Goal: Information Seeking & Learning: Check status

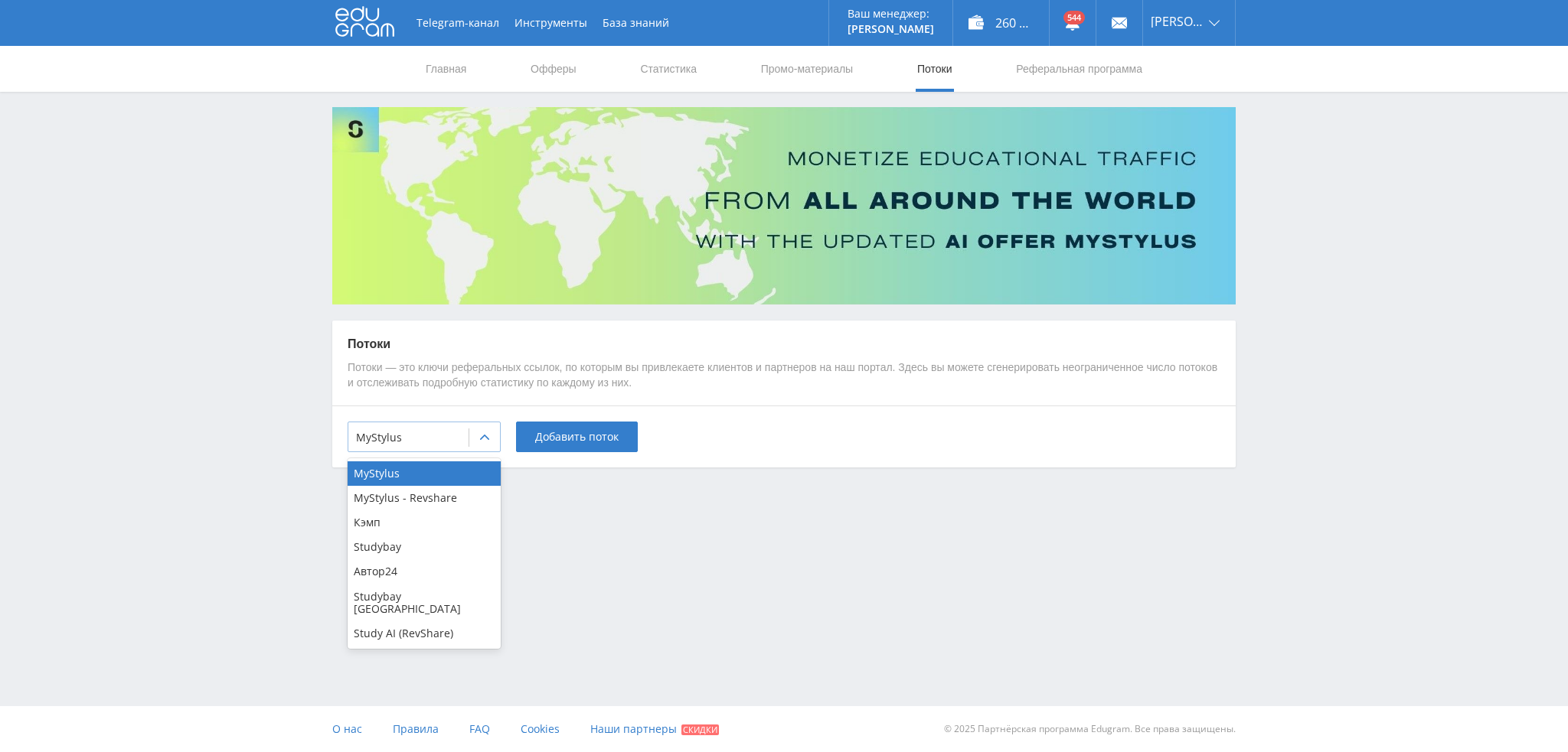
click at [435, 427] on div "MyStylus" at bounding box center [408, 438] width 120 height 22
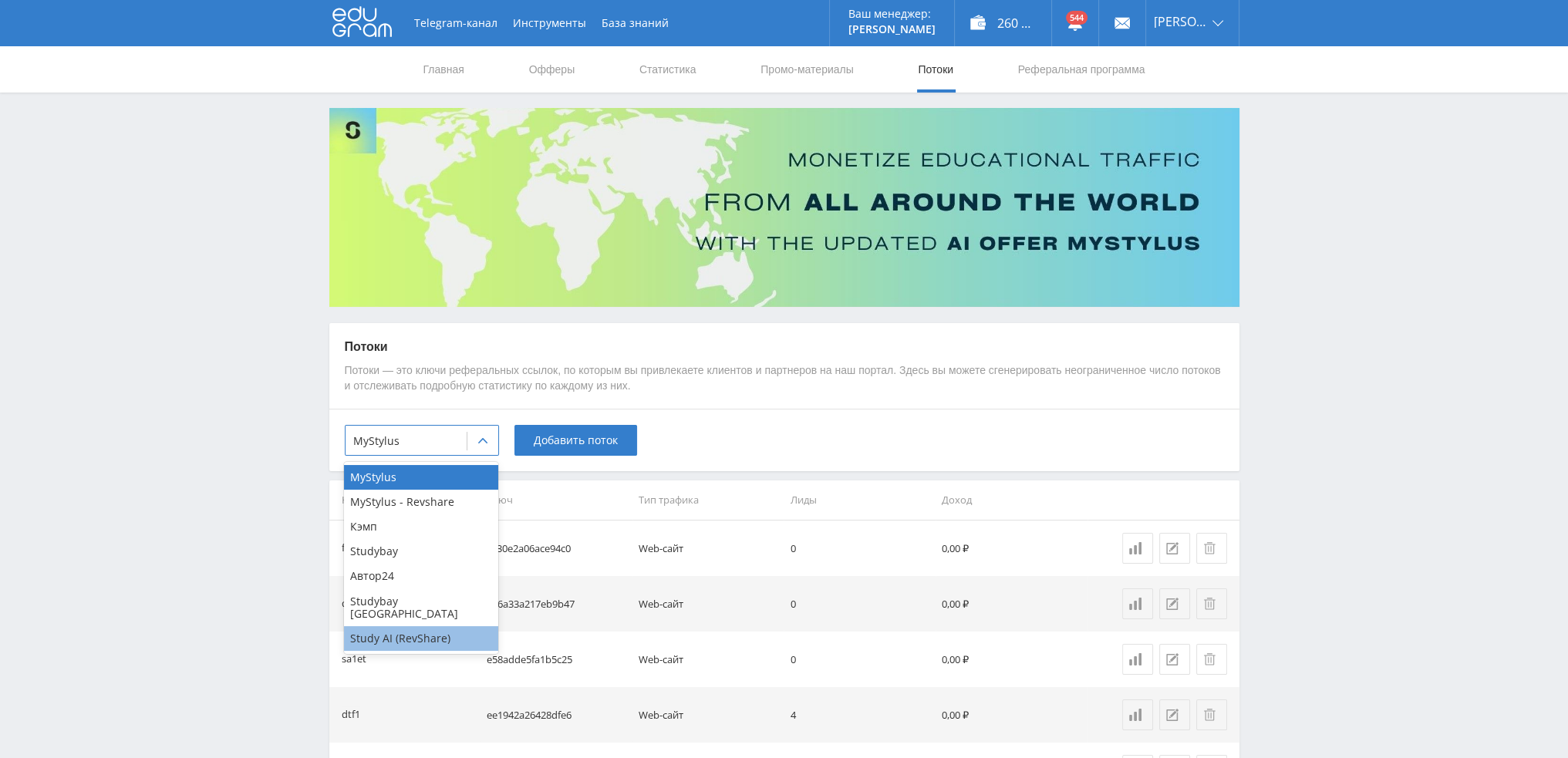
click at [409, 627] on div "Study AI (RevShare)" at bounding box center [421, 639] width 154 height 25
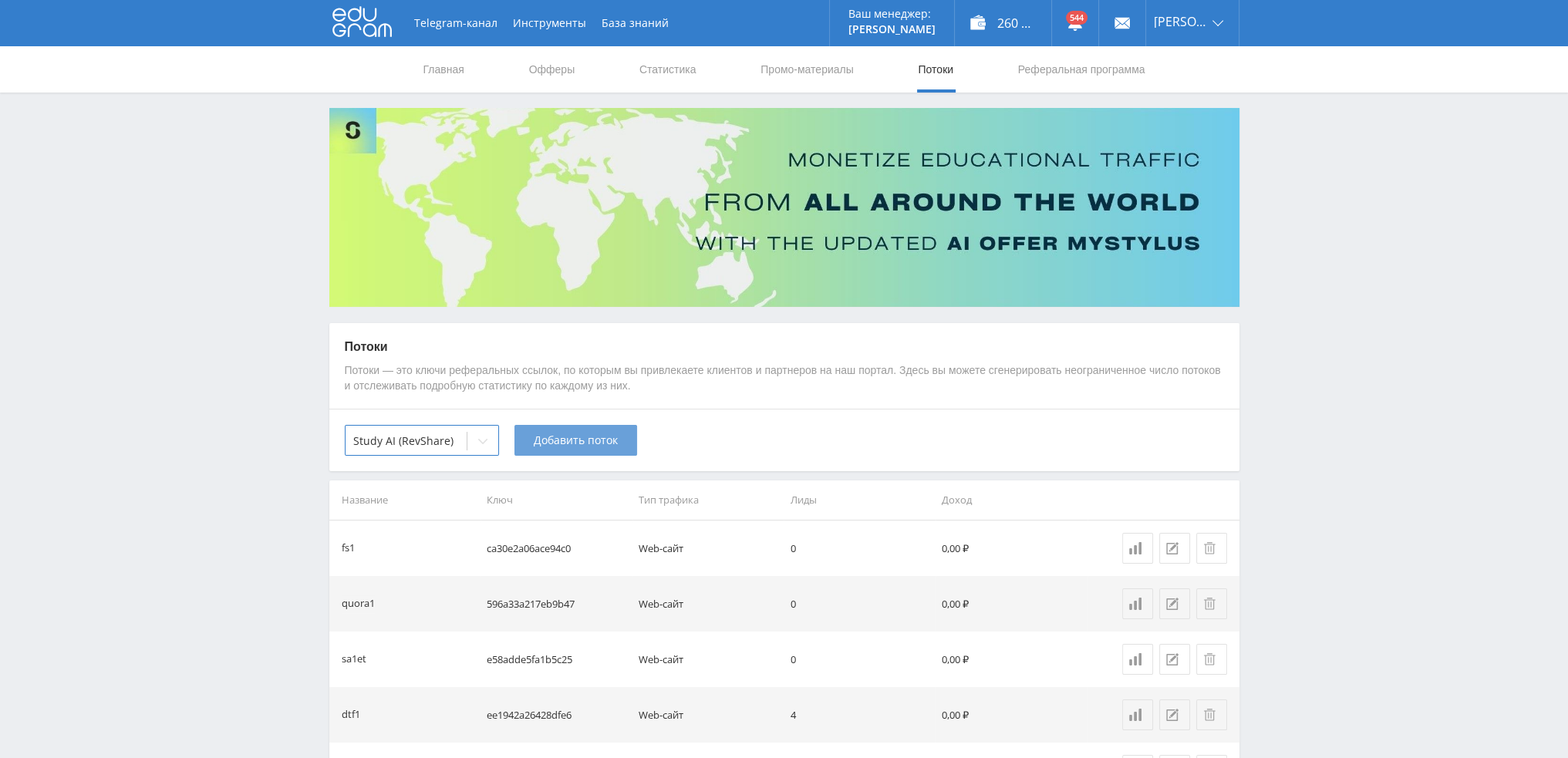
click at [579, 447] on span "Добавить поток" at bounding box center [576, 441] width 84 height 13
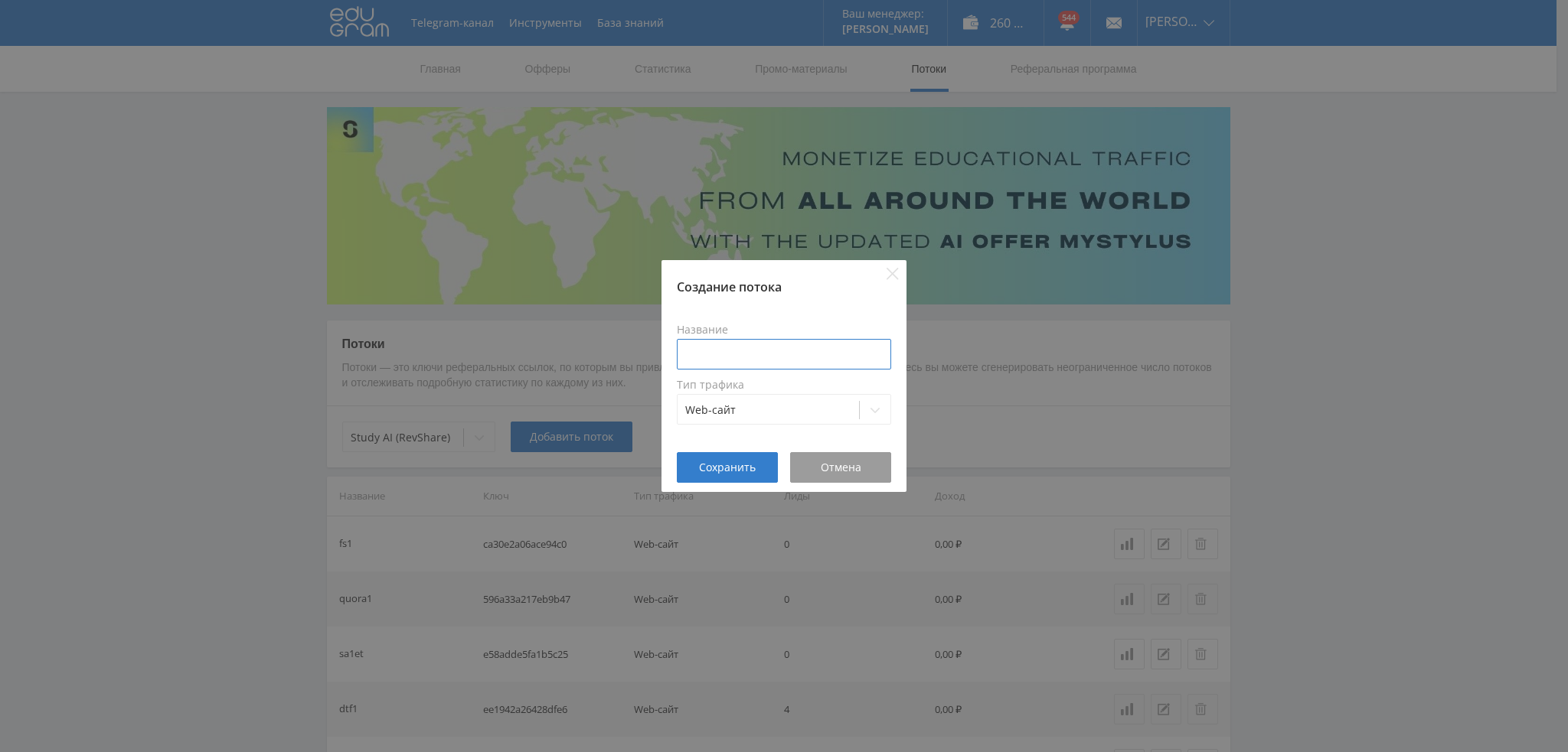
click at [762, 357] on input at bounding box center [784, 355] width 215 height 31
type input "в"
type input "tennano1"
click at [732, 462] on span "Сохранить" at bounding box center [727, 468] width 57 height 13
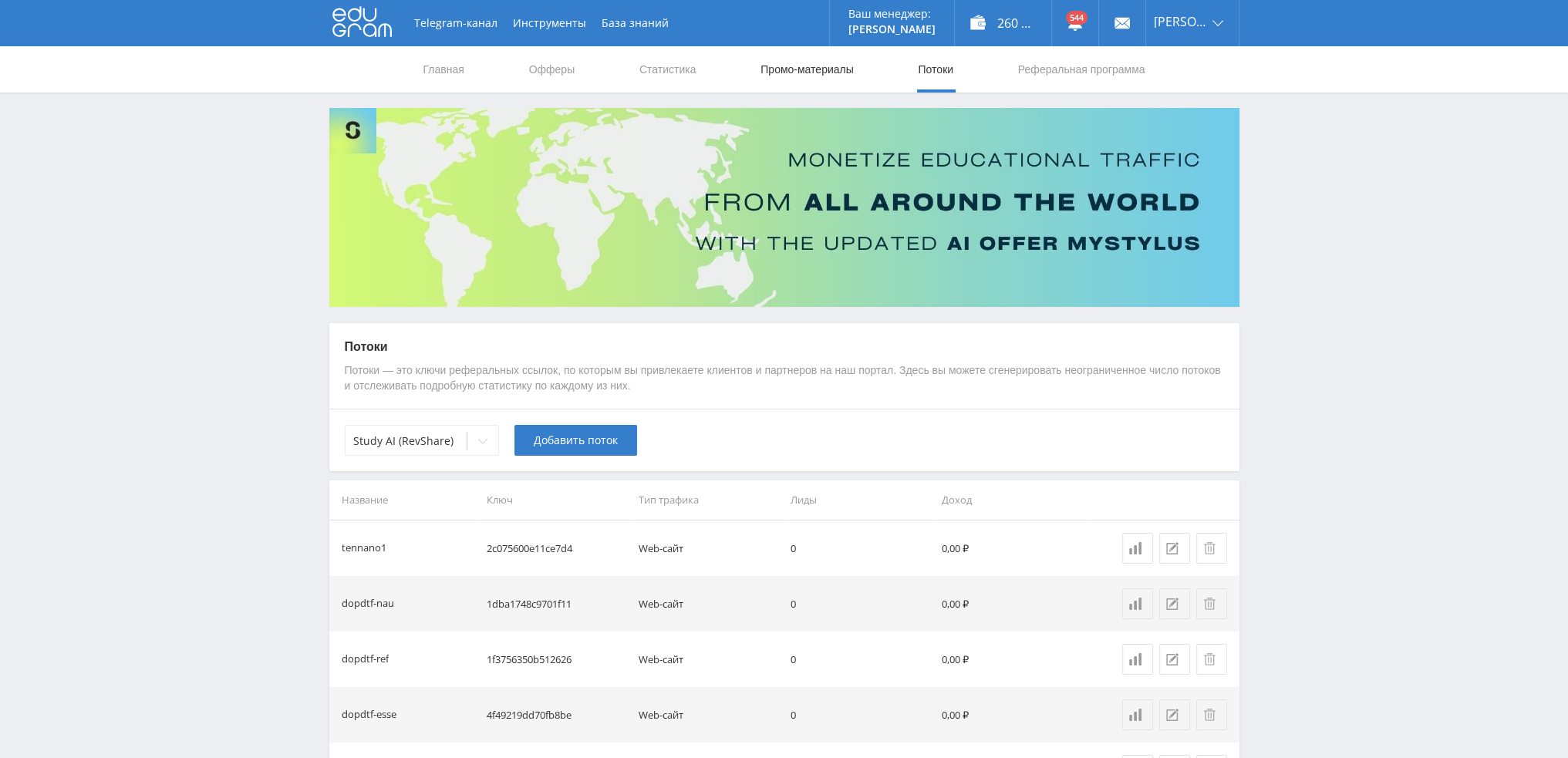
click at [796, 71] on link "Промо-материалы" at bounding box center [806, 69] width 96 height 47
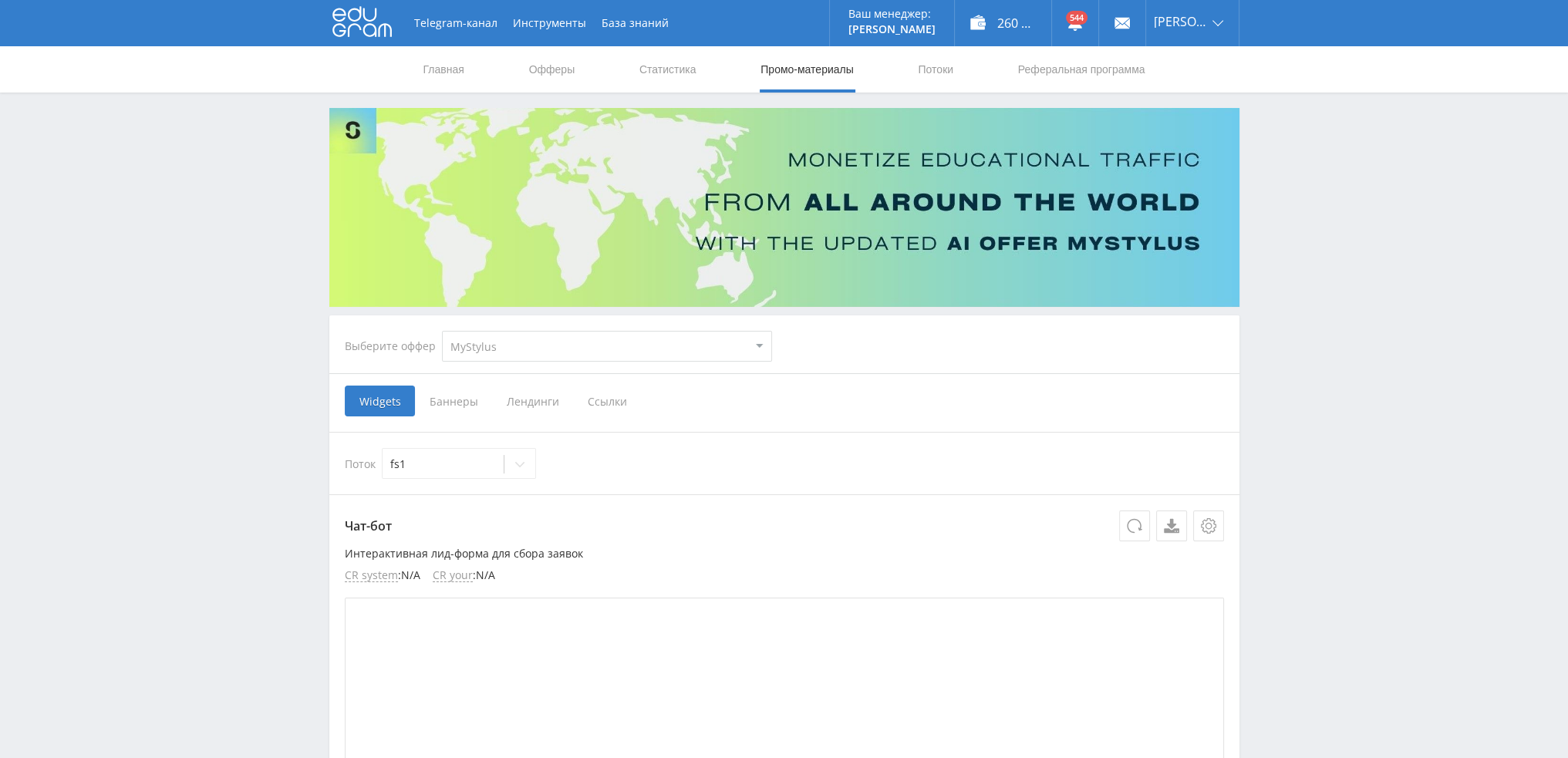
click at [506, 348] on select "MyStylus MyStylus - Revshare Кэмп Studybay Автор24 Studybay Brazil Study AI (Re…" at bounding box center [607, 347] width 330 height 31
select select "376"
click at [442, 331] on select "MyStylus MyStylus - Revshare Кэмп Studybay Автор24 Studybay Brazil Study AI (Re…" at bounding box center [607, 347] width 330 height 31
select select "376"
click at [454, 405] on span "Ссылки" at bounding box center [449, 401] width 68 height 31
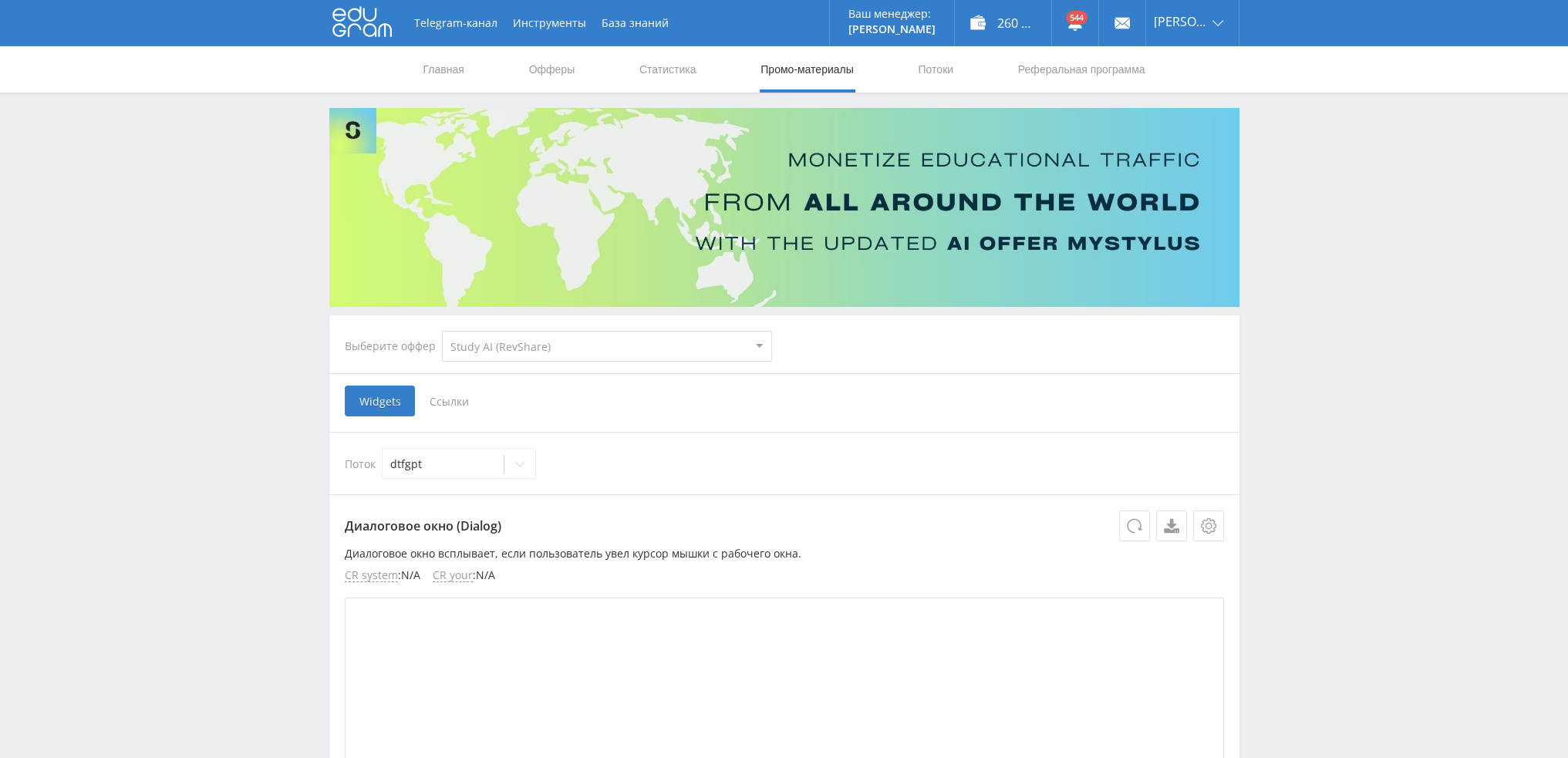
click at [0, 0] on input "Ссылки" at bounding box center [0, 0] width 0 height 0
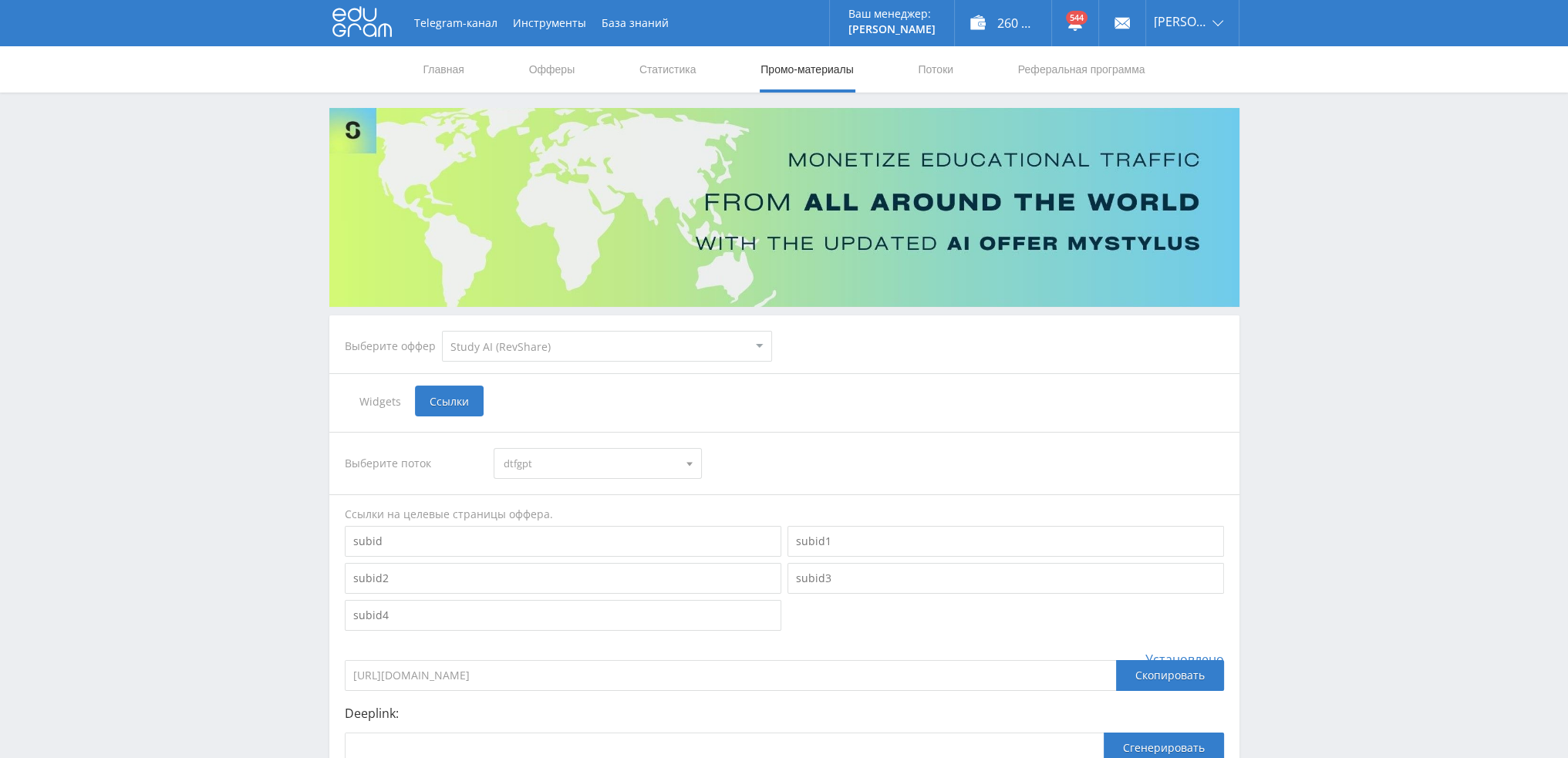
click at [543, 465] on span "dtfgpt" at bounding box center [590, 463] width 174 height 29
click at [553, 503] on button "tennano1" at bounding box center [597, 503] width 207 height 22
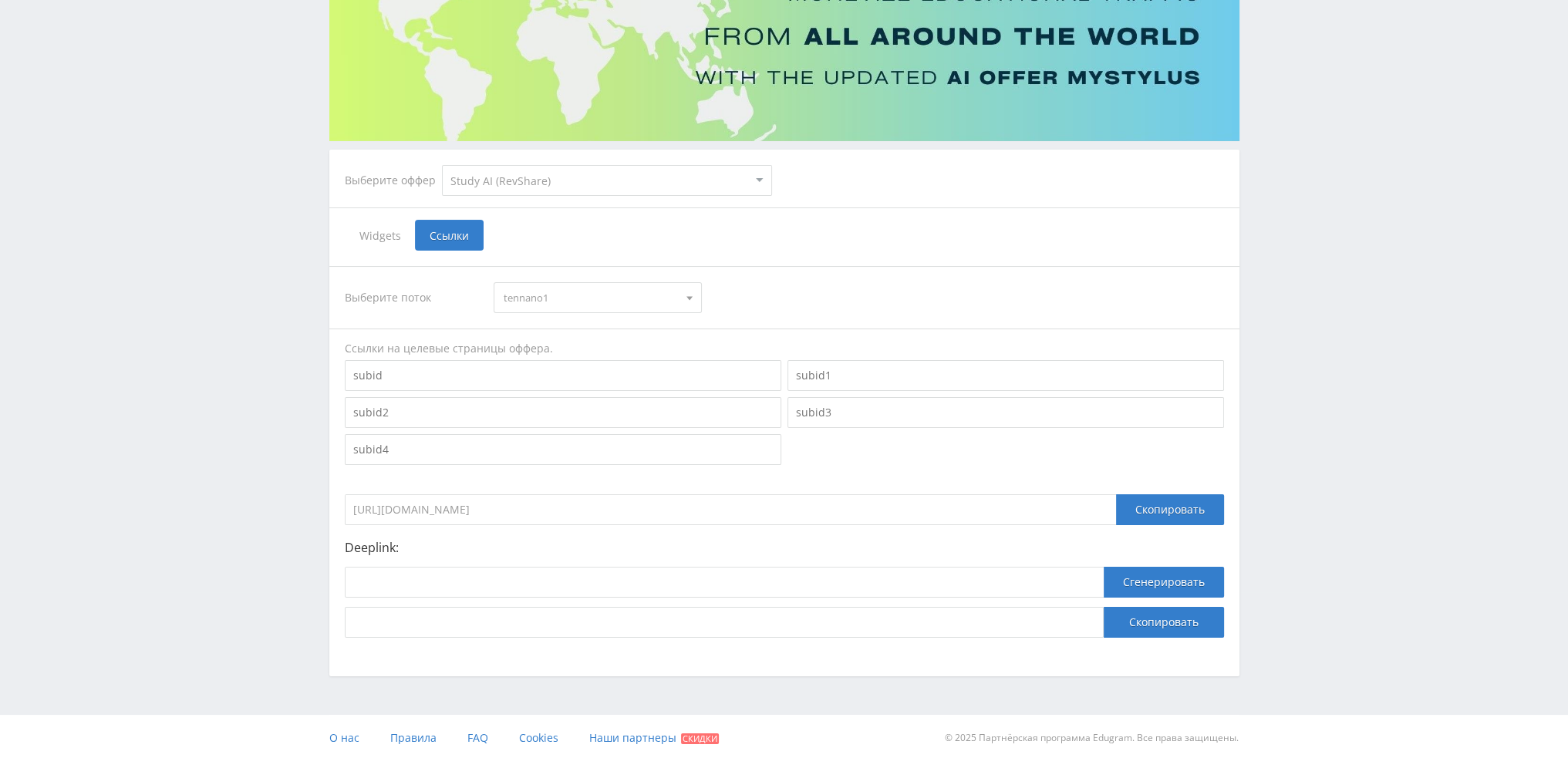
scroll to position [168, 0]
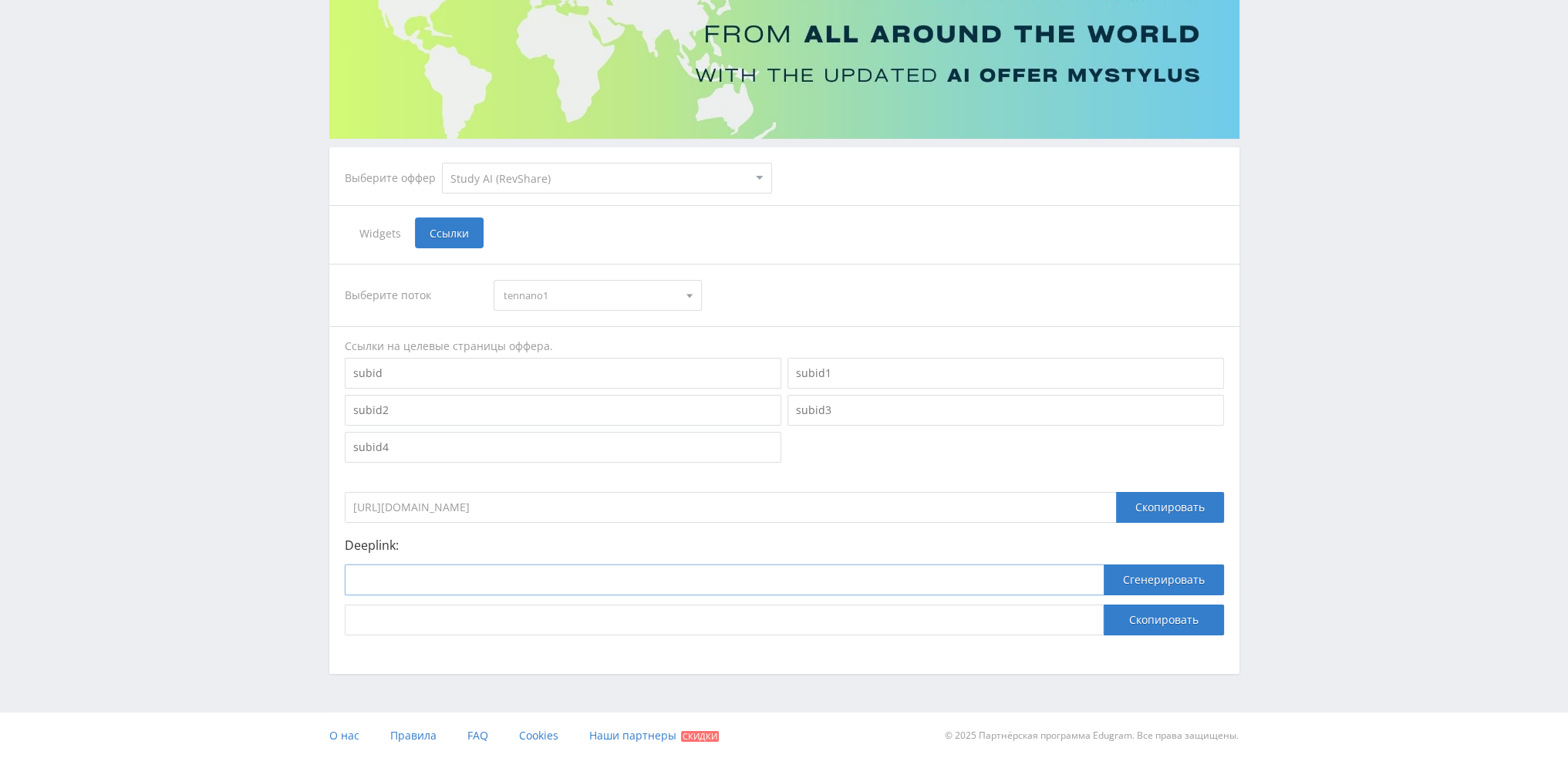
click at [586, 581] on input at bounding box center [724, 580] width 759 height 31
paste input "https://study24.ai/chat/google_image"
type input "https://study24.ai/chat/google_image"
click at [1133, 585] on button "Сгенерировать" at bounding box center [1164, 580] width 120 height 31
click at [1143, 623] on button "Скопировать" at bounding box center [1164, 620] width 120 height 31
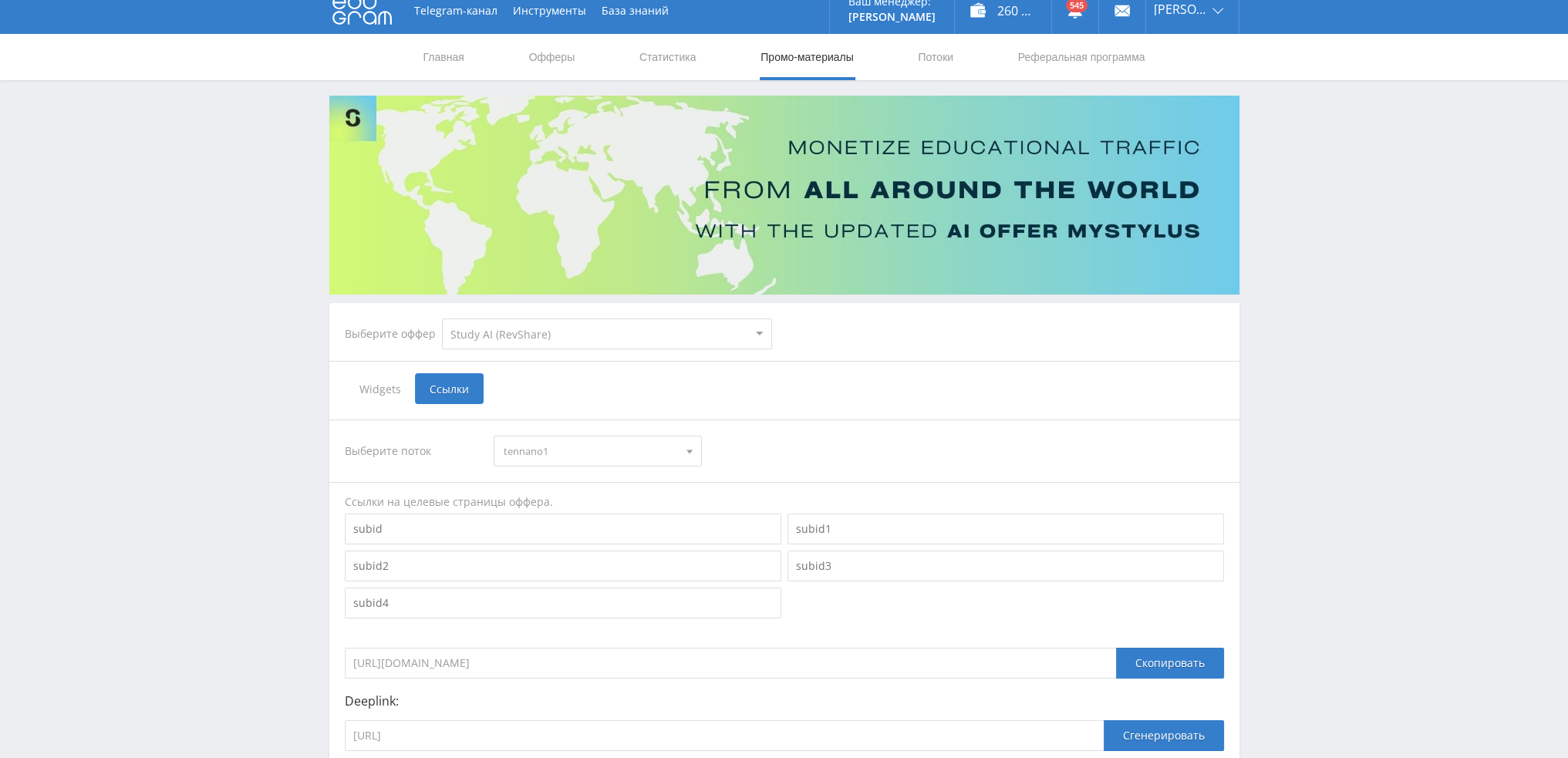
scroll to position [0, 0]
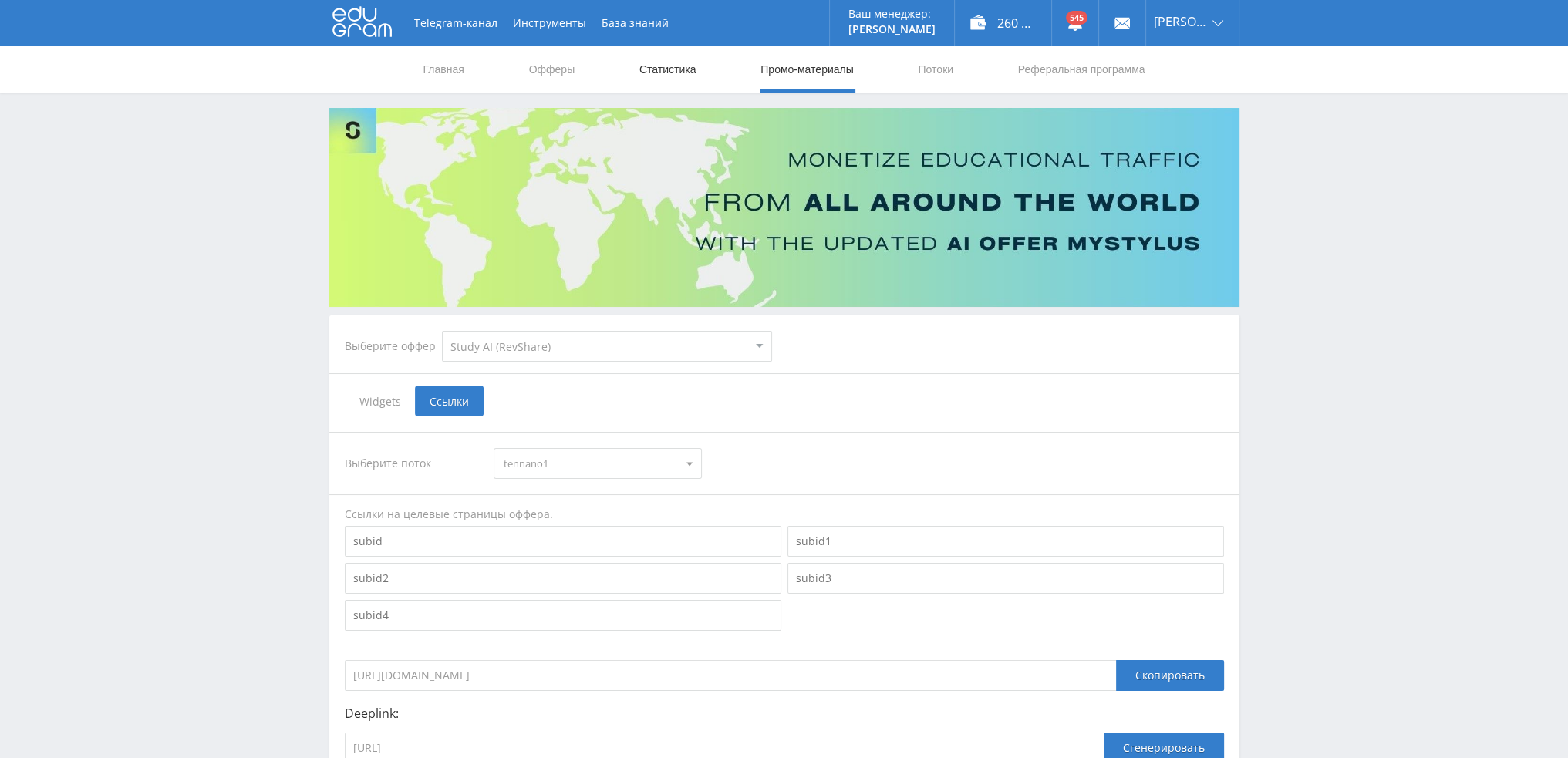
click at [668, 77] on link "Статистика" at bounding box center [668, 69] width 60 height 47
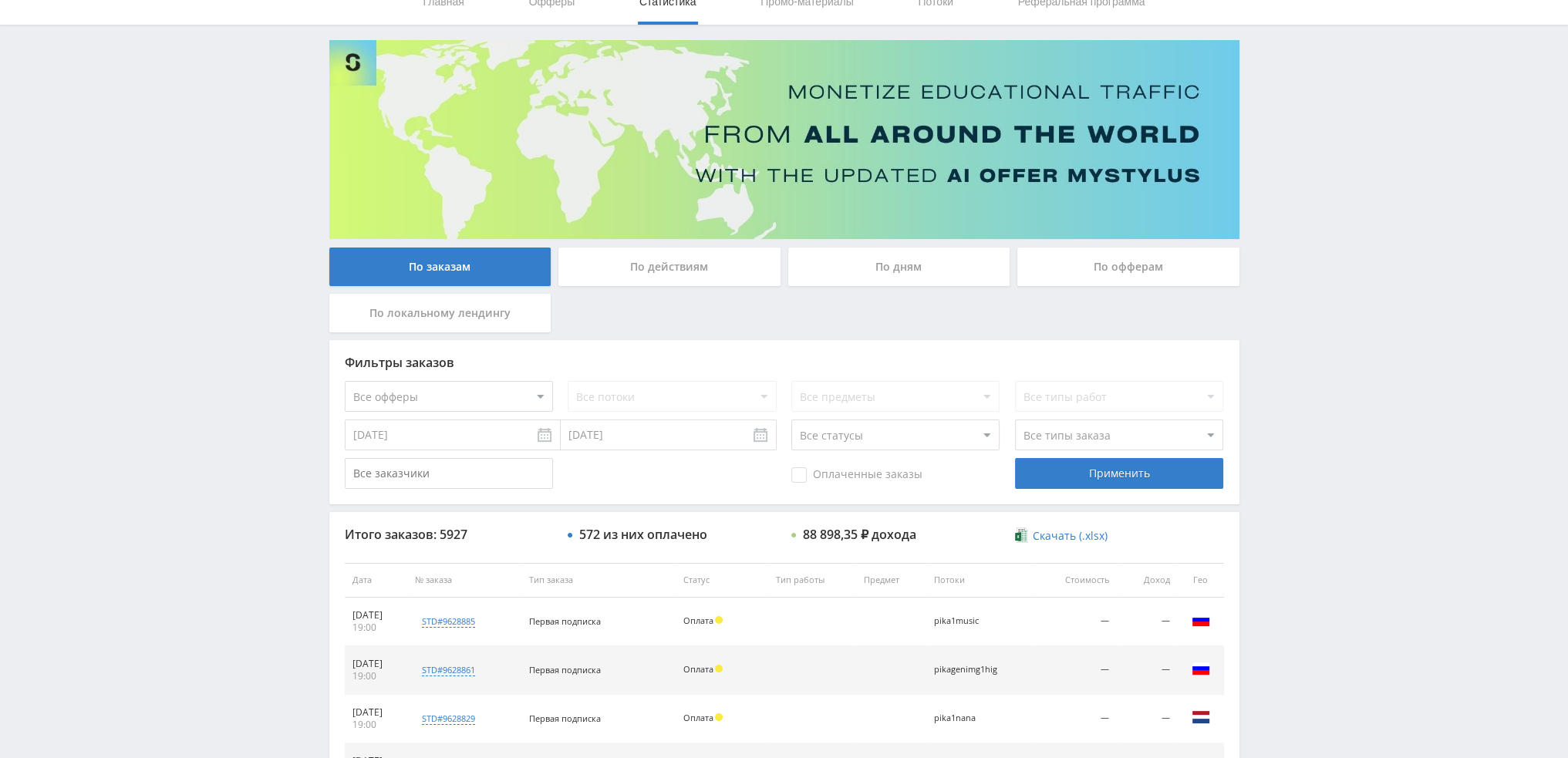
scroll to position [534, 0]
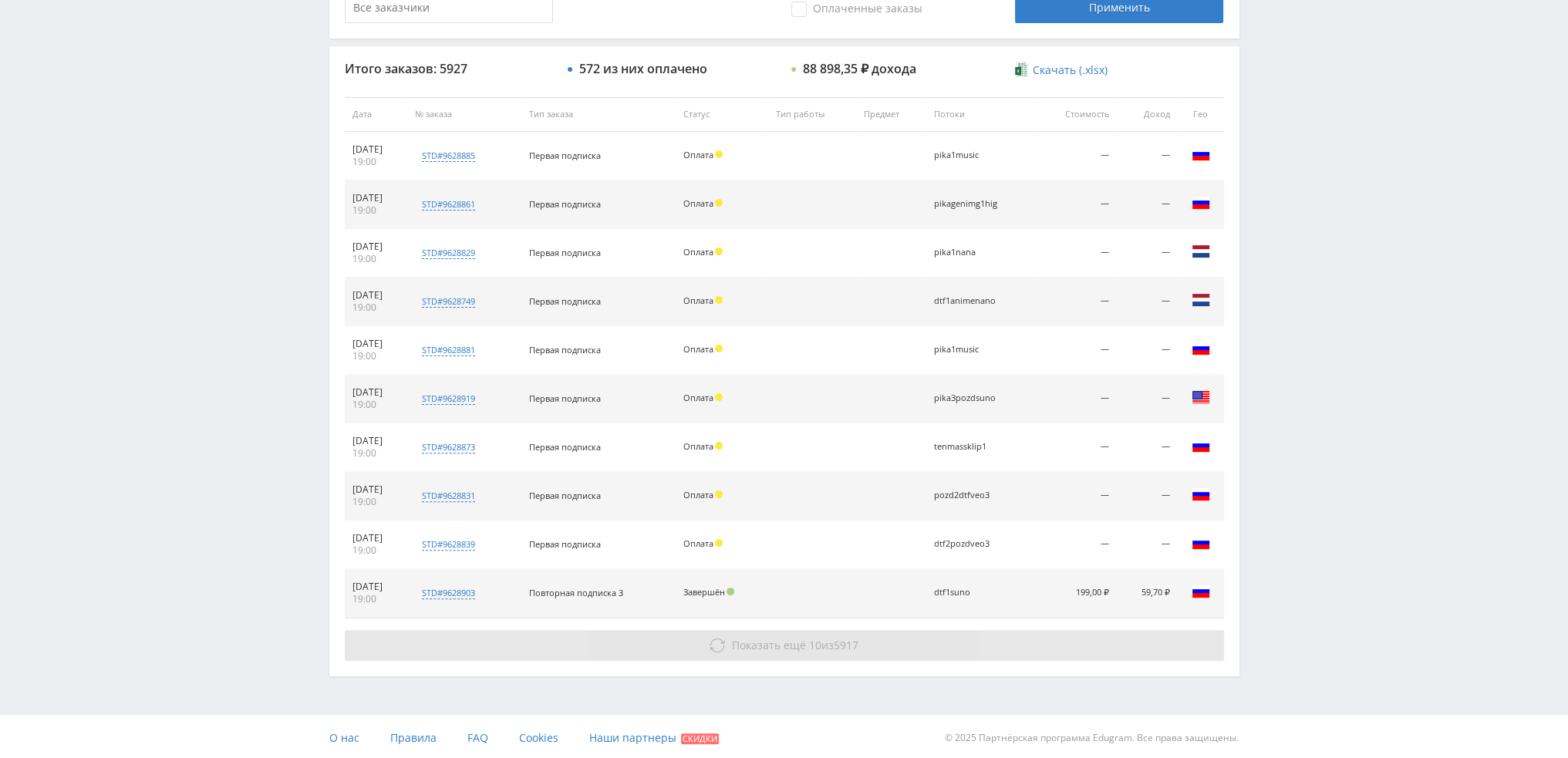
click at [857, 638] on span "5917" at bounding box center [846, 645] width 25 height 15
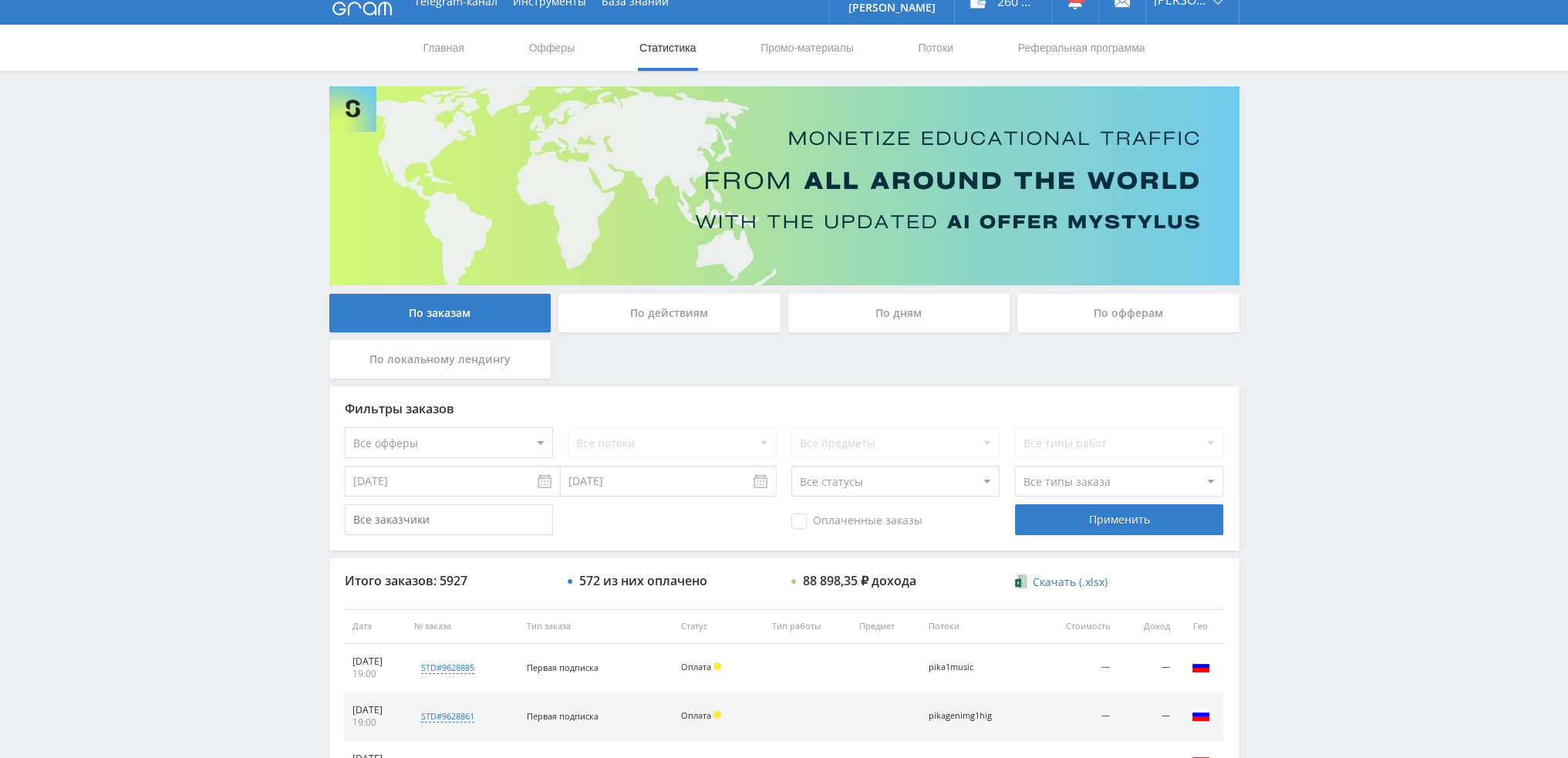
scroll to position [0, 0]
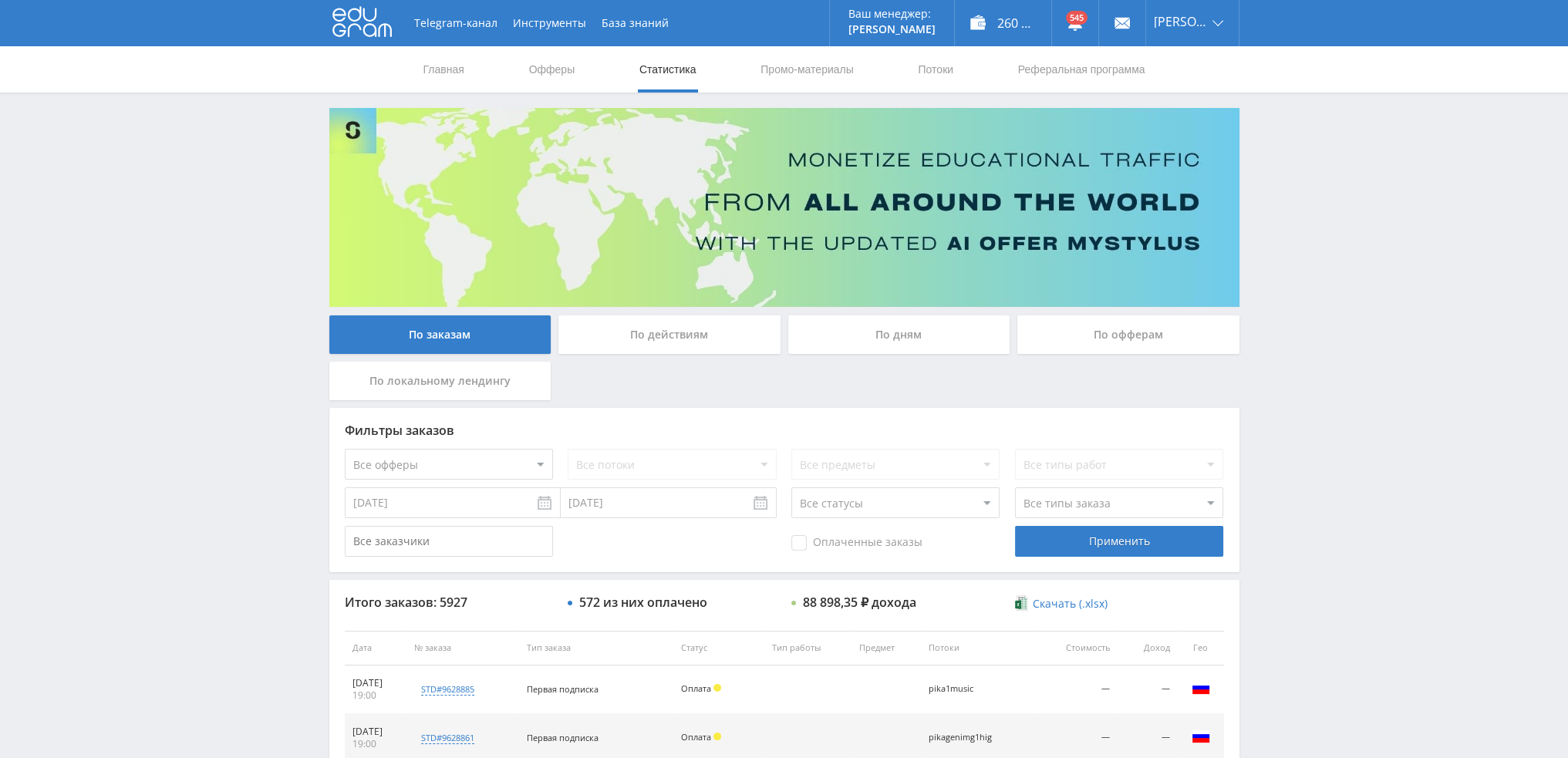
click at [873, 336] on div "По дням" at bounding box center [899, 335] width 223 height 38
click at [0, 0] on input "По дням" at bounding box center [0, 0] width 0 height 0
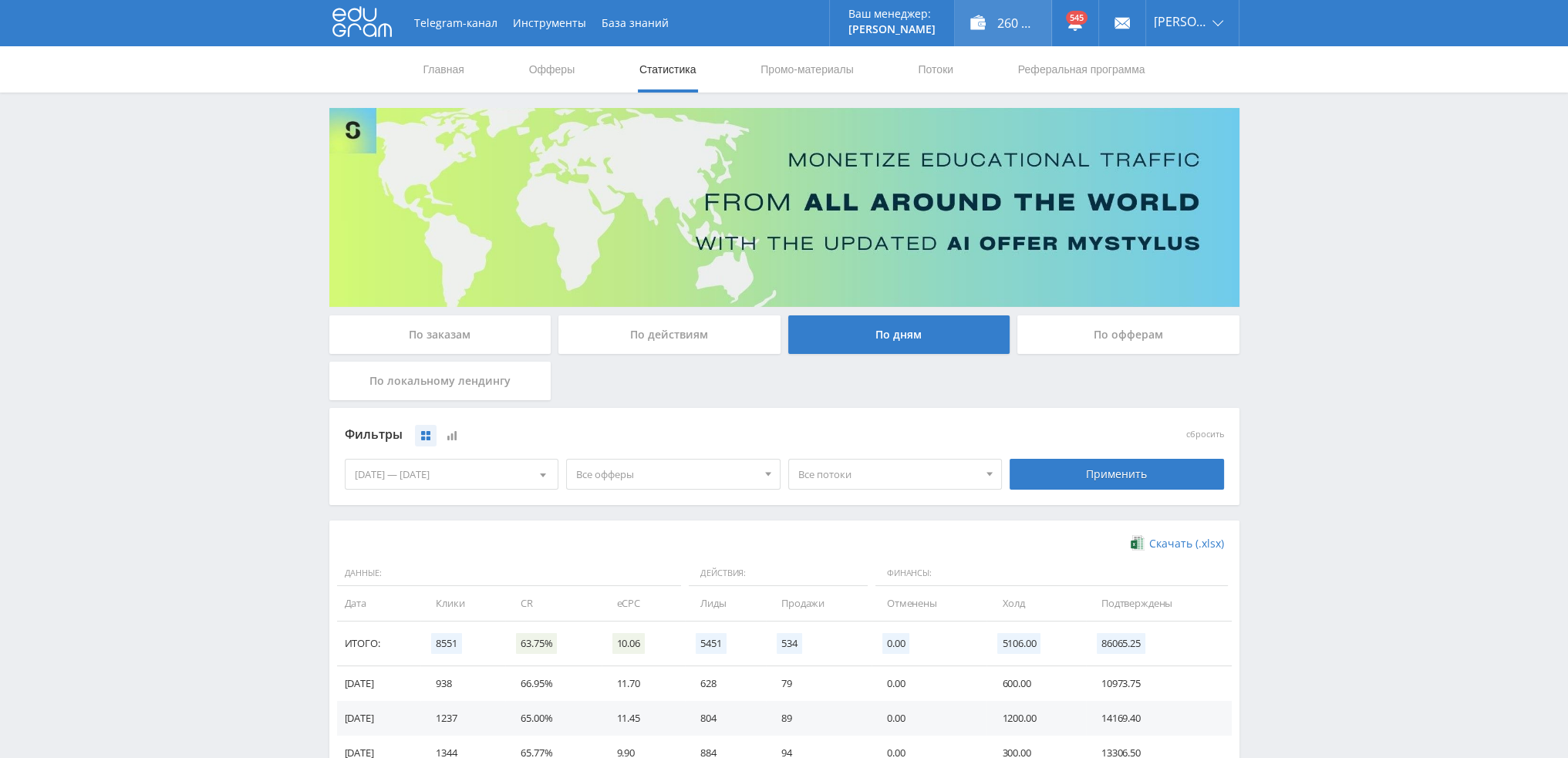
click at [1027, 28] on div "260 626,00 ₽" at bounding box center [1003, 23] width 97 height 47
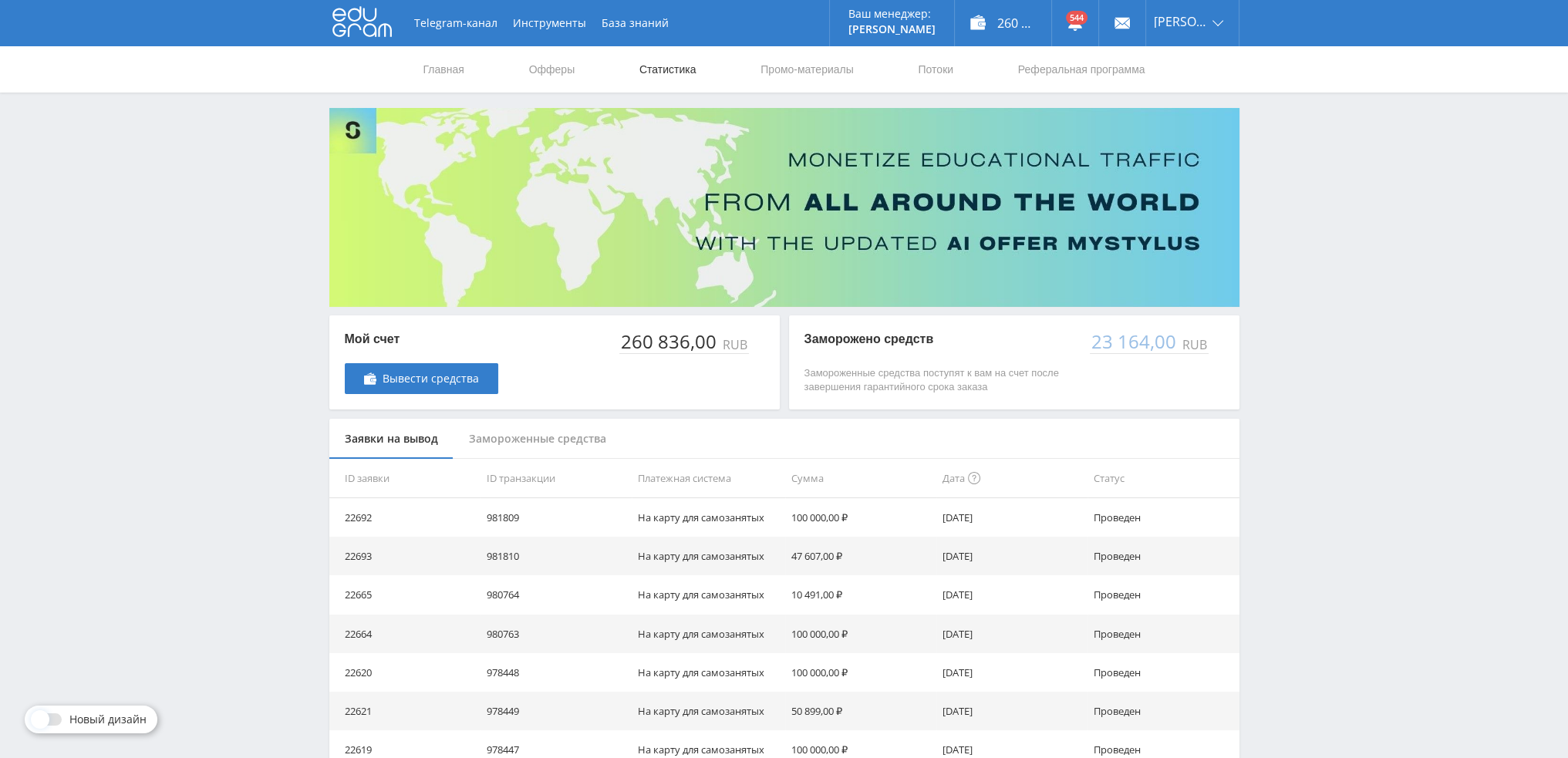
click at [670, 69] on link "Статистика" at bounding box center [668, 69] width 60 height 47
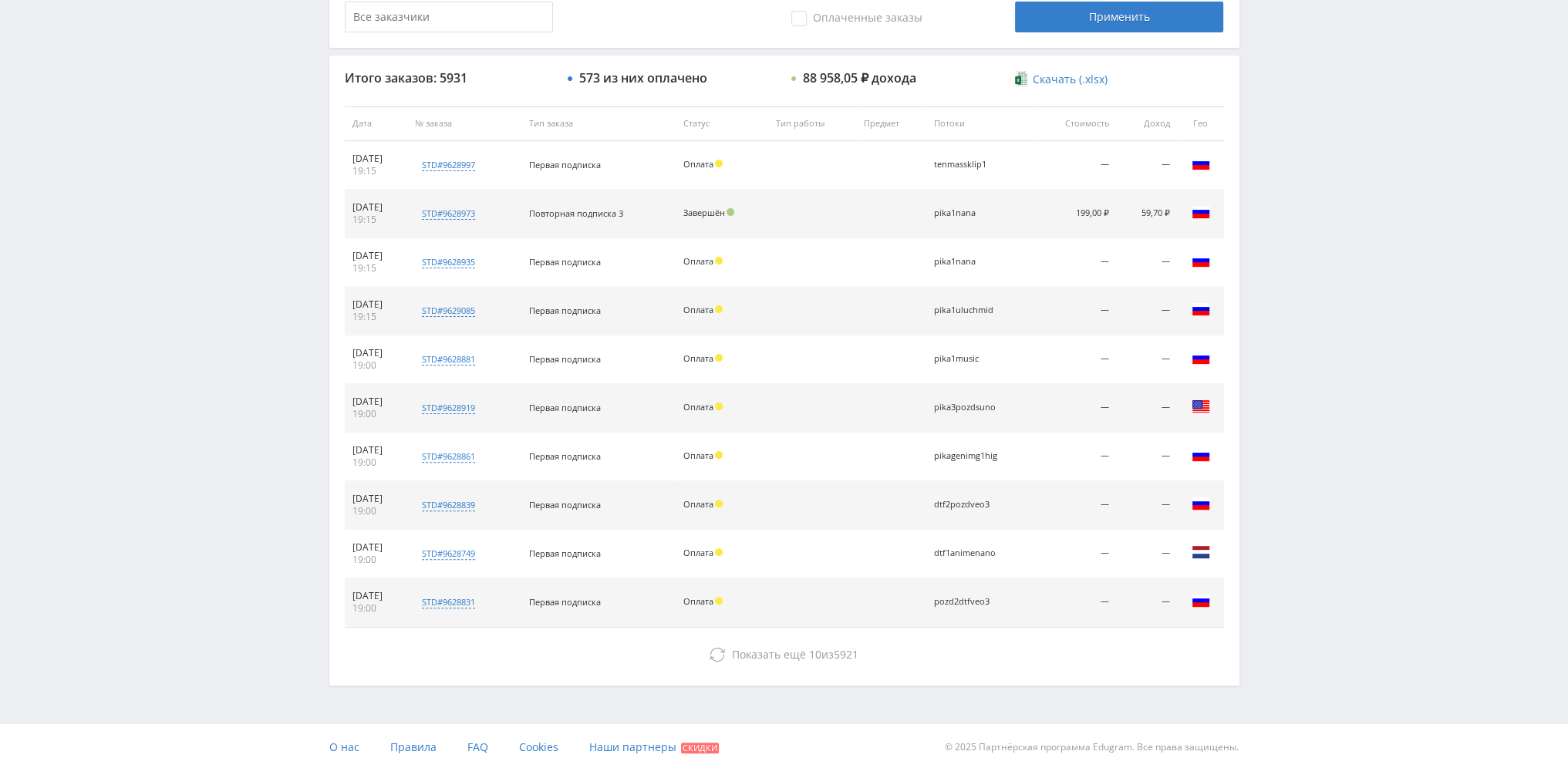
scroll to position [534, 0]
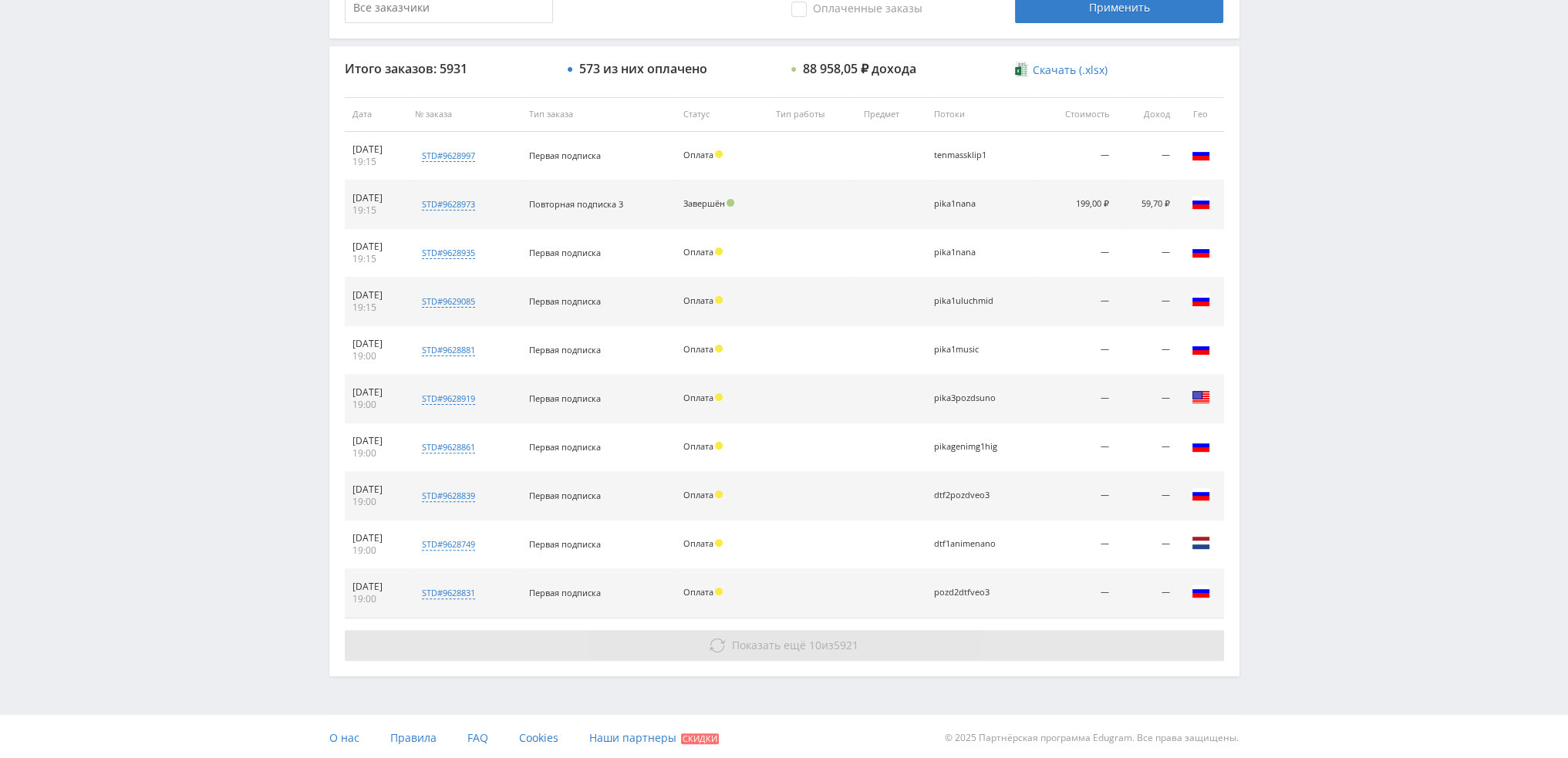
click at [880, 633] on button "Показать ещё 10 из 5921" at bounding box center [784, 646] width 879 height 31
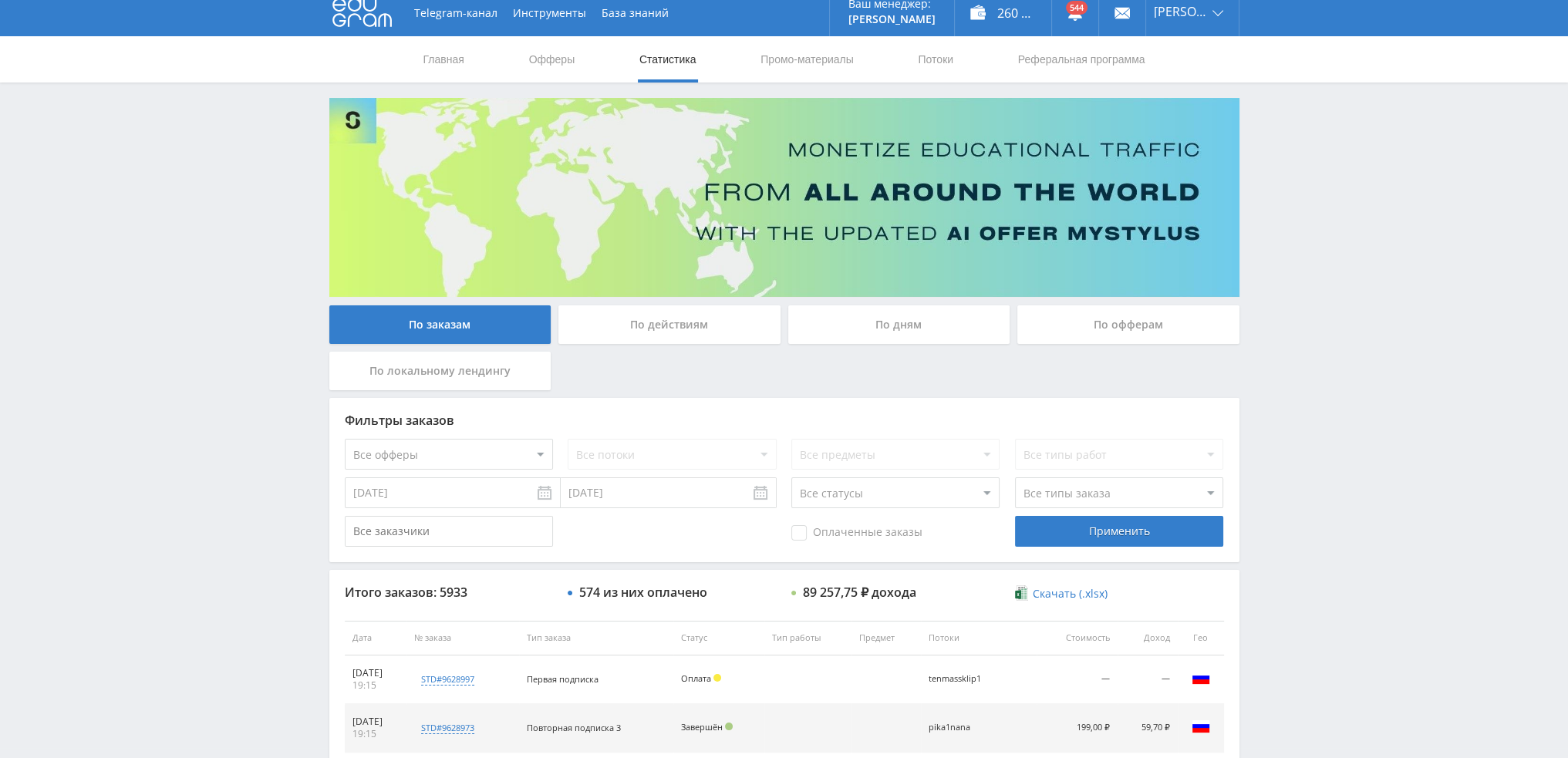
scroll to position [0, 0]
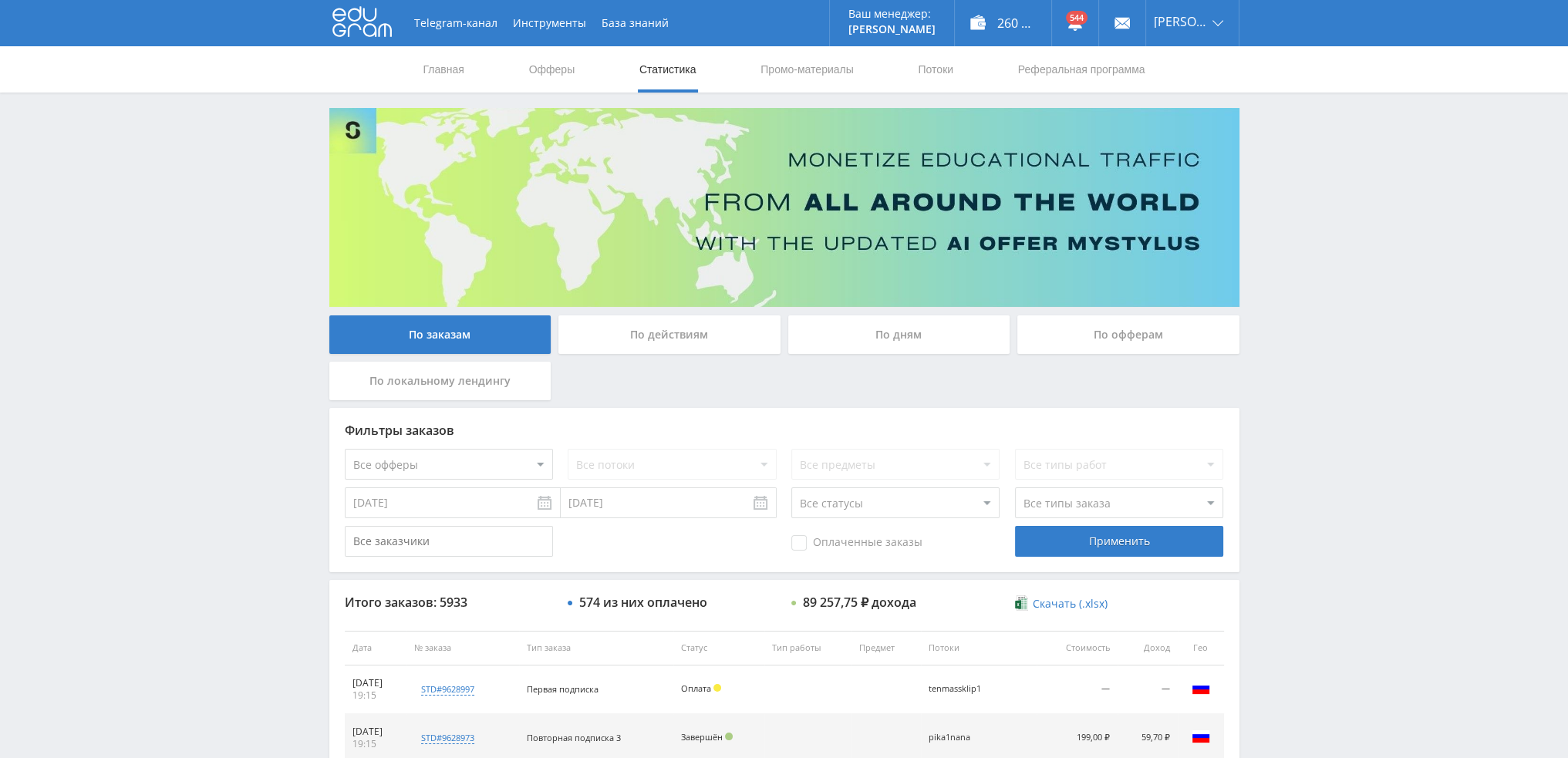
click at [922, 323] on div "По дням" at bounding box center [899, 335] width 223 height 38
click at [0, 0] on input "По дням" at bounding box center [0, 0] width 0 height 0
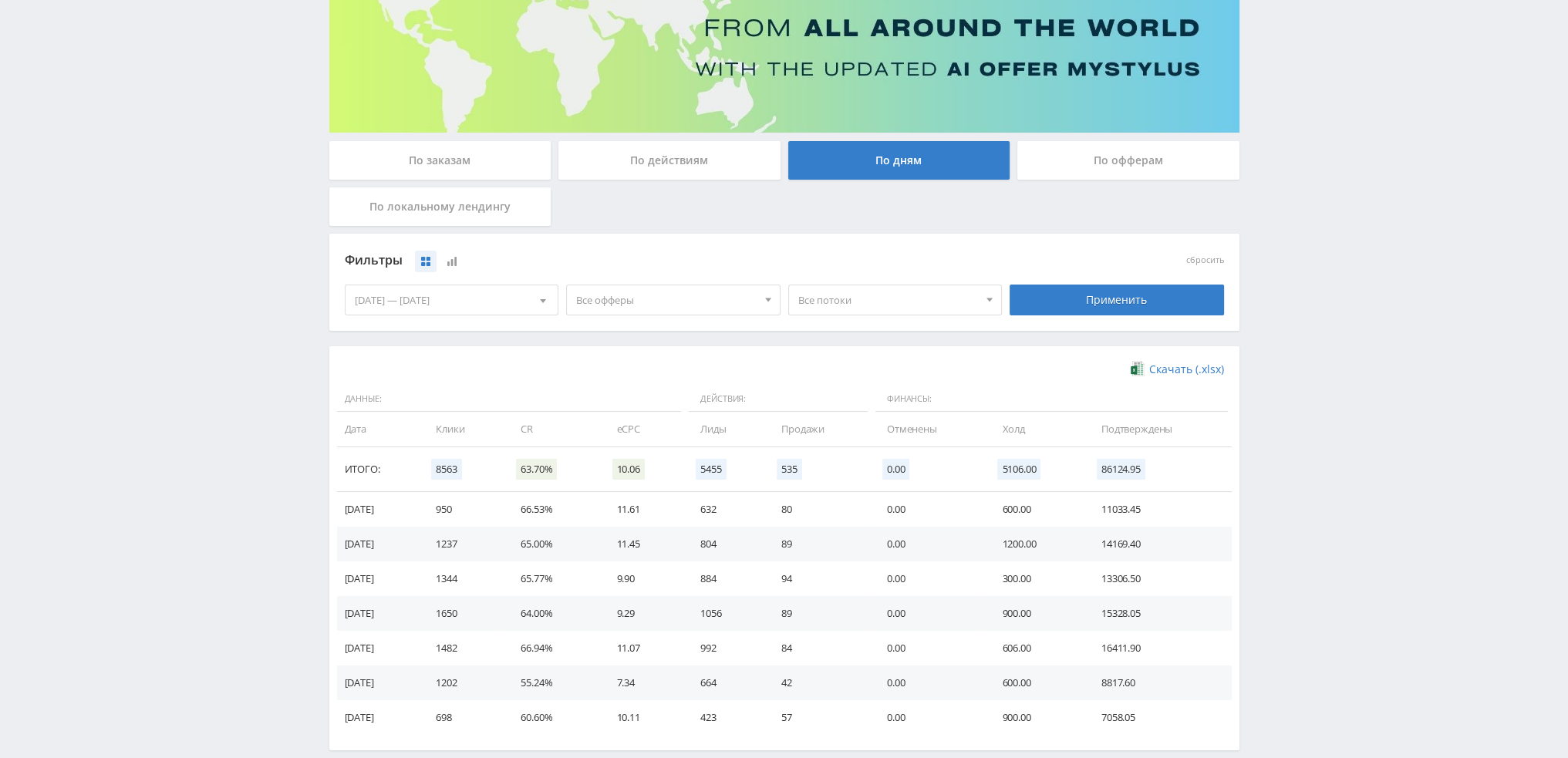
scroll to position [172, 0]
click at [489, 144] on div "По заказам" at bounding box center [441, 161] width 223 height 38
click at [0, 0] on input "По заказам" at bounding box center [0, 0] width 0 height 0
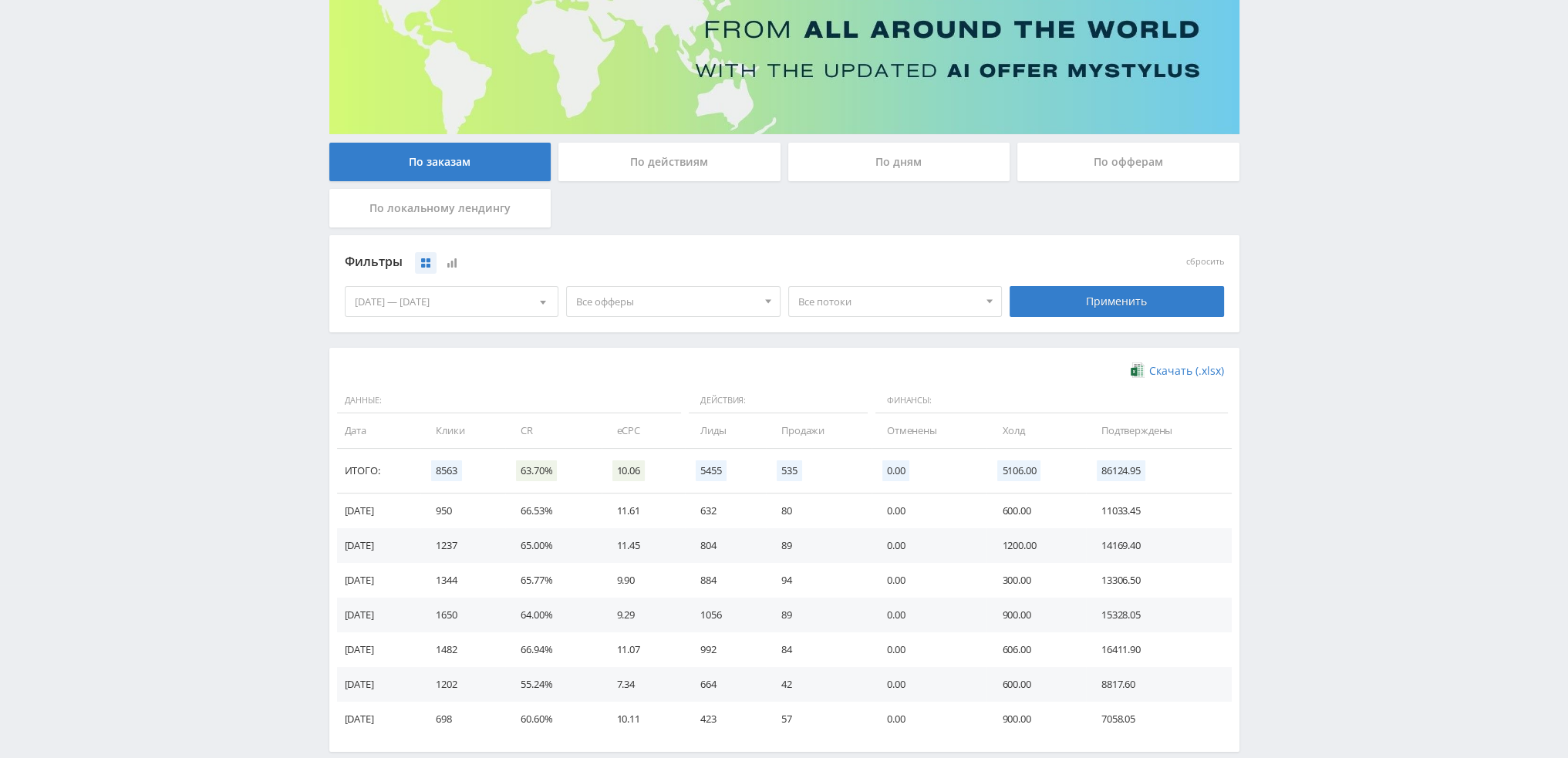
scroll to position [0, 0]
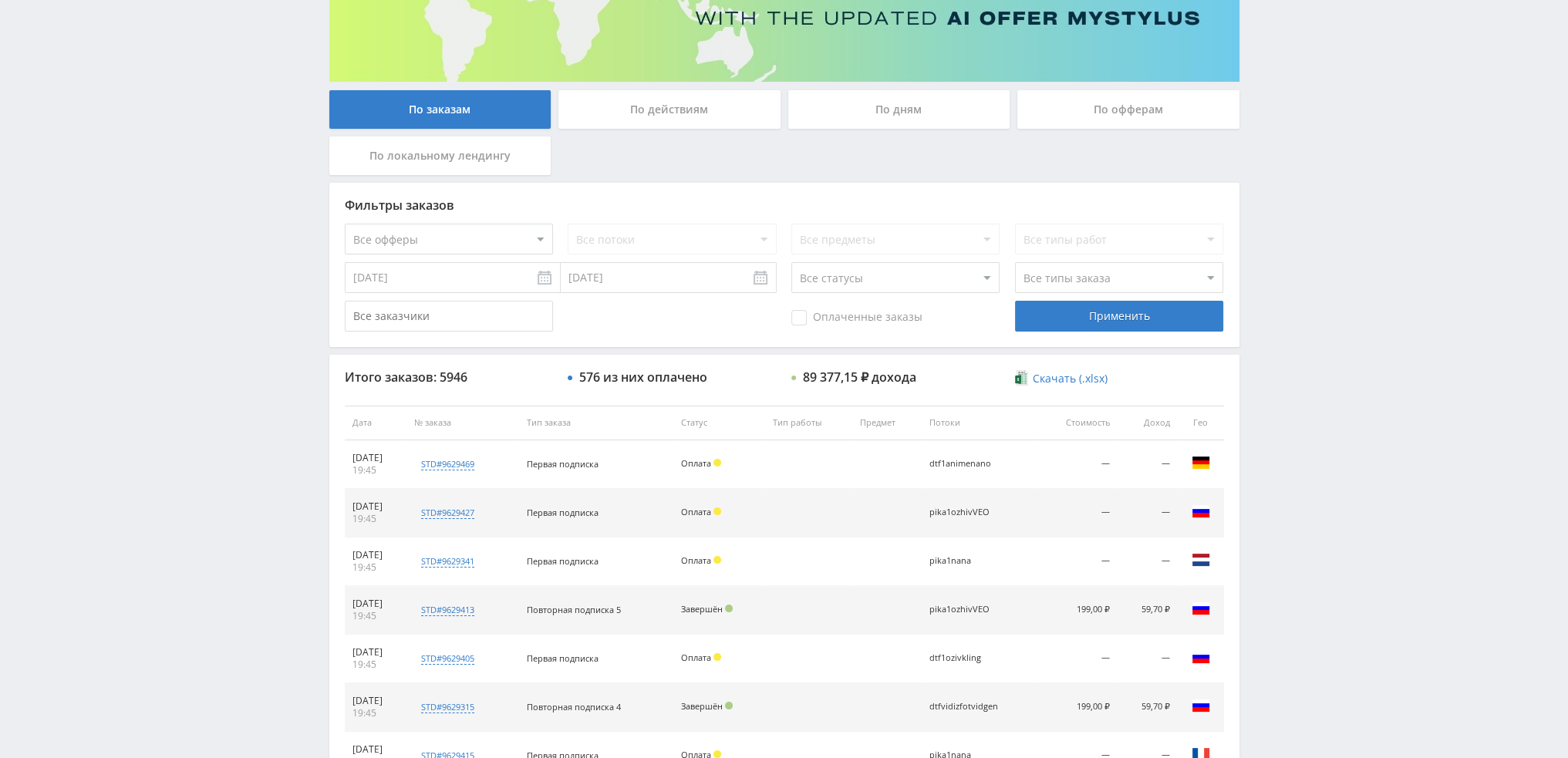
scroll to position [148, 0]
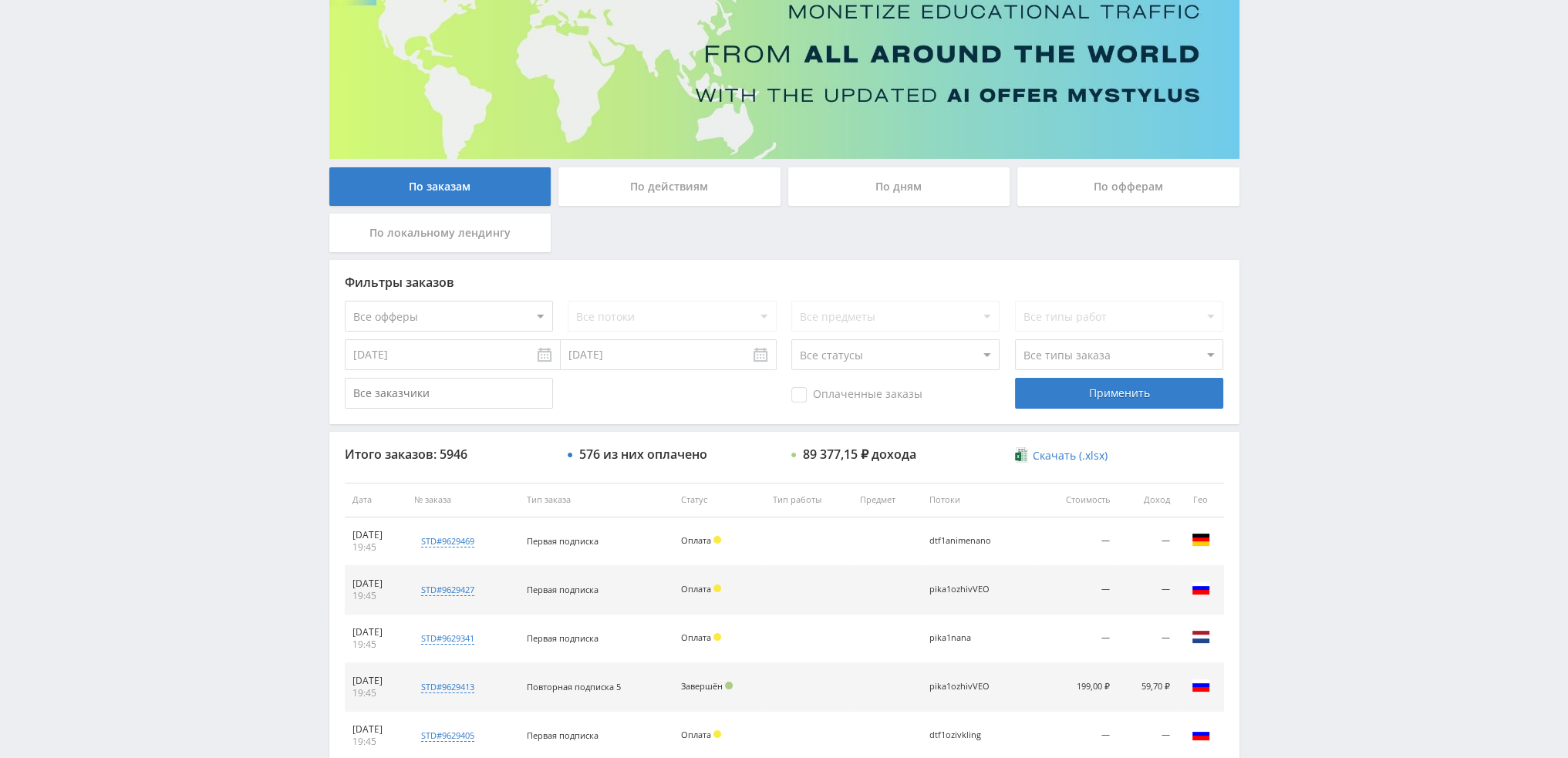
click at [875, 182] on div "По дням" at bounding box center [899, 187] width 223 height 38
click at [0, 0] on input "По дням" at bounding box center [0, 0] width 0 height 0
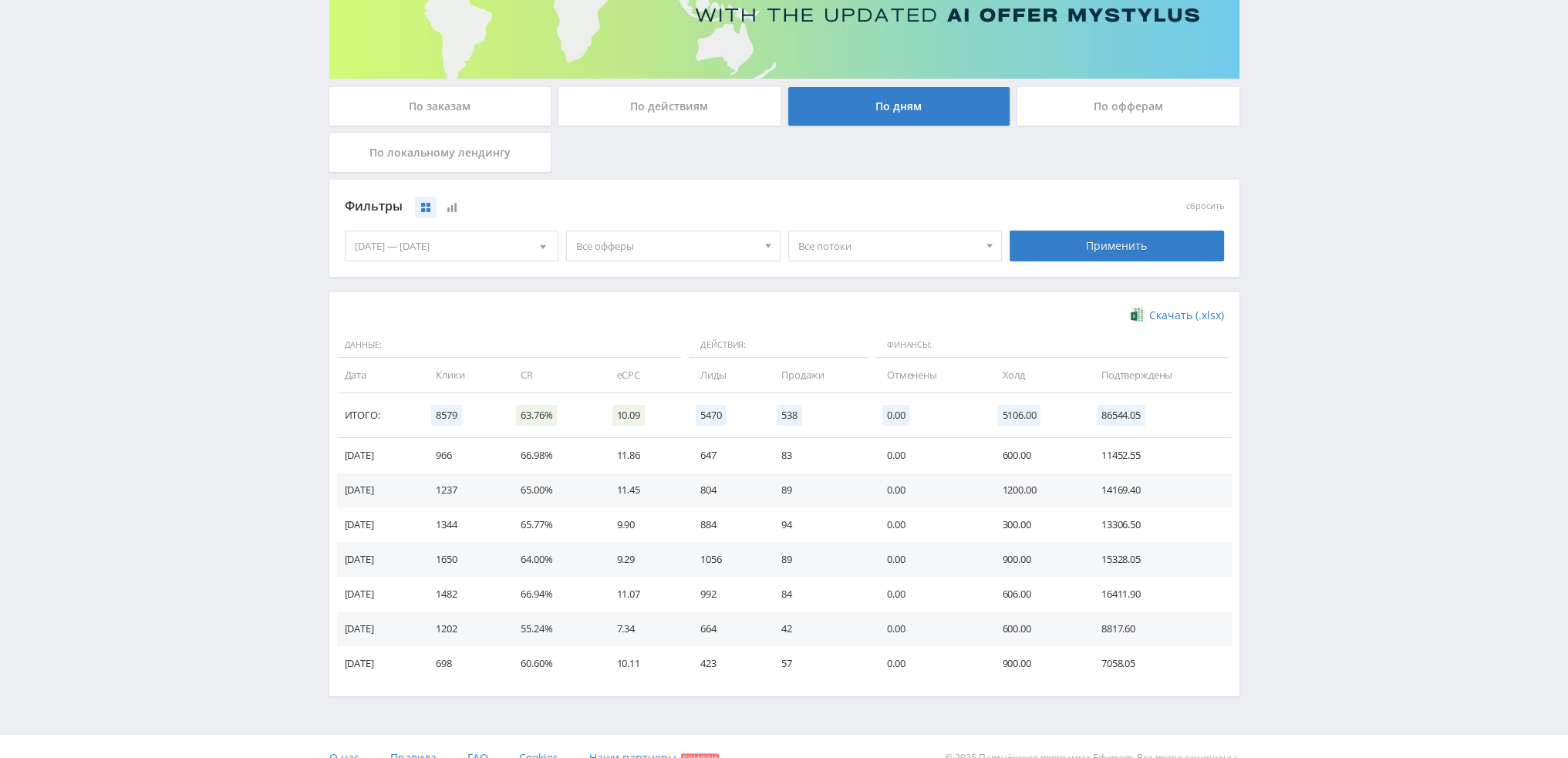
scroll to position [232, 0]
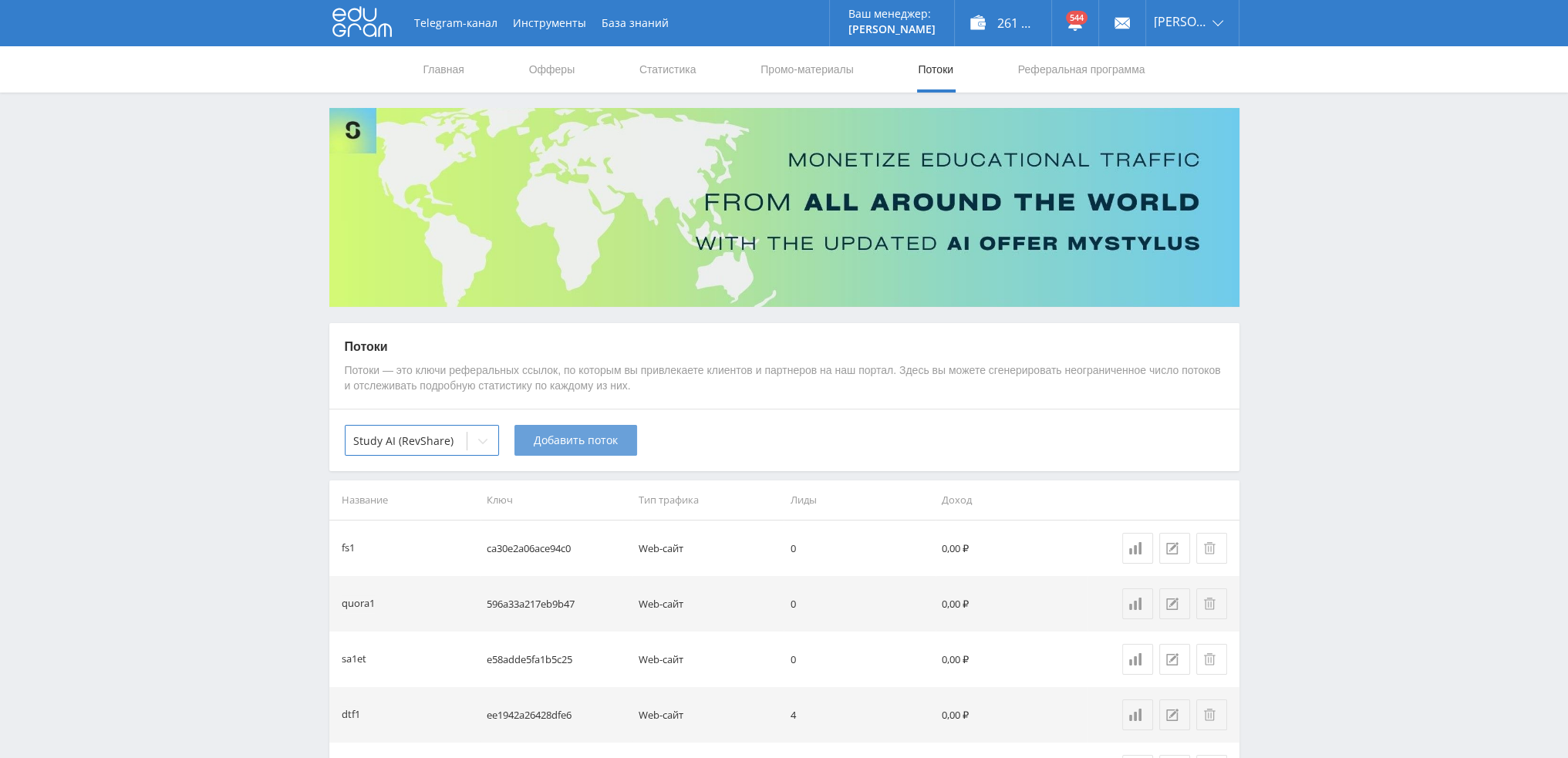
click at [605, 443] on span "Добавить поток" at bounding box center [576, 441] width 84 height 13
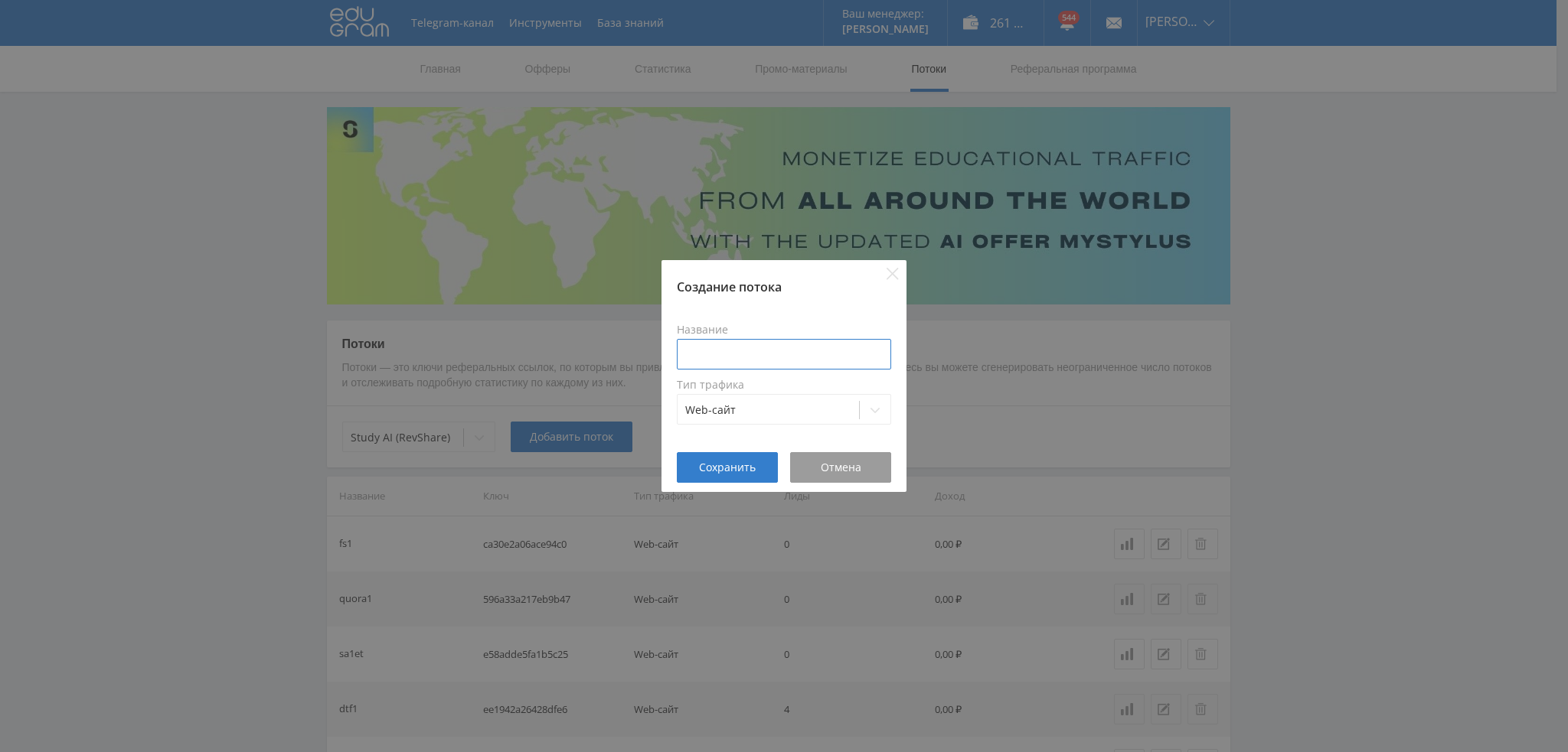
click at [792, 350] on input at bounding box center [784, 355] width 215 height 31
type input "d"
drag, startPoint x: 753, startPoint y: 357, endPoint x: 761, endPoint y: 362, distance: 9.4
click at [741, 357] on input "pika1grok4all" at bounding box center [784, 355] width 215 height 31
type input "pika1grok4-guide"
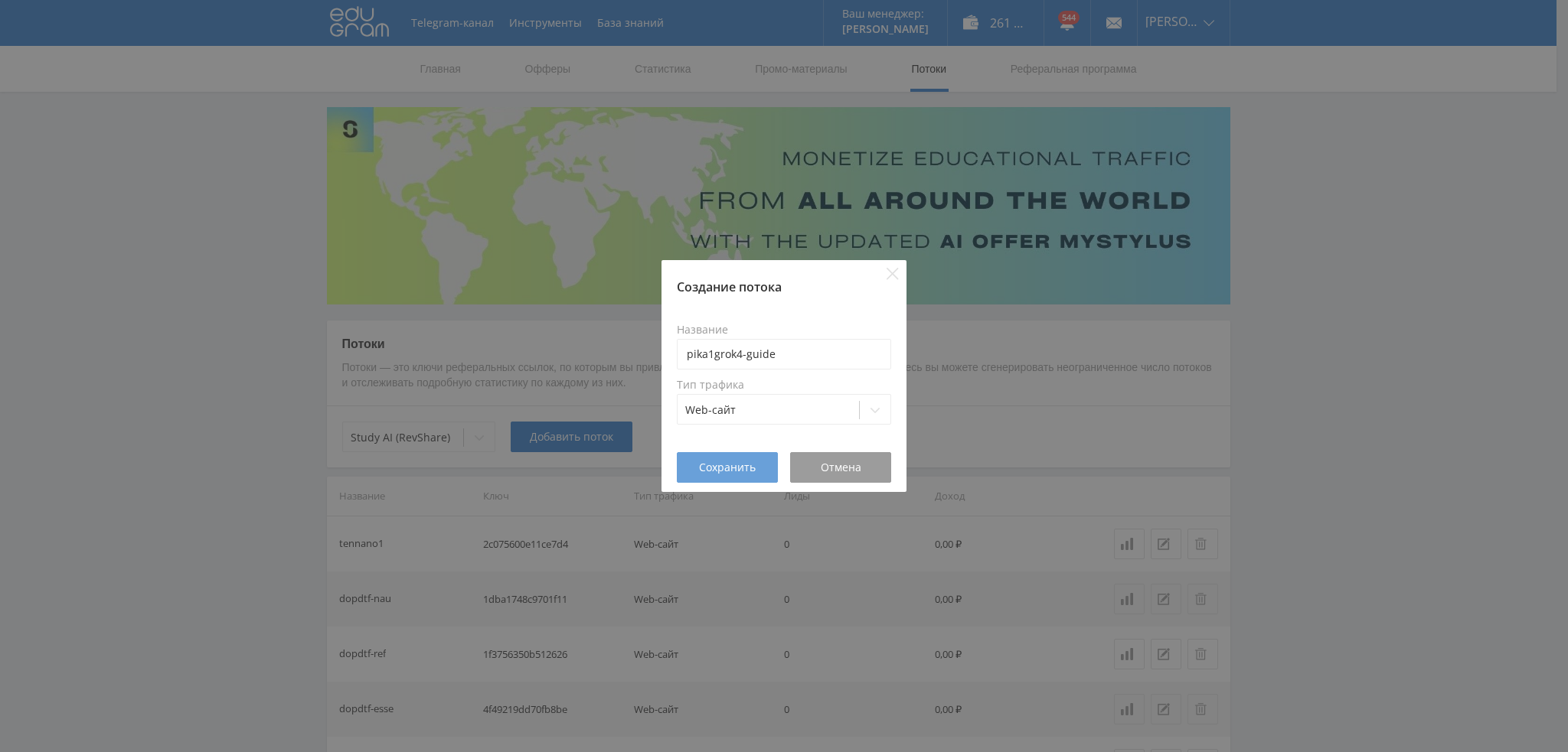
click at [722, 459] on button "Сохранить" at bounding box center [728, 468] width 101 height 31
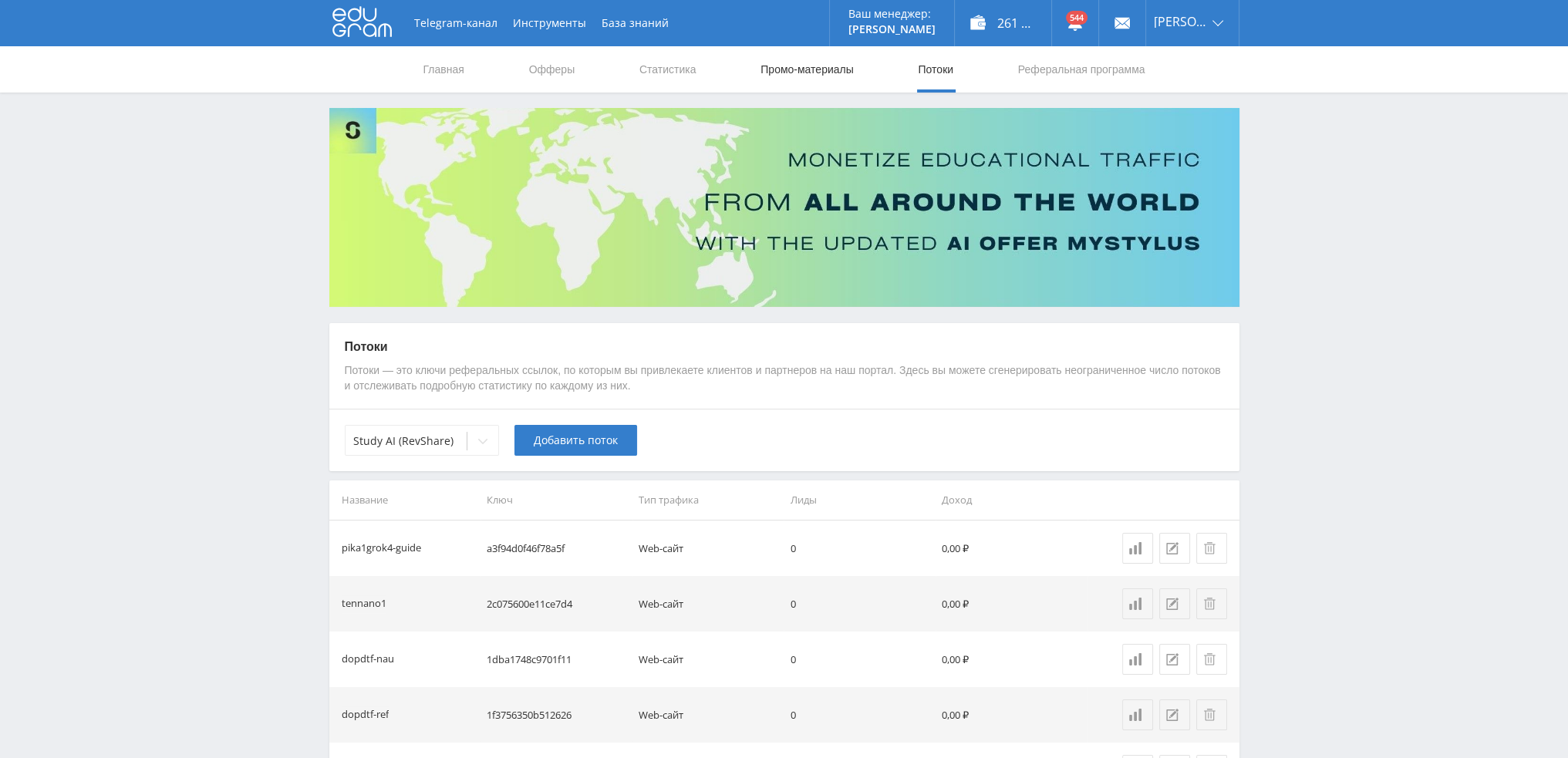
click at [812, 74] on link "Промо-материалы" at bounding box center [806, 69] width 96 height 47
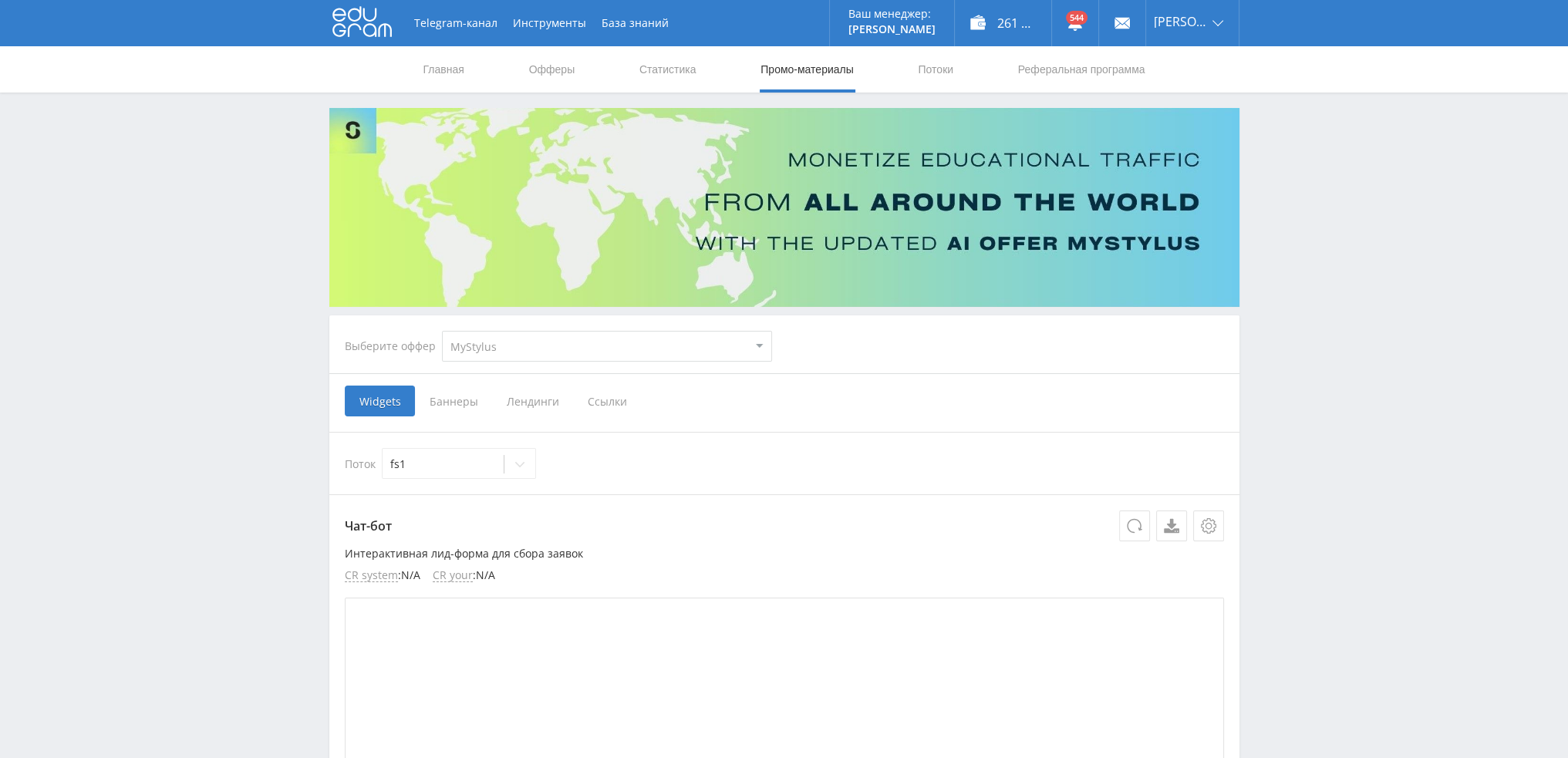
click at [518, 343] on select "MyStylus MyStylus - Revshare Кэмп Studybay Автор24 Studybay [GEOGRAPHIC_DATA] S…" at bounding box center [607, 347] width 330 height 31
select select "376"
click at [442, 331] on select "MyStylus MyStylus - Revshare Кэмп Studybay Автор24 Studybay [GEOGRAPHIC_DATA] S…" at bounding box center [607, 347] width 330 height 31
select select "376"
click at [462, 406] on span "Ссылки" at bounding box center [449, 401] width 68 height 31
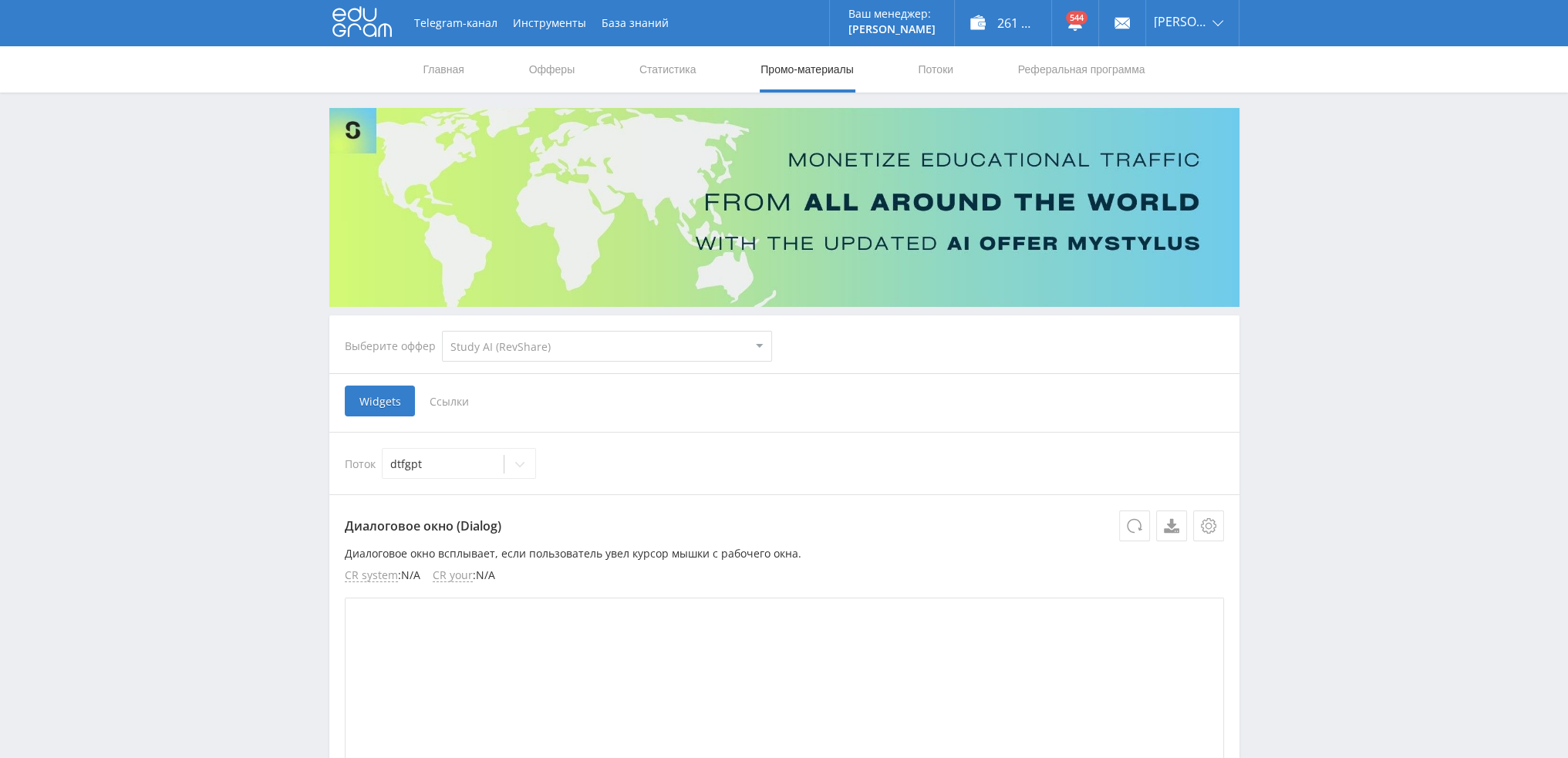
click at [0, 0] on input "Ссылки" at bounding box center [0, 0] width 0 height 0
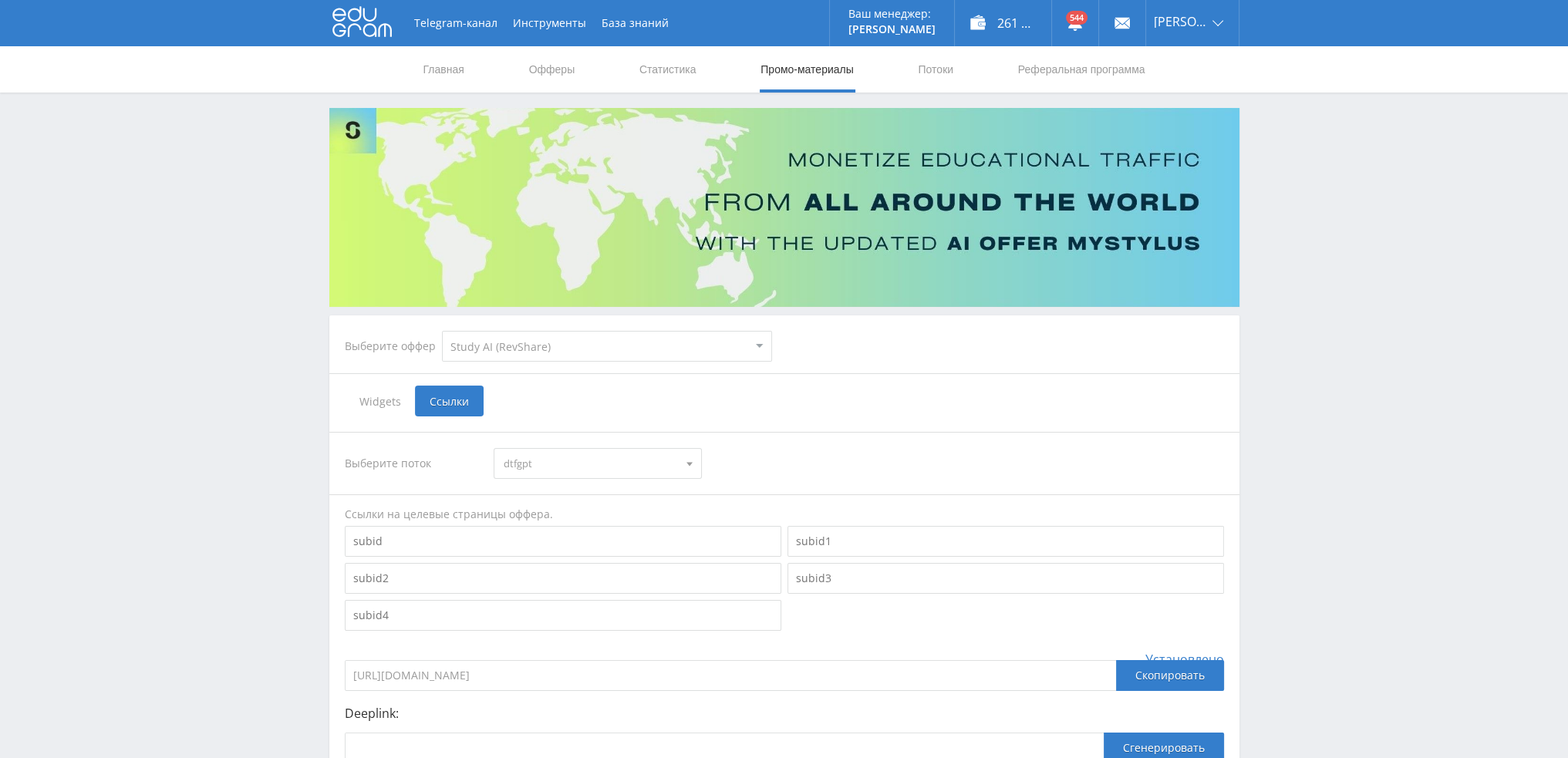
click at [566, 460] on span "dtfgpt" at bounding box center [590, 463] width 174 height 29
click at [577, 508] on button "pika1grok4-guide" at bounding box center [597, 509] width 207 height 22
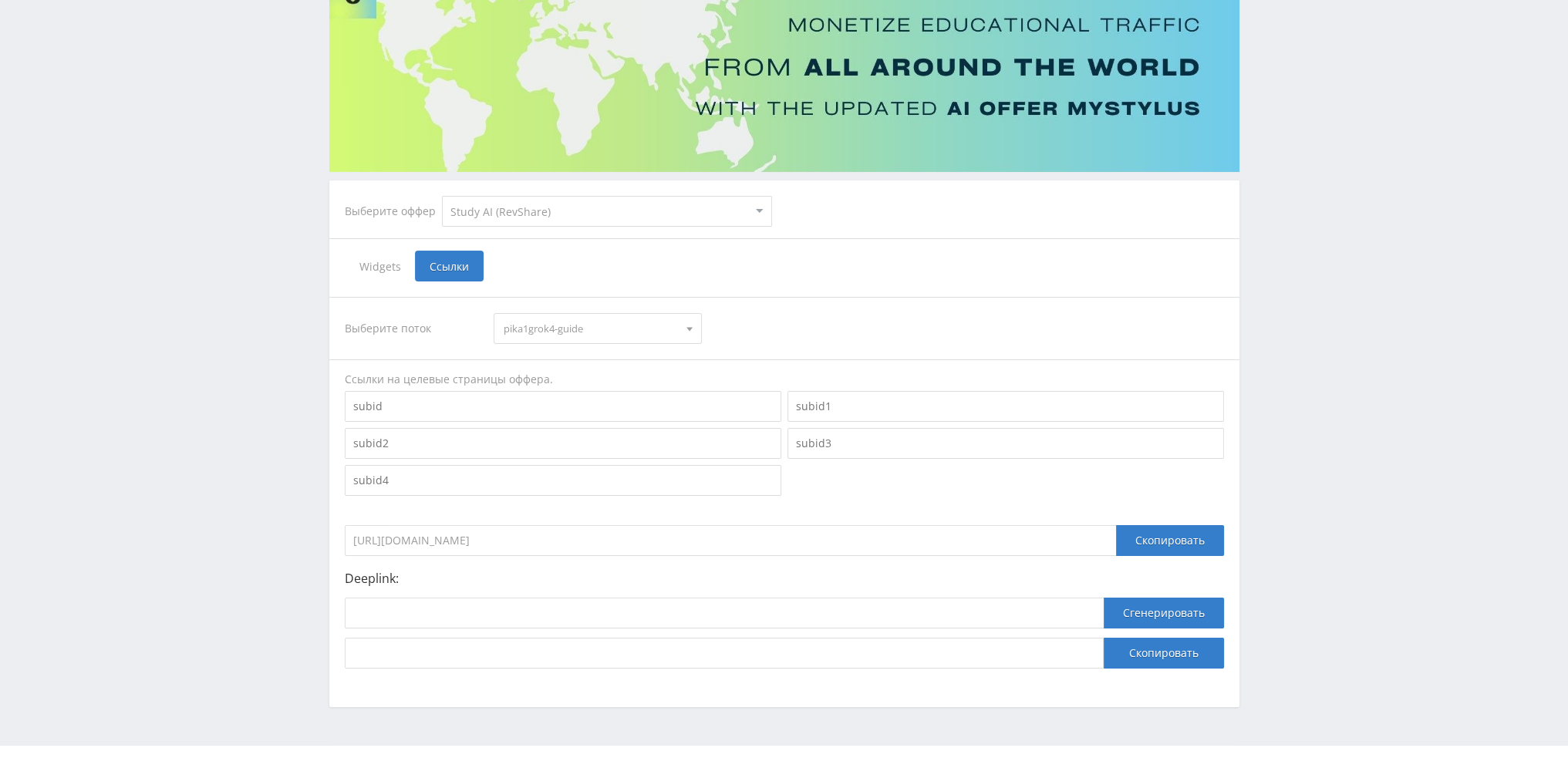
scroll to position [168, 0]
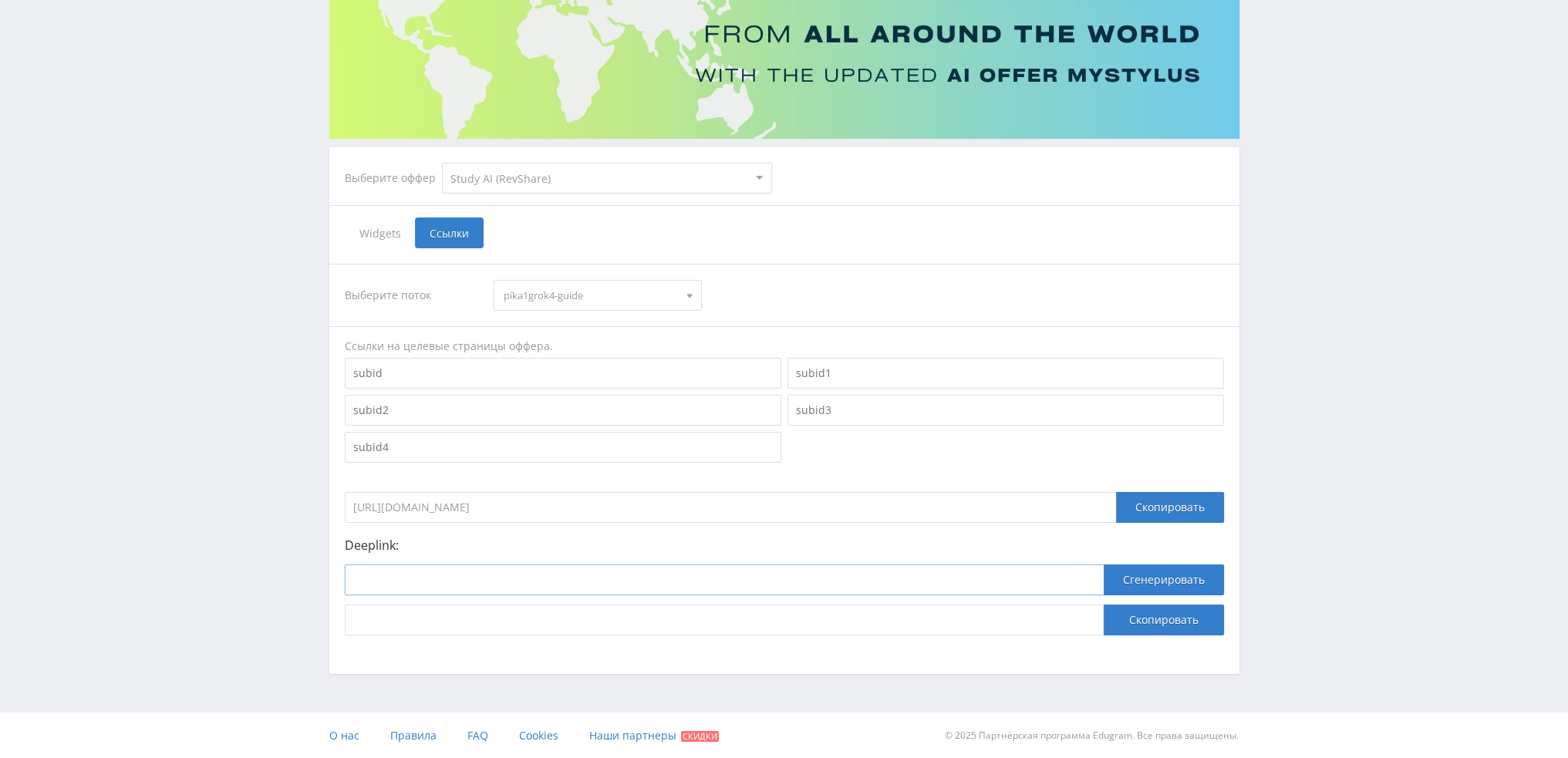
click at [478, 568] on input at bounding box center [724, 580] width 759 height 31
paste input "https://study24.ai/chat/grok4"
type input "https://study24.ai/chat/grok4"
click at [1142, 584] on button "Сгенерировать" at bounding box center [1164, 580] width 120 height 31
click at [1158, 618] on button "Скопировать" at bounding box center [1164, 620] width 120 height 31
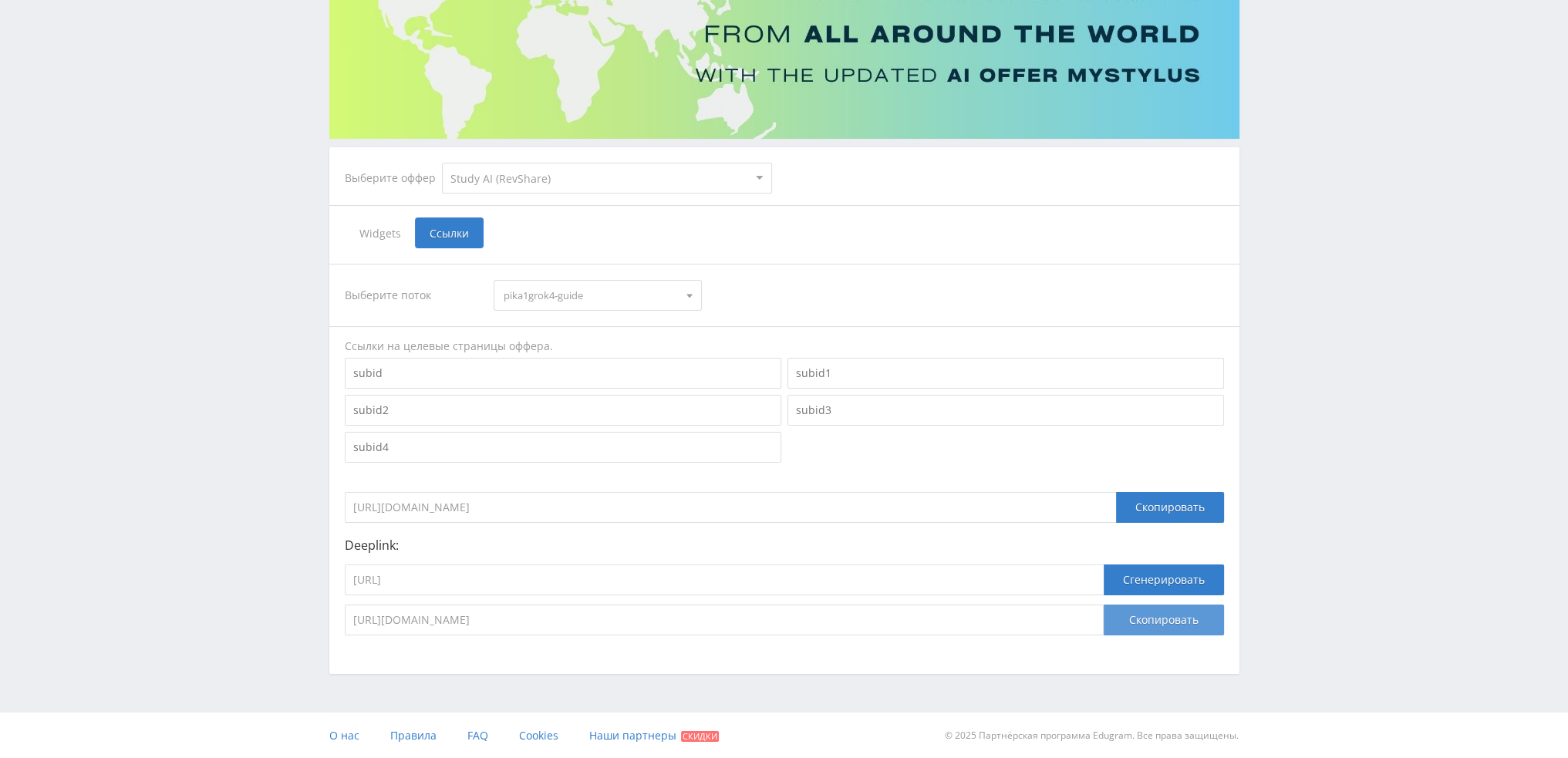
click at [1155, 628] on button "Скопировать" at bounding box center [1164, 620] width 120 height 31
click at [1168, 618] on button "Скопировать" at bounding box center [1164, 620] width 120 height 31
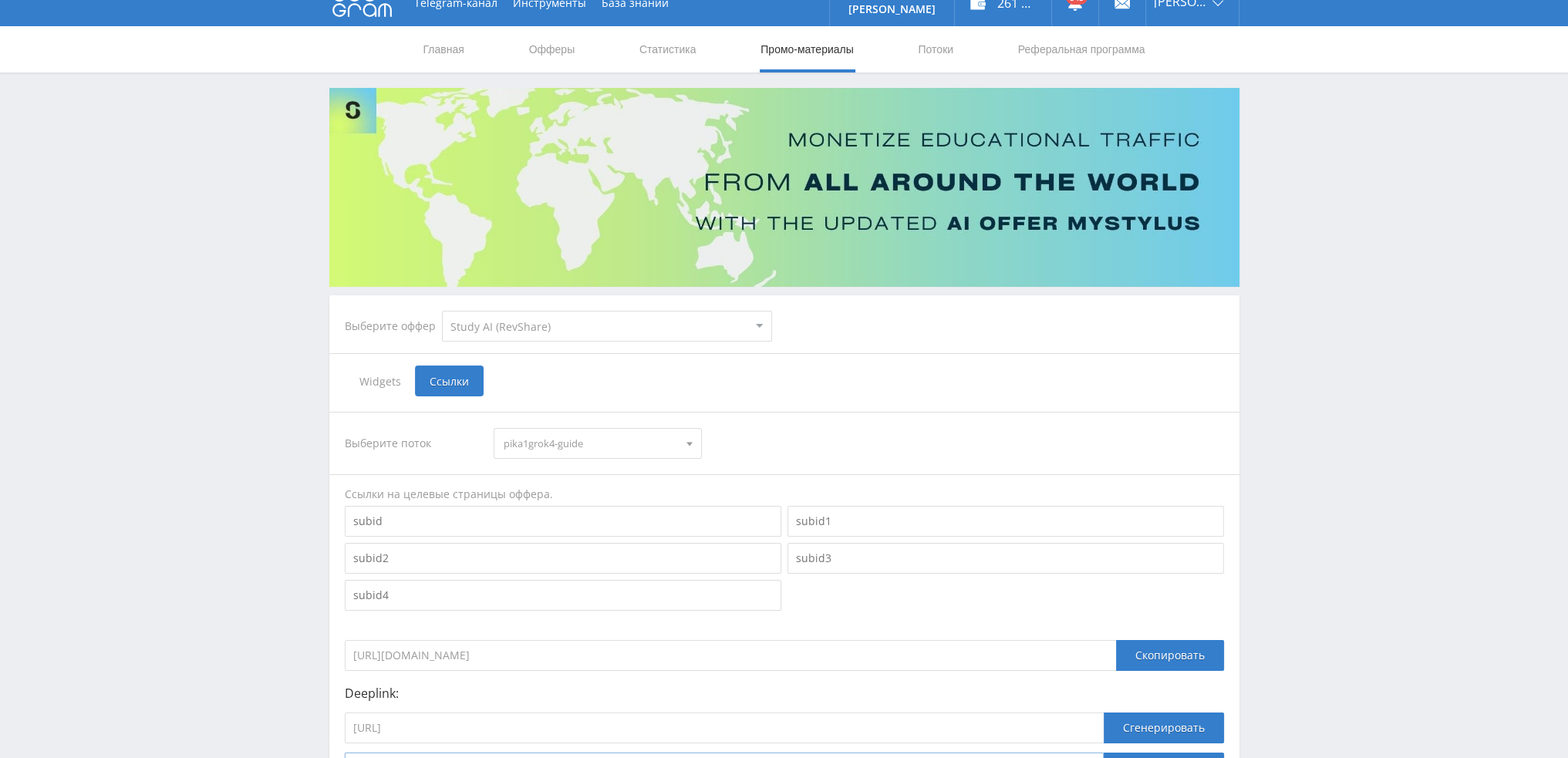
scroll to position [0, 0]
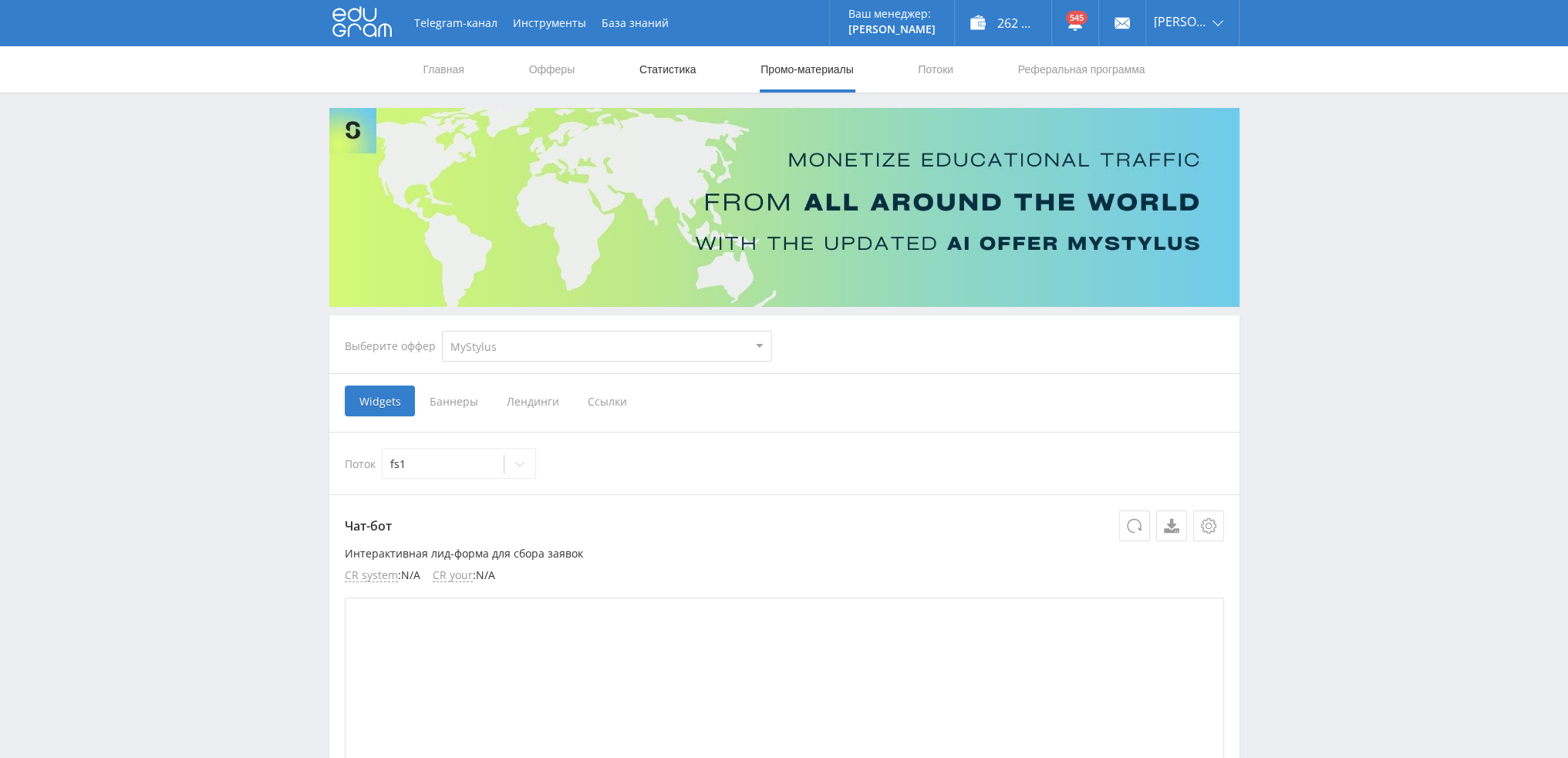
click at [696, 78] on link "Статистика" at bounding box center [668, 69] width 60 height 47
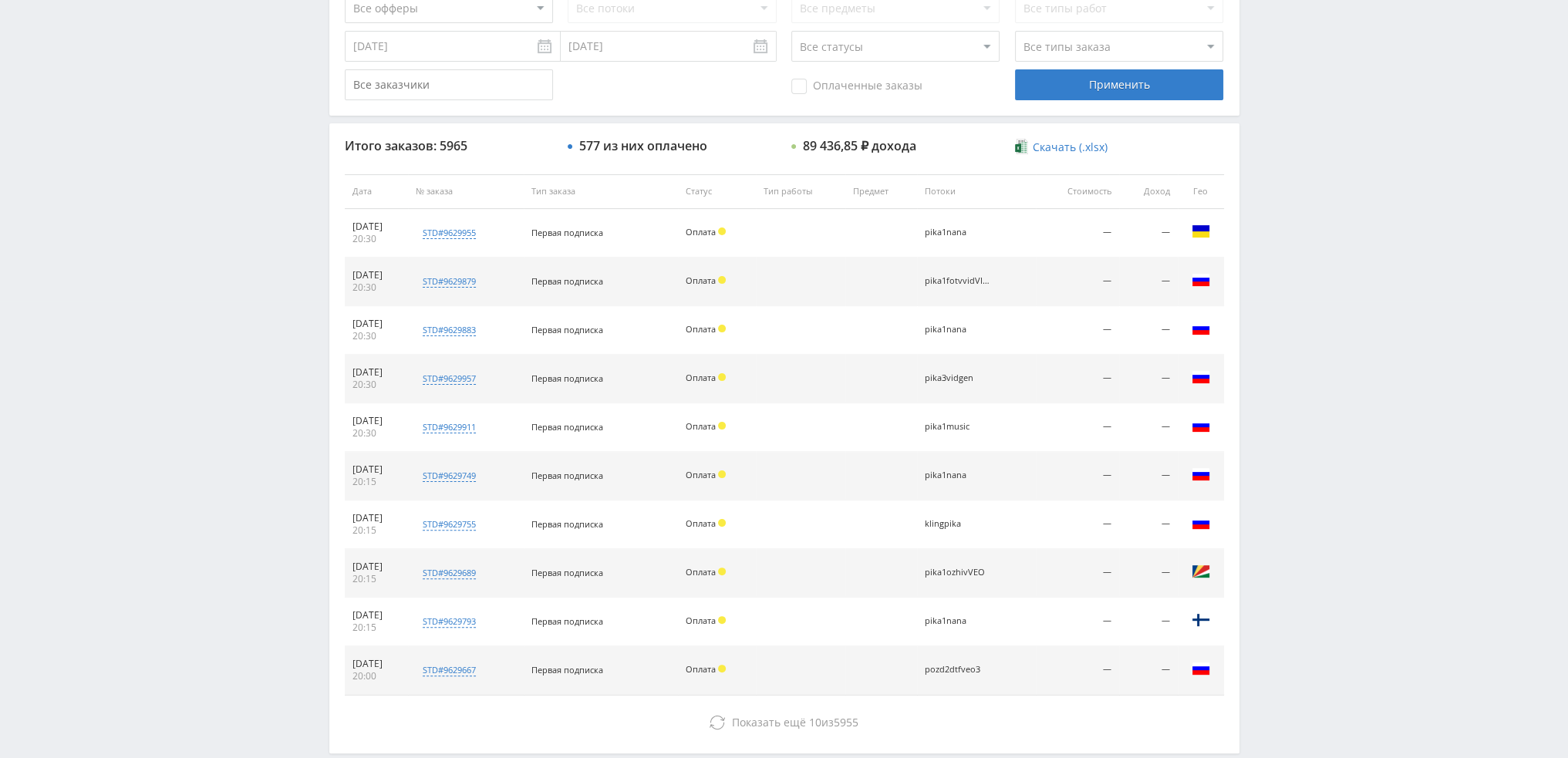
scroll to position [534, 0]
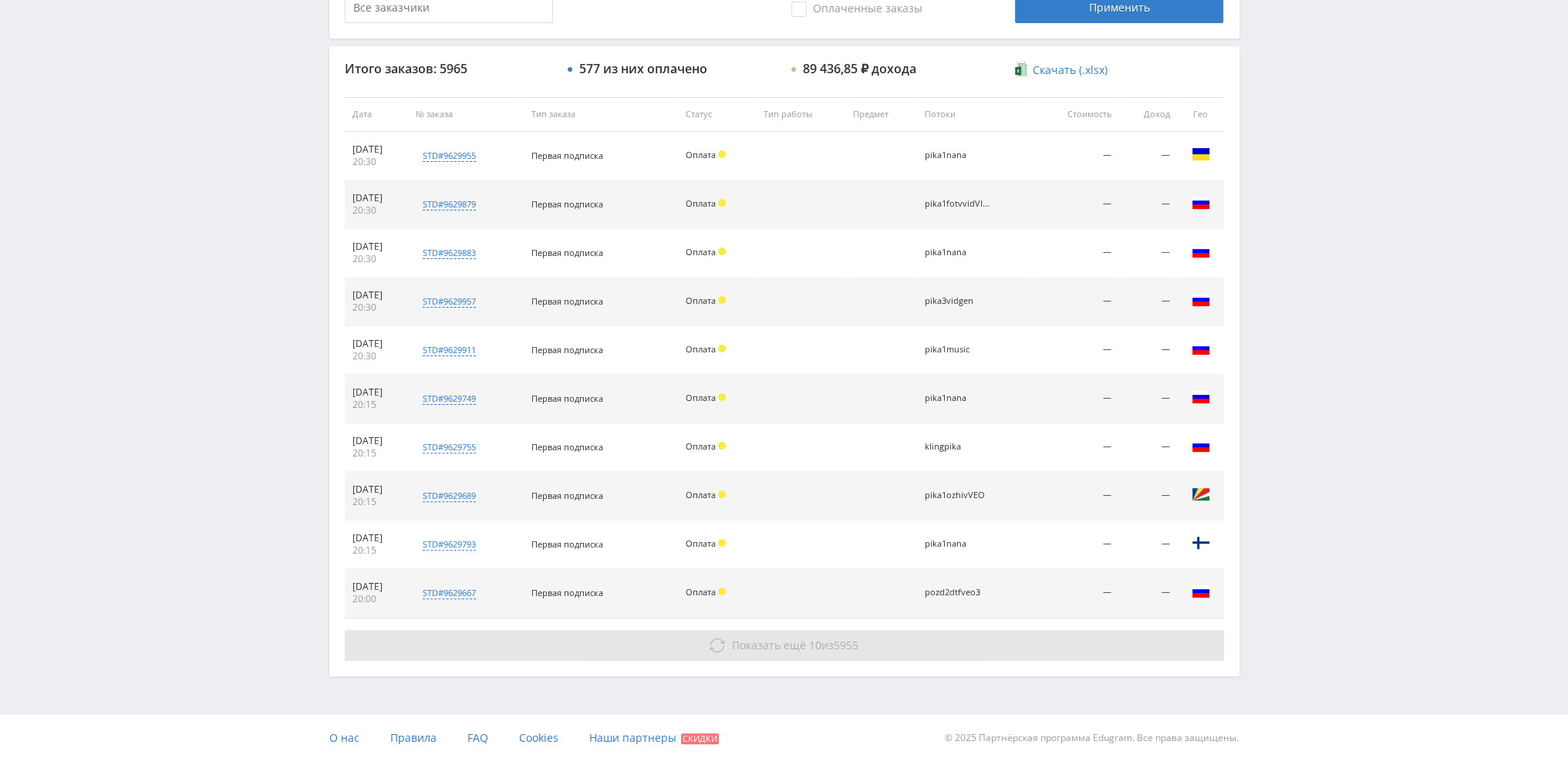
click at [837, 648] on span "5955" at bounding box center [846, 645] width 25 height 15
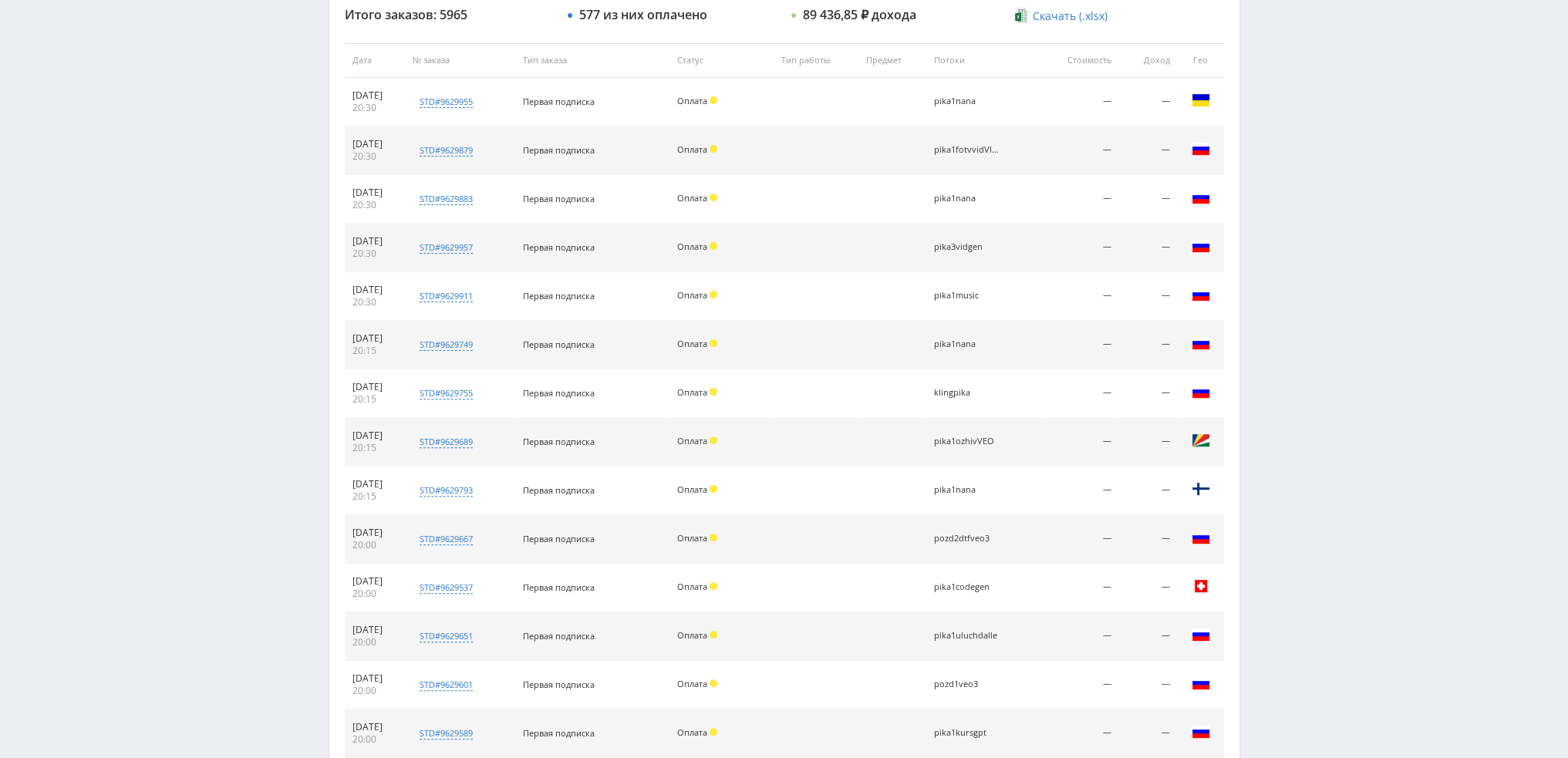
scroll to position [971, 0]
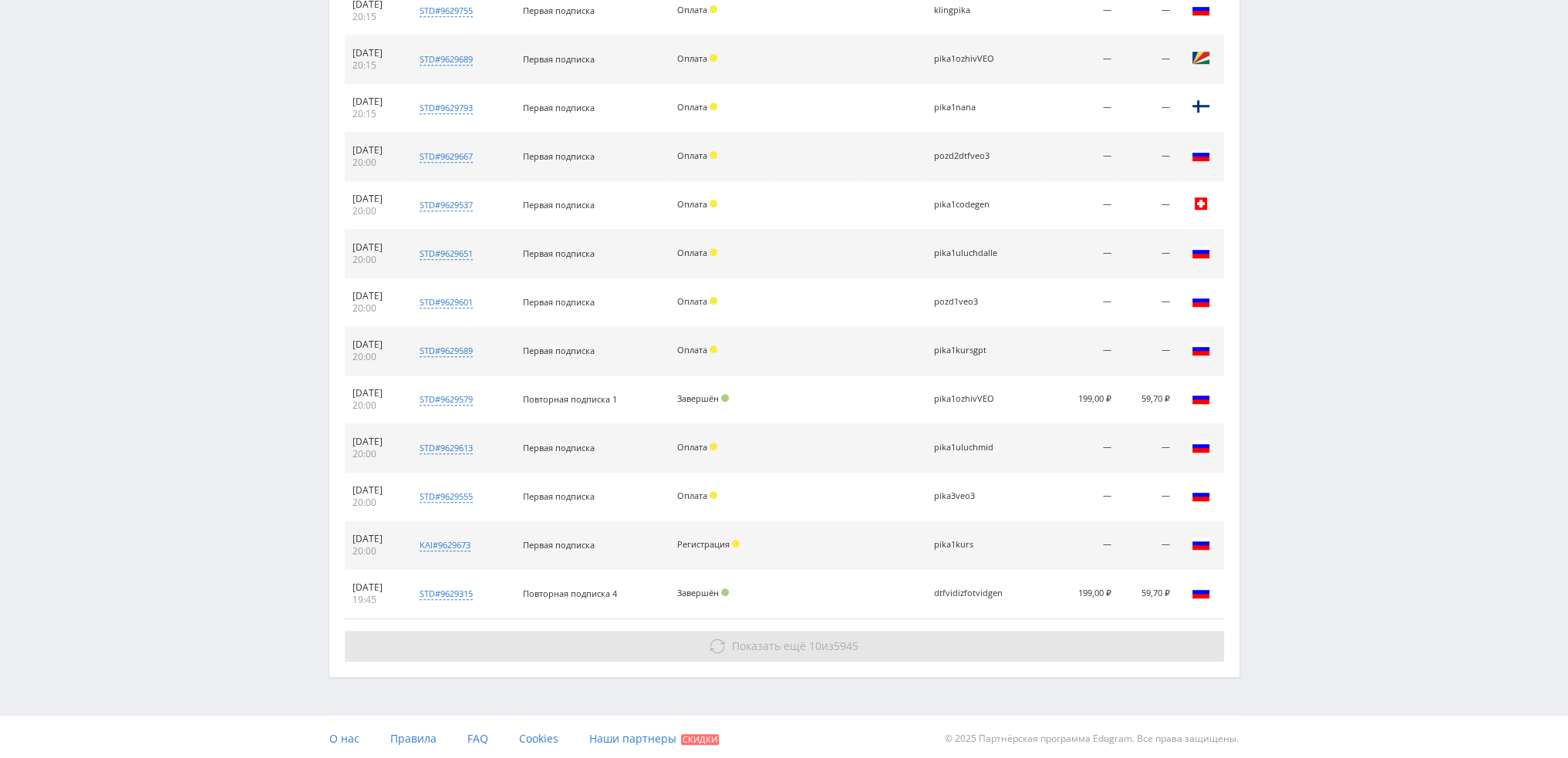
click at [889, 648] on button "Показать ещё 10 из 5945" at bounding box center [784, 647] width 879 height 31
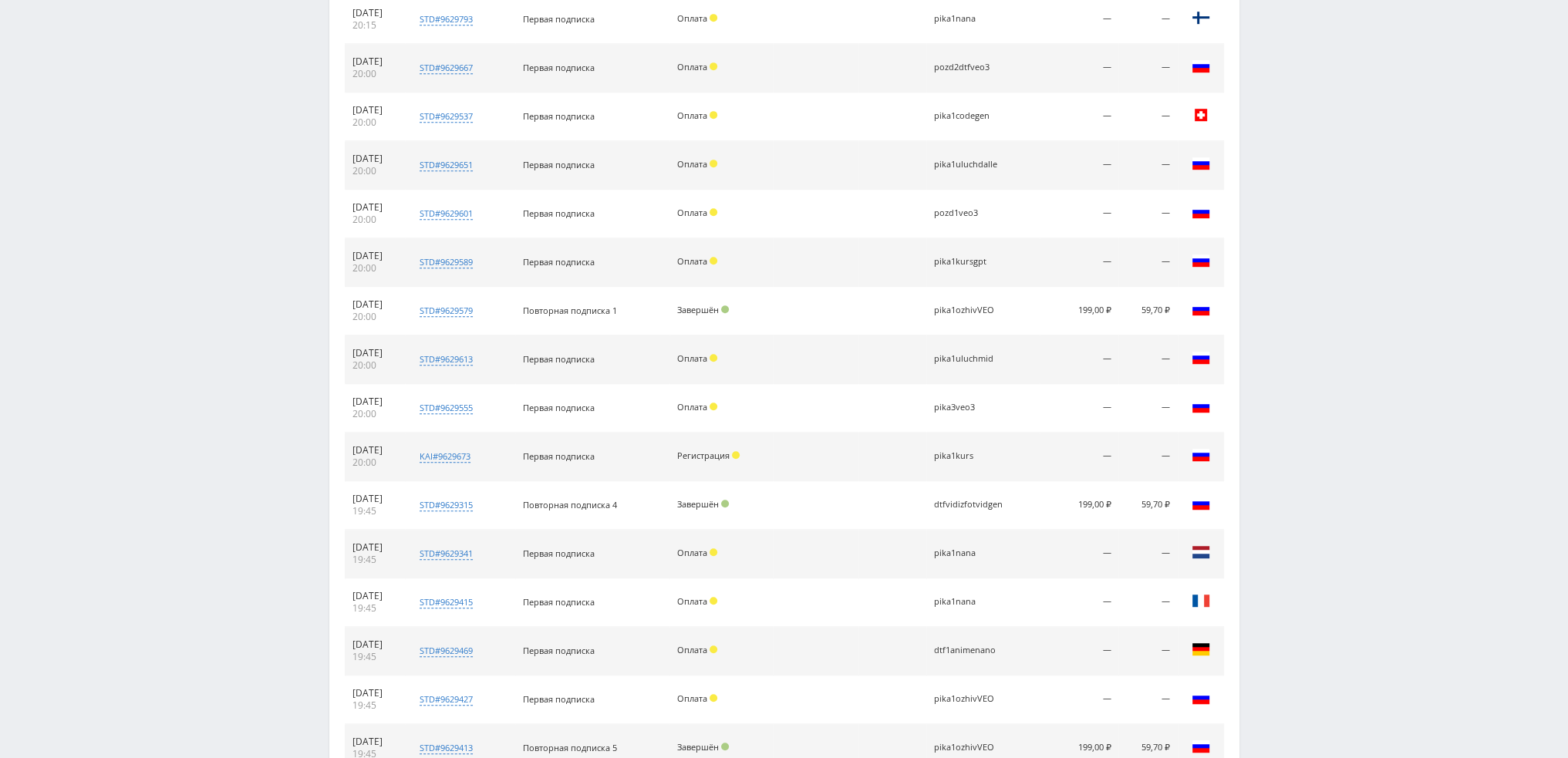
scroll to position [1407, 0]
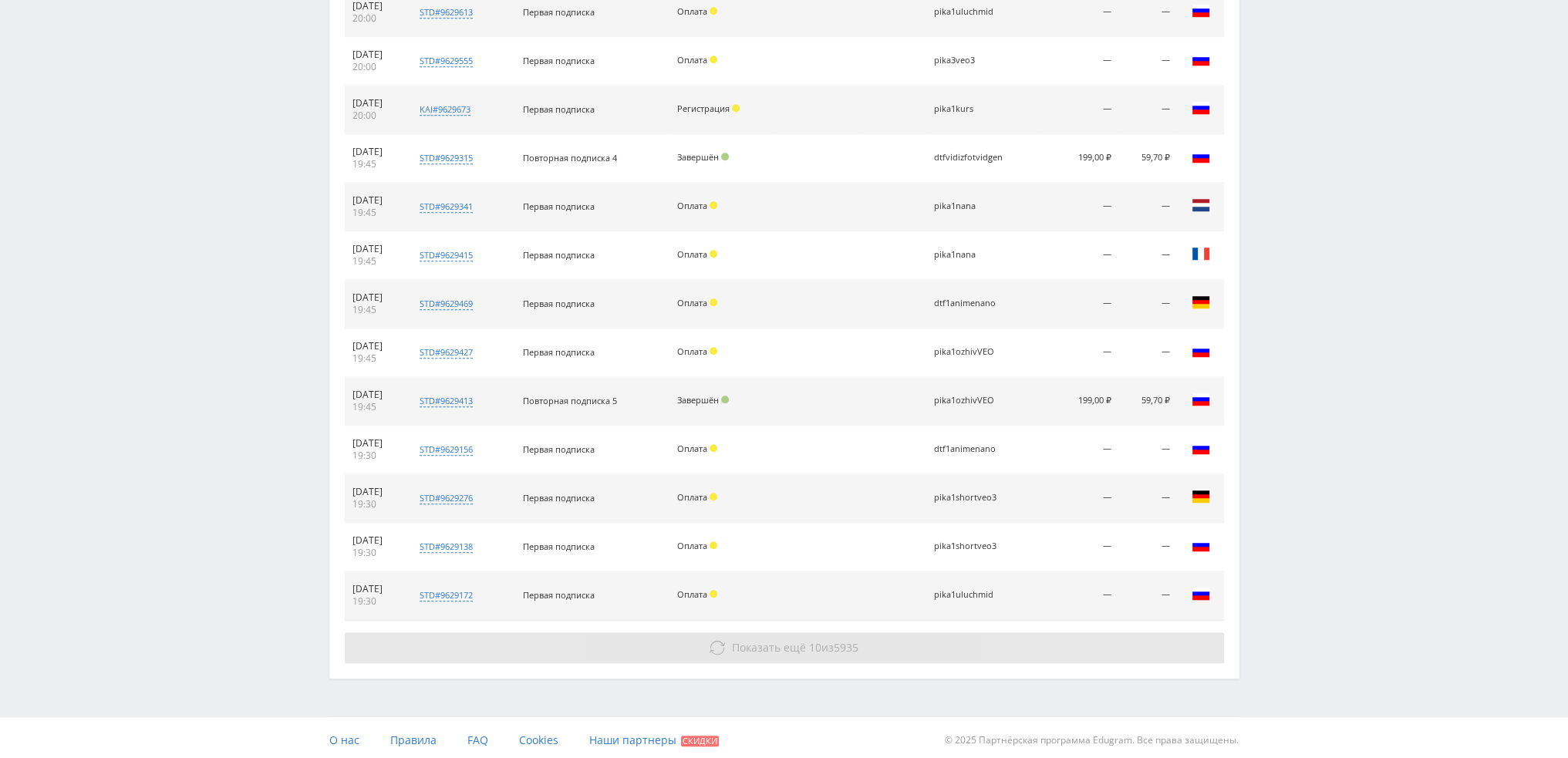
click at [901, 633] on button "Показать ещё 10 из 5935" at bounding box center [784, 649] width 879 height 31
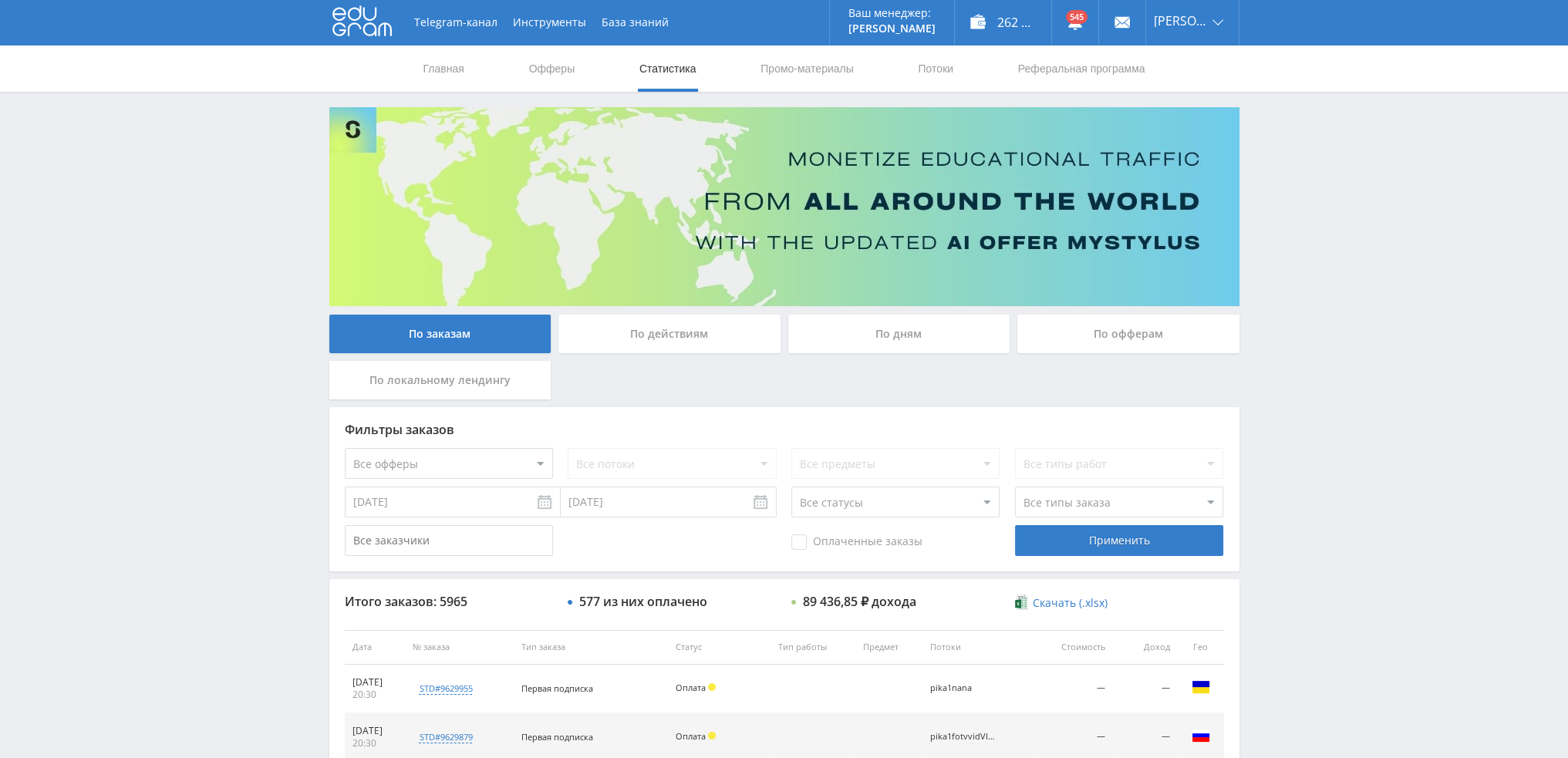
scroll to position [0, 0]
click at [928, 325] on div "По дням" at bounding box center [899, 335] width 223 height 38
click at [0, 0] on input "По дням" at bounding box center [0, 0] width 0 height 0
click at [909, 336] on div "По дням" at bounding box center [899, 335] width 223 height 38
click at [0, 0] on input "По дням" at bounding box center [0, 0] width 0 height 0
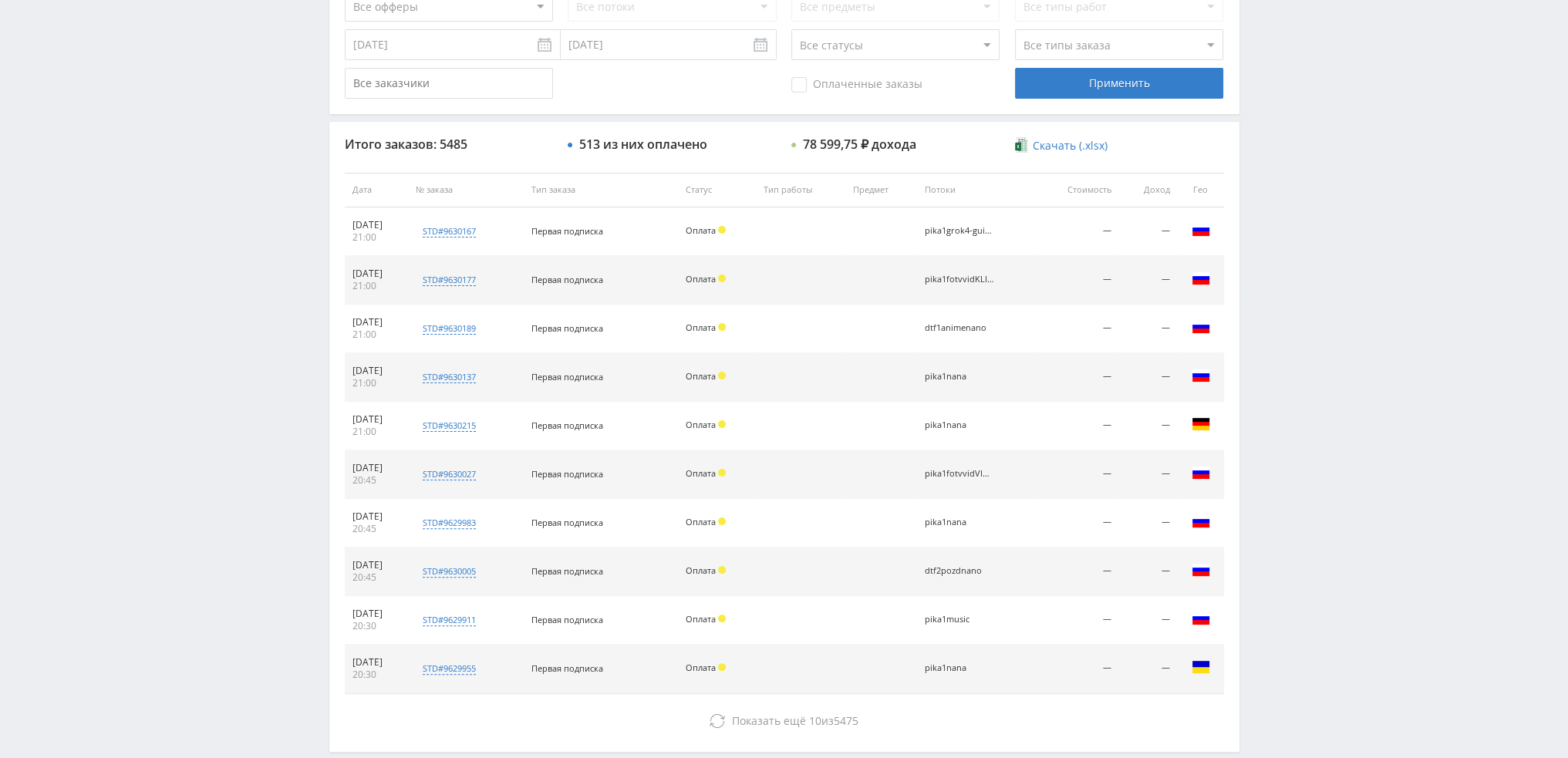
scroll to position [534, 0]
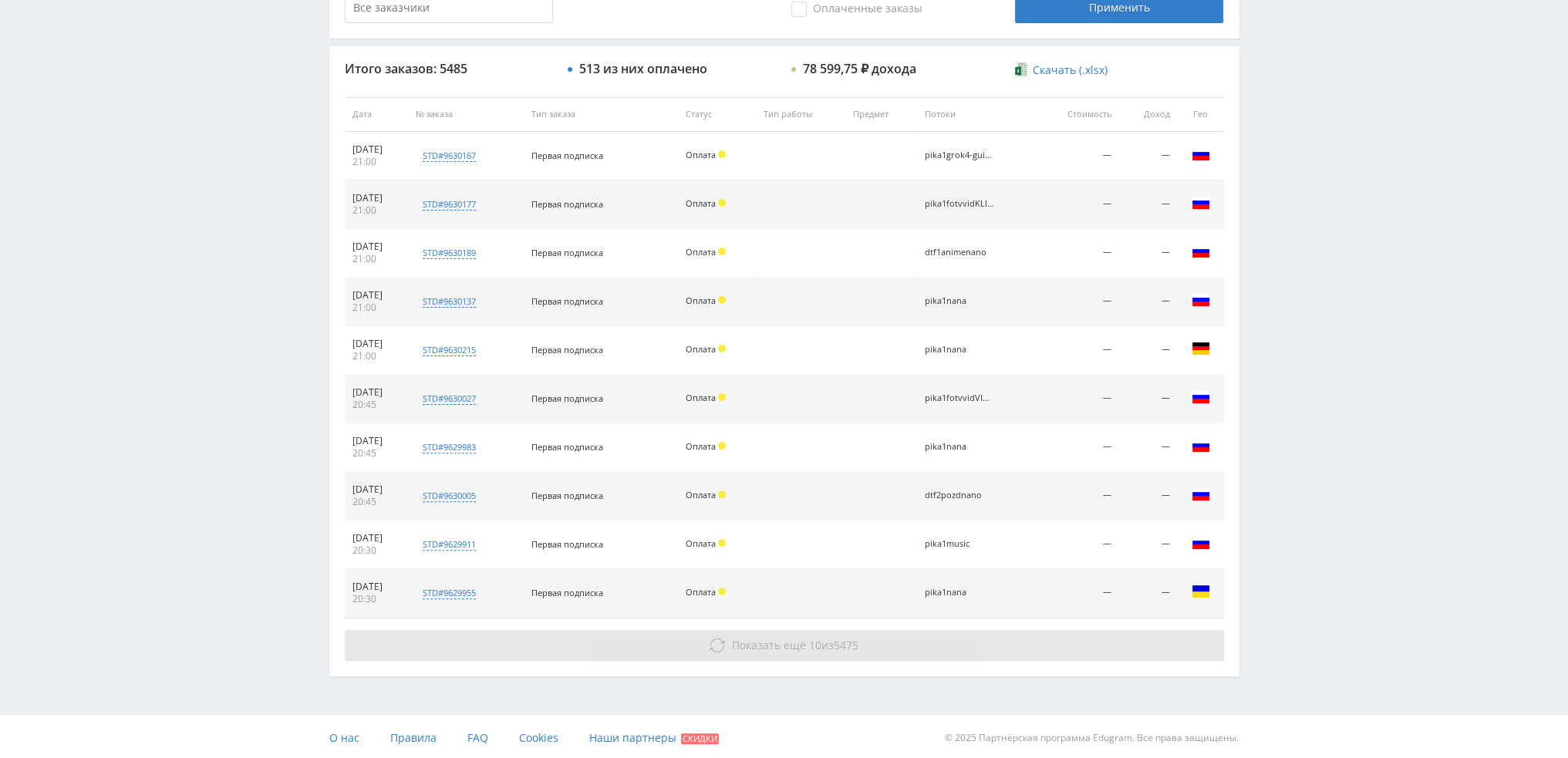
click at [834, 639] on span "Показать ещё 10 из 5475" at bounding box center [795, 645] width 127 height 15
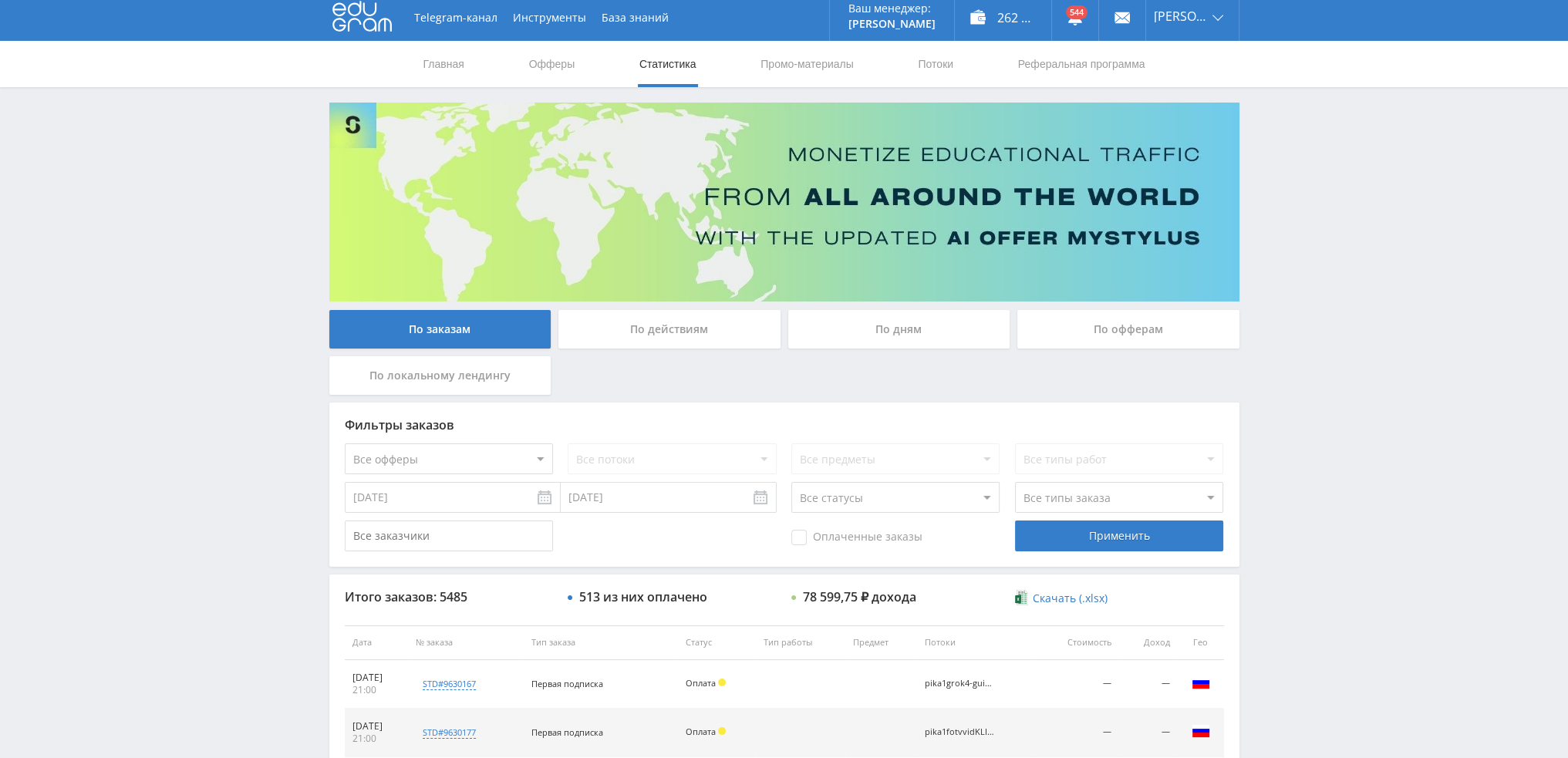
scroll to position [0, 0]
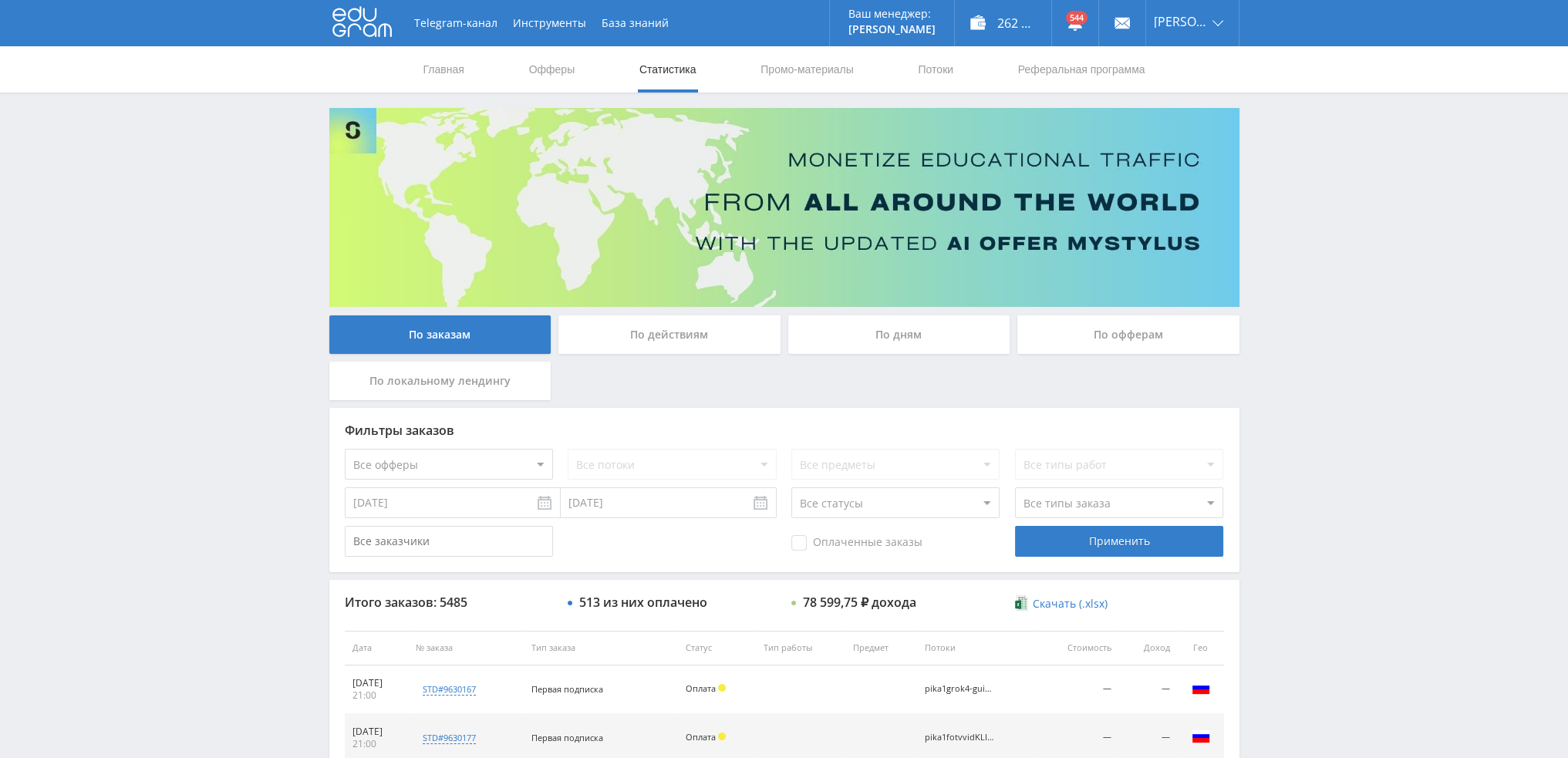
click at [888, 318] on div "По дням" at bounding box center [899, 335] width 223 height 38
click at [0, 0] on input "По дням" at bounding box center [0, 0] width 0 height 0
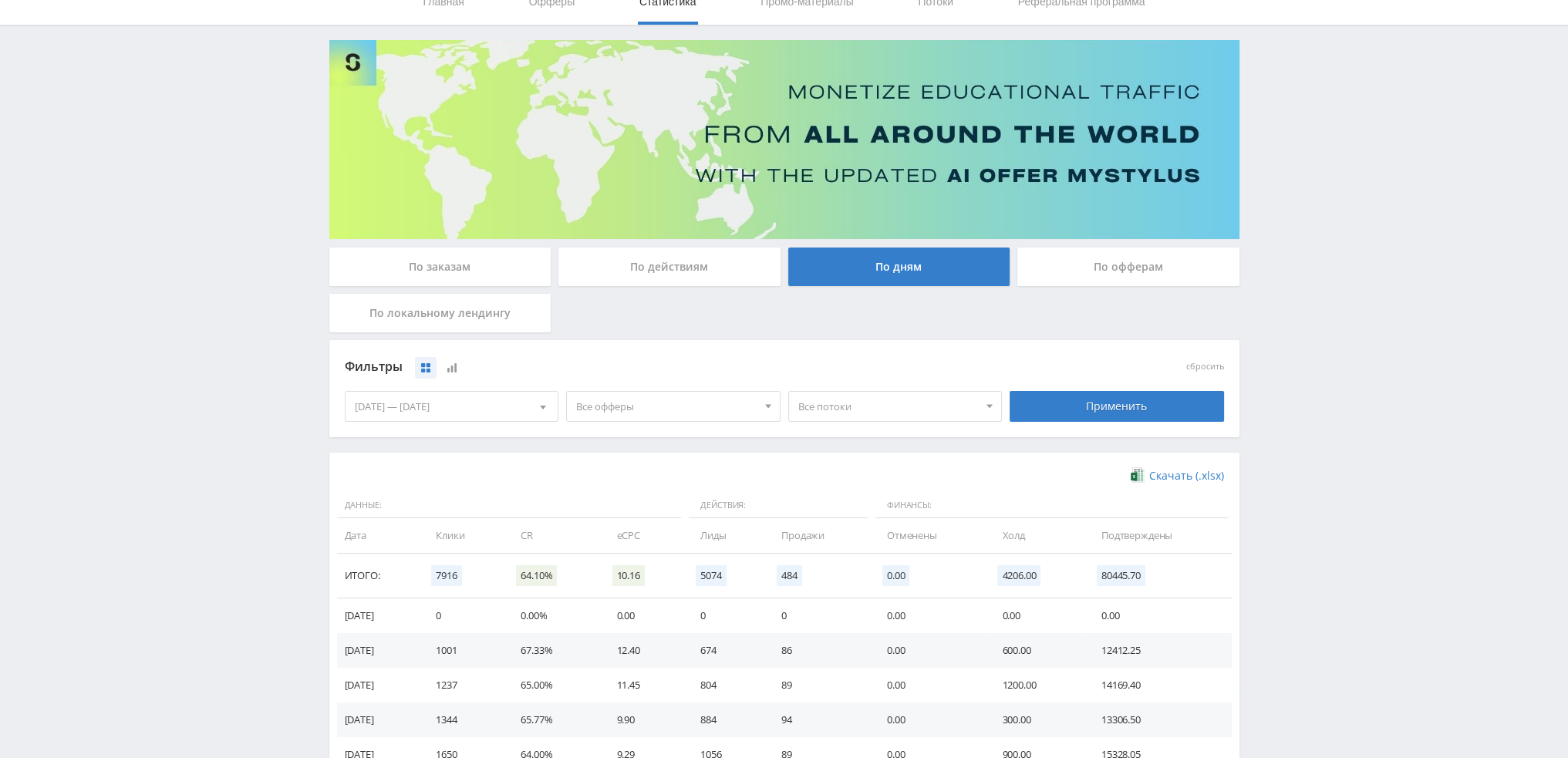
scroll to position [78, 0]
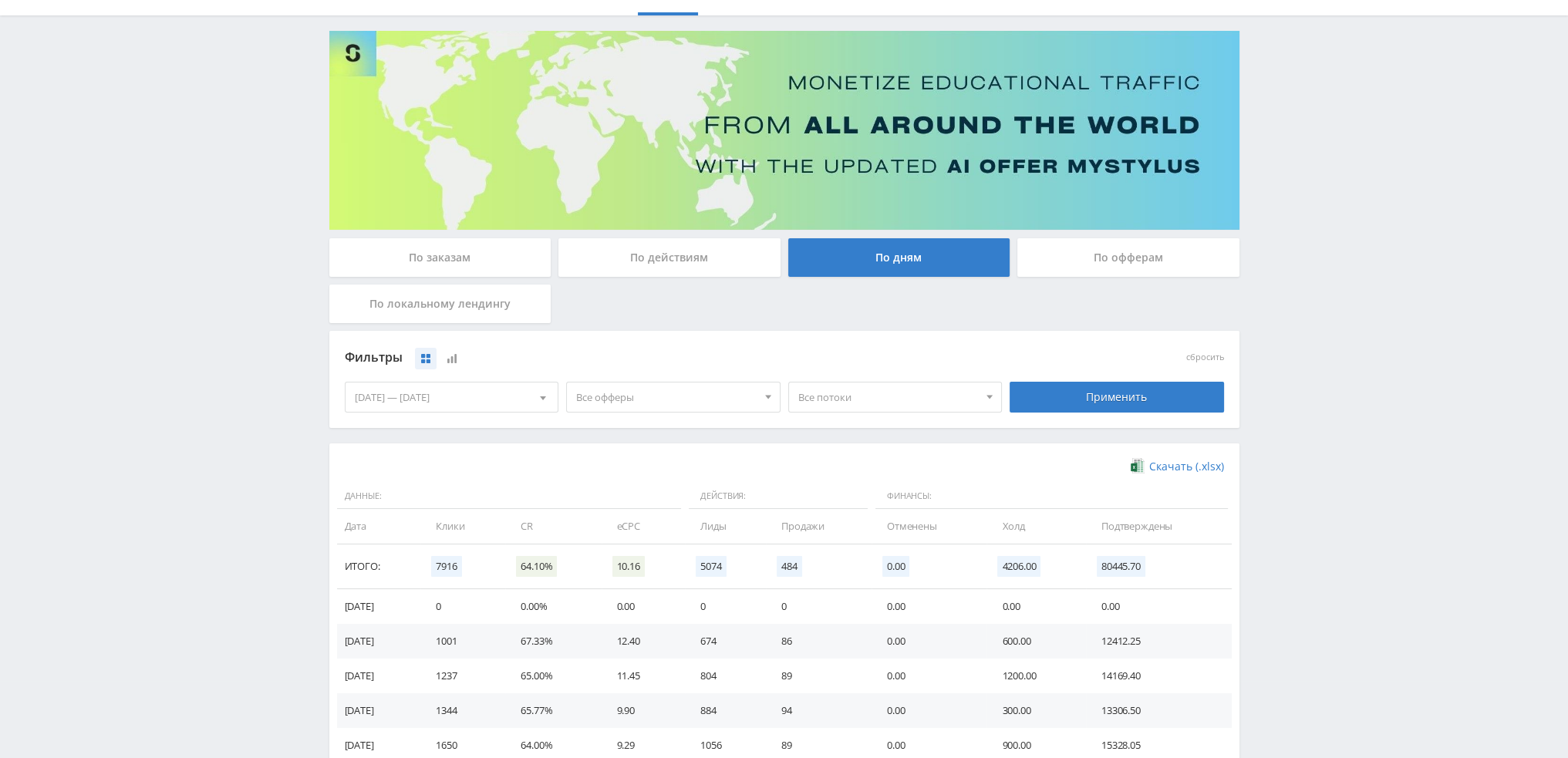
click at [1086, 268] on div "По офферам" at bounding box center [1129, 257] width 223 height 38
click at [0, 0] on input "По офферам" at bounding box center [0, 0] width 0 height 0
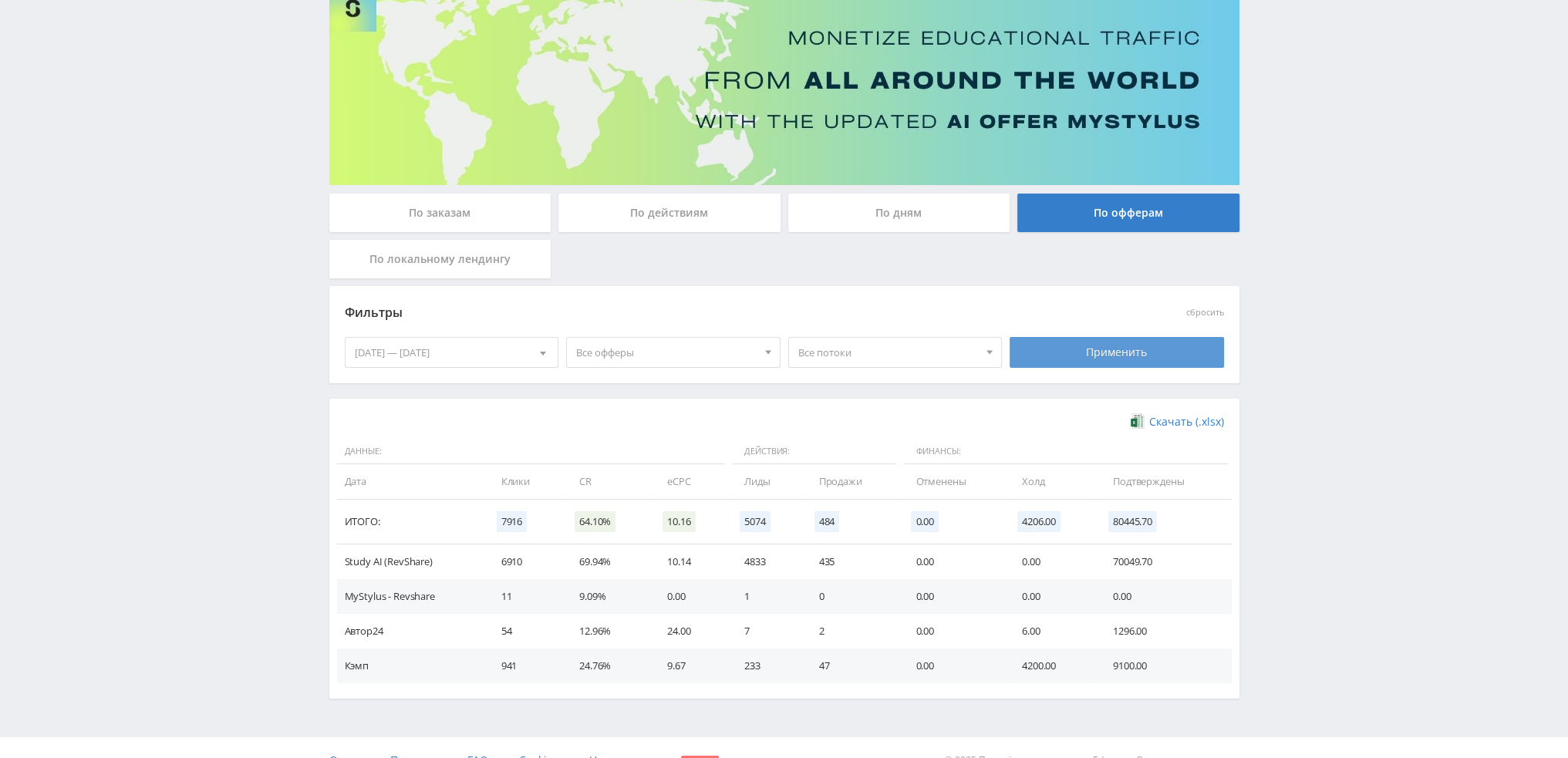
scroll to position [146, 0]
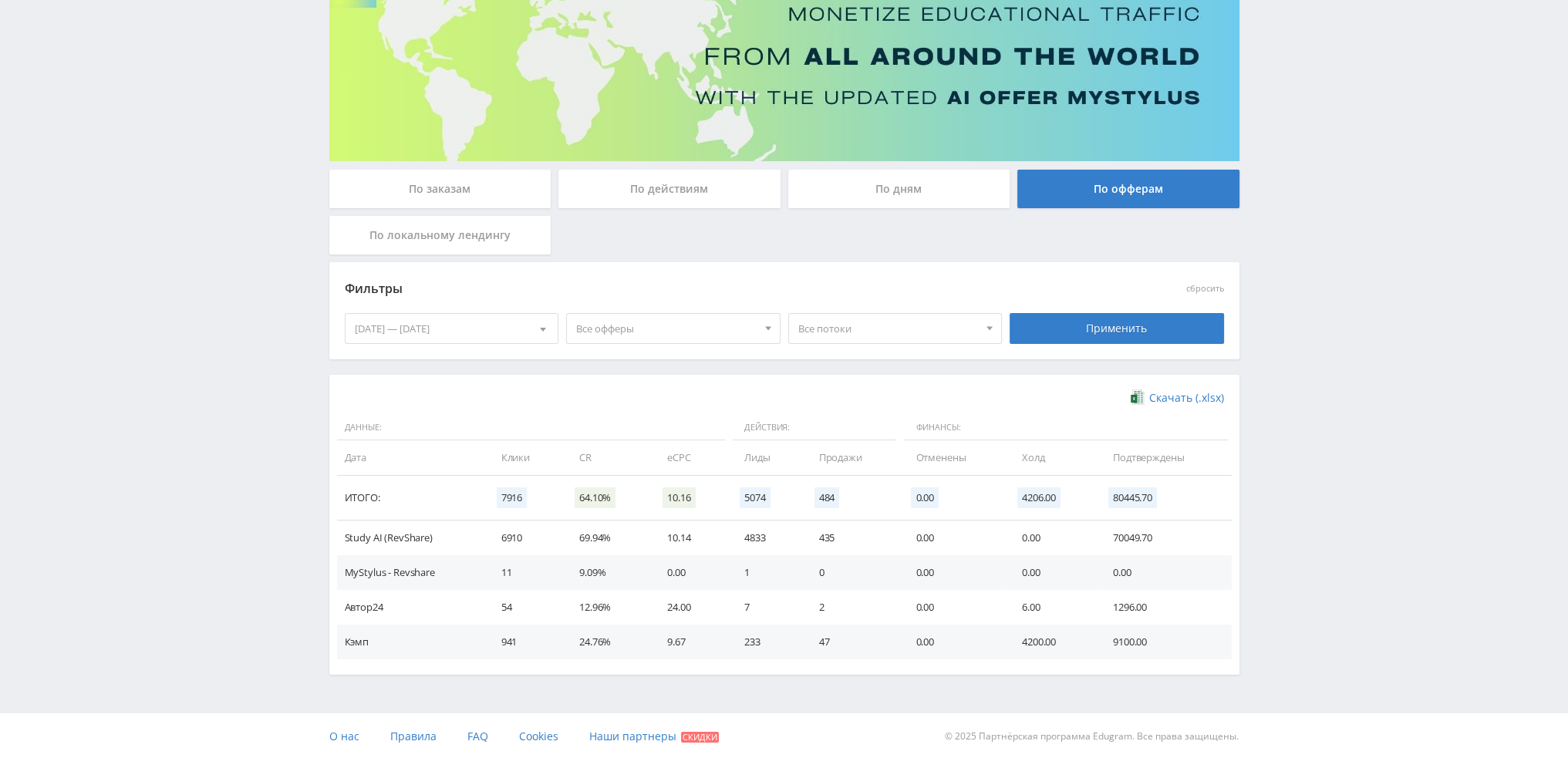
click at [477, 320] on div "21.09.2025 — 27.09.2025" at bounding box center [452, 328] width 213 height 29
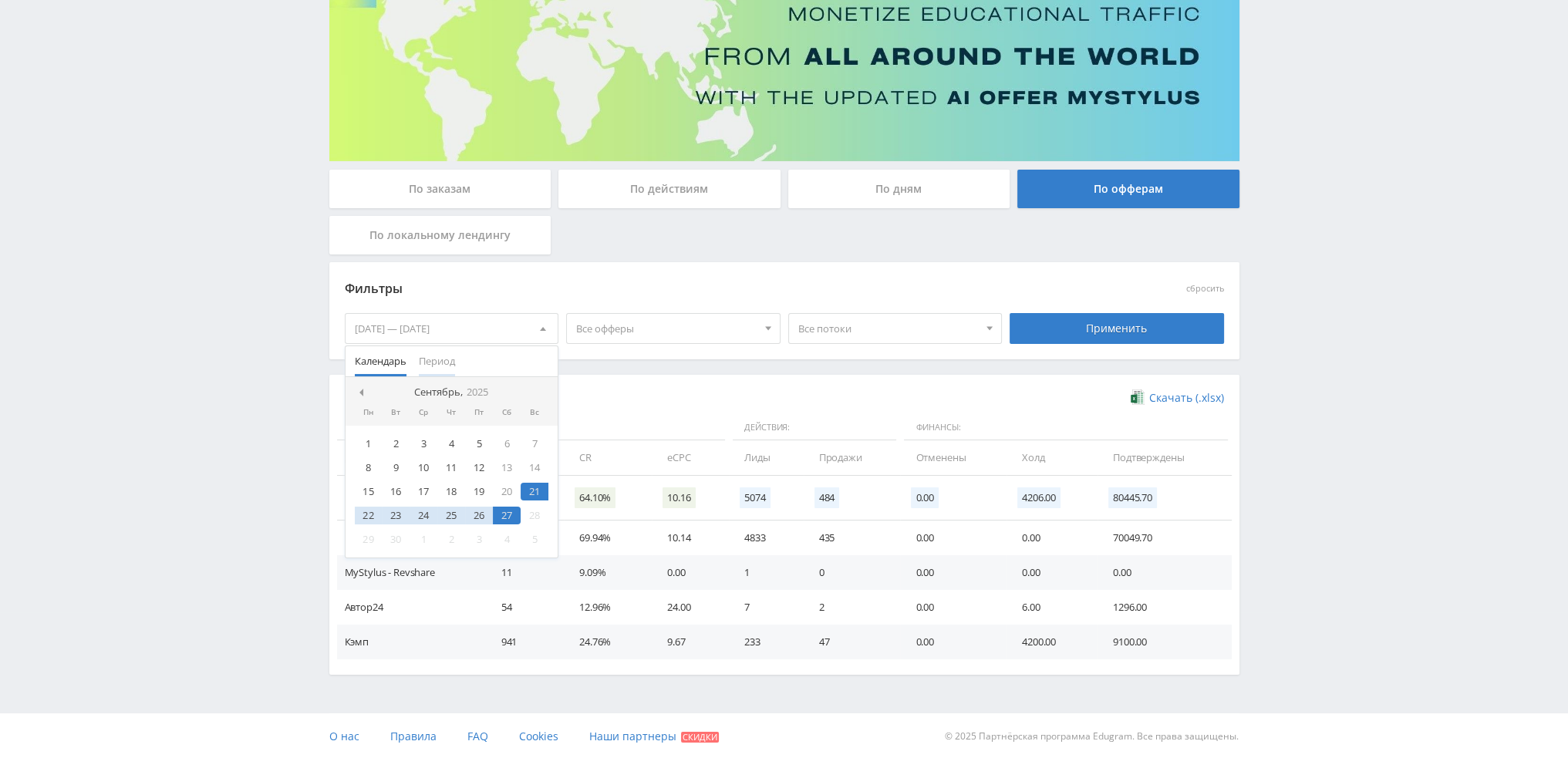
click at [435, 363] on span "Период" at bounding box center [437, 361] width 36 height 30
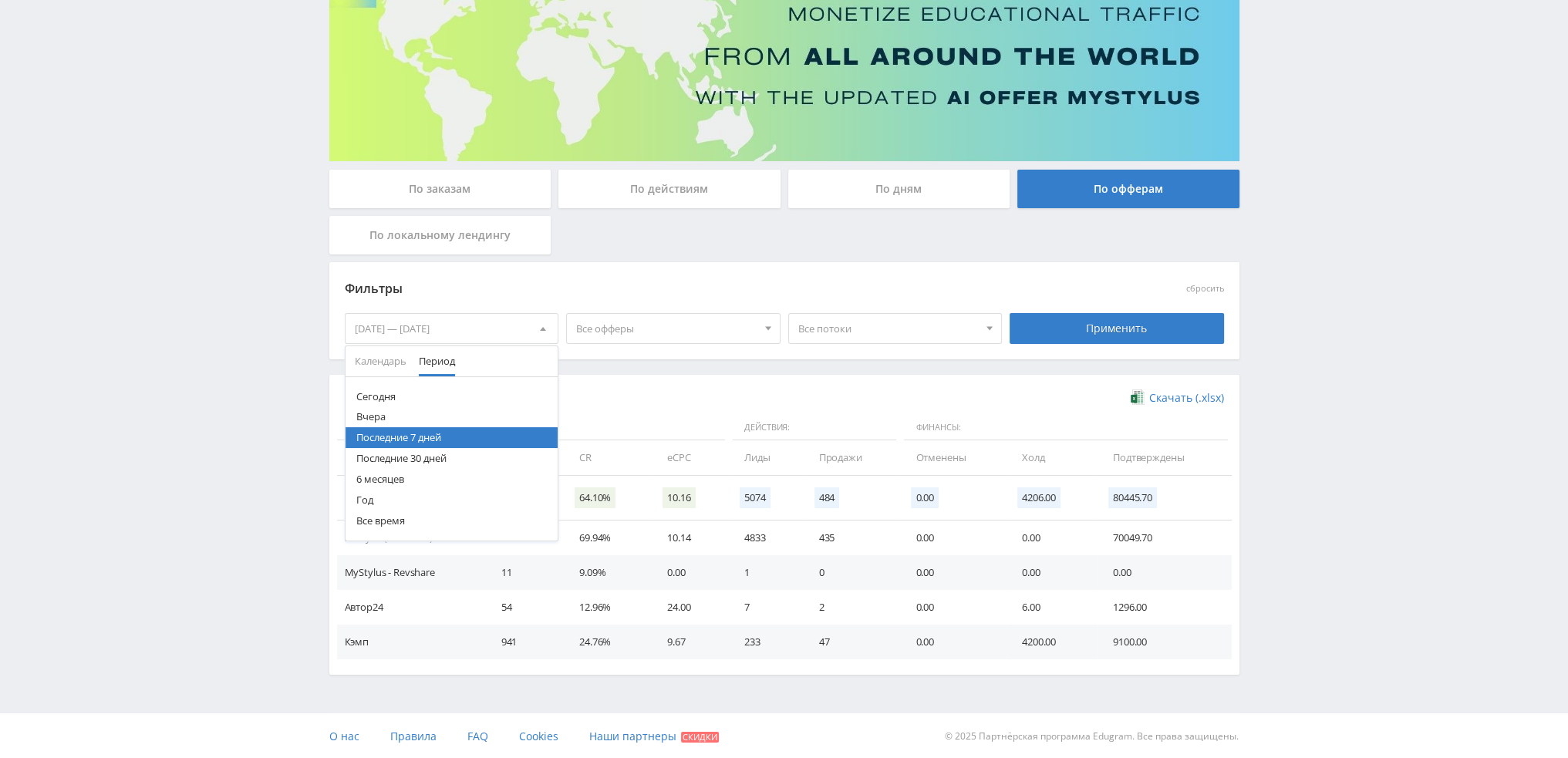
click at [418, 456] on button "Последние 30 дней" at bounding box center [452, 458] width 213 height 21
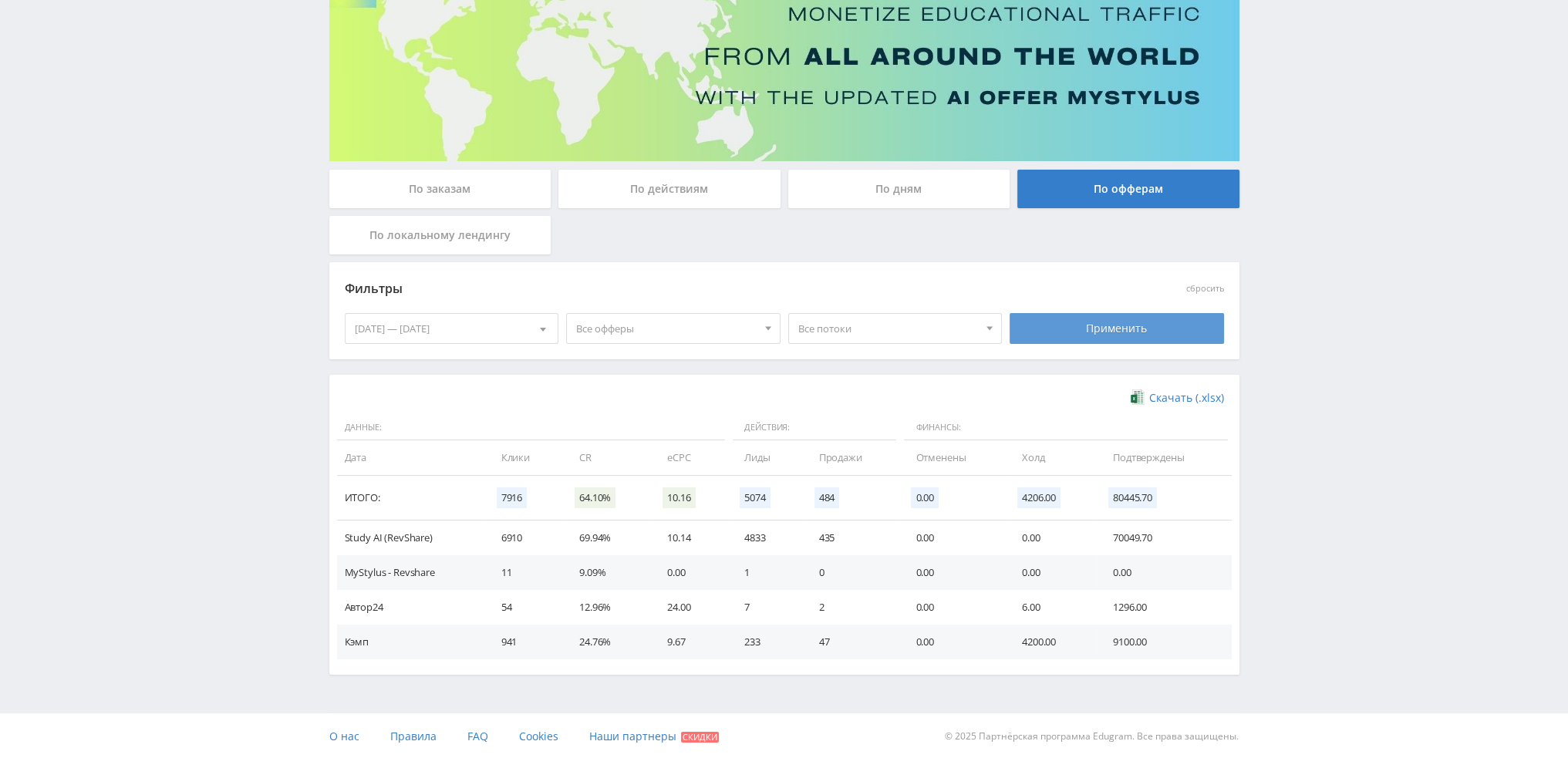
click at [1113, 334] on div "Применить" at bounding box center [1116, 328] width 214 height 31
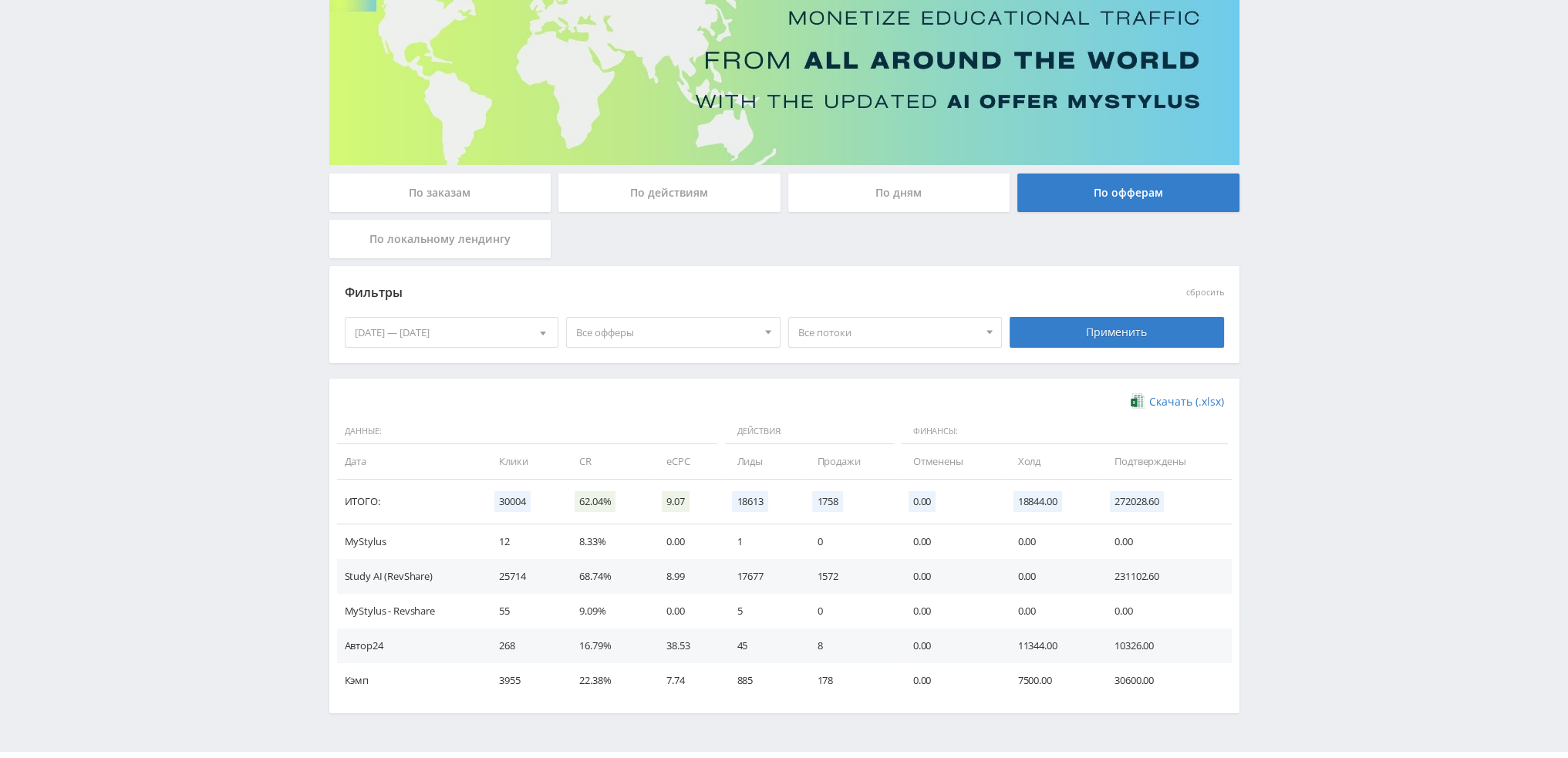
scroll to position [0, 0]
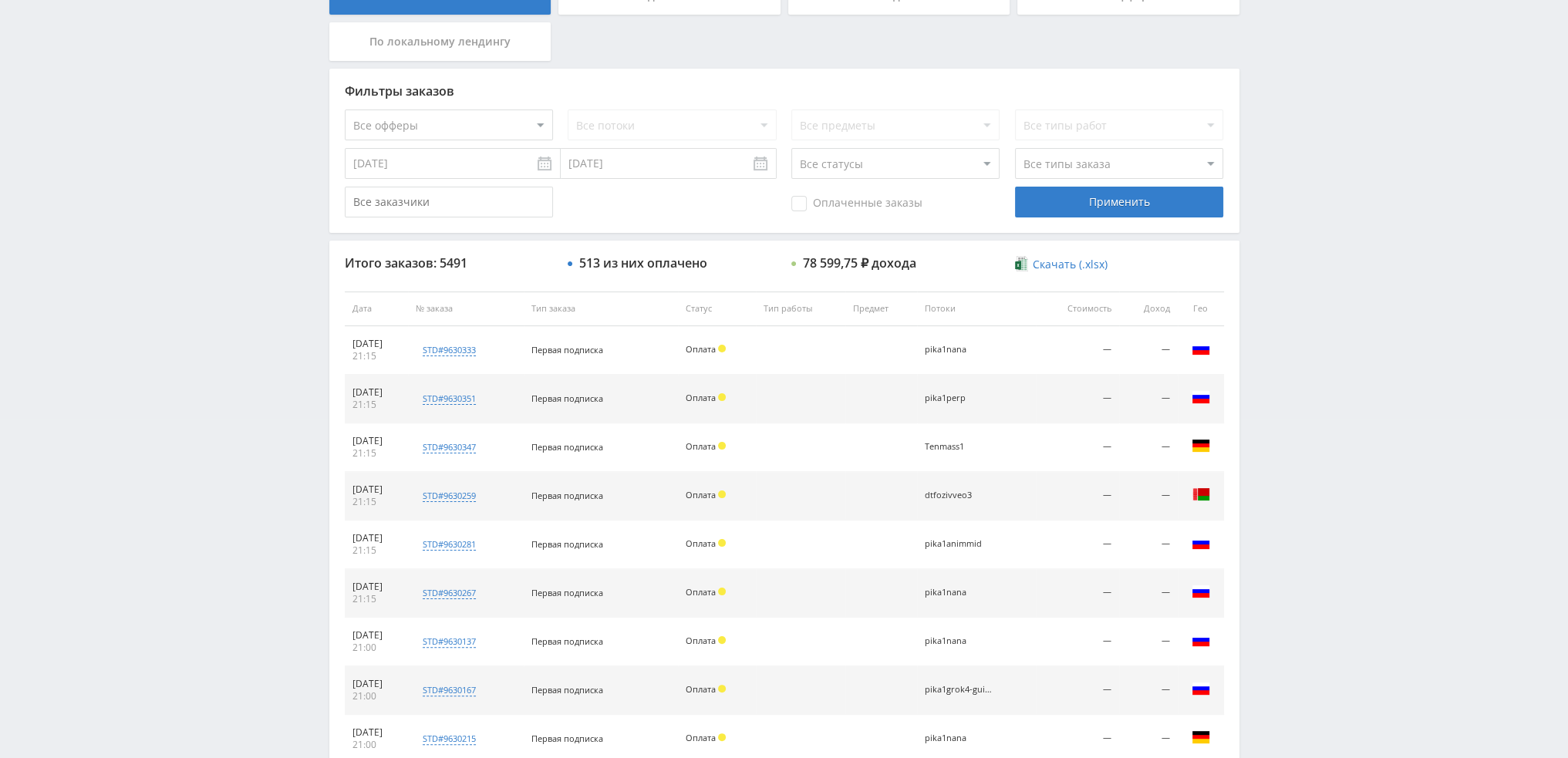
scroll to position [534, 0]
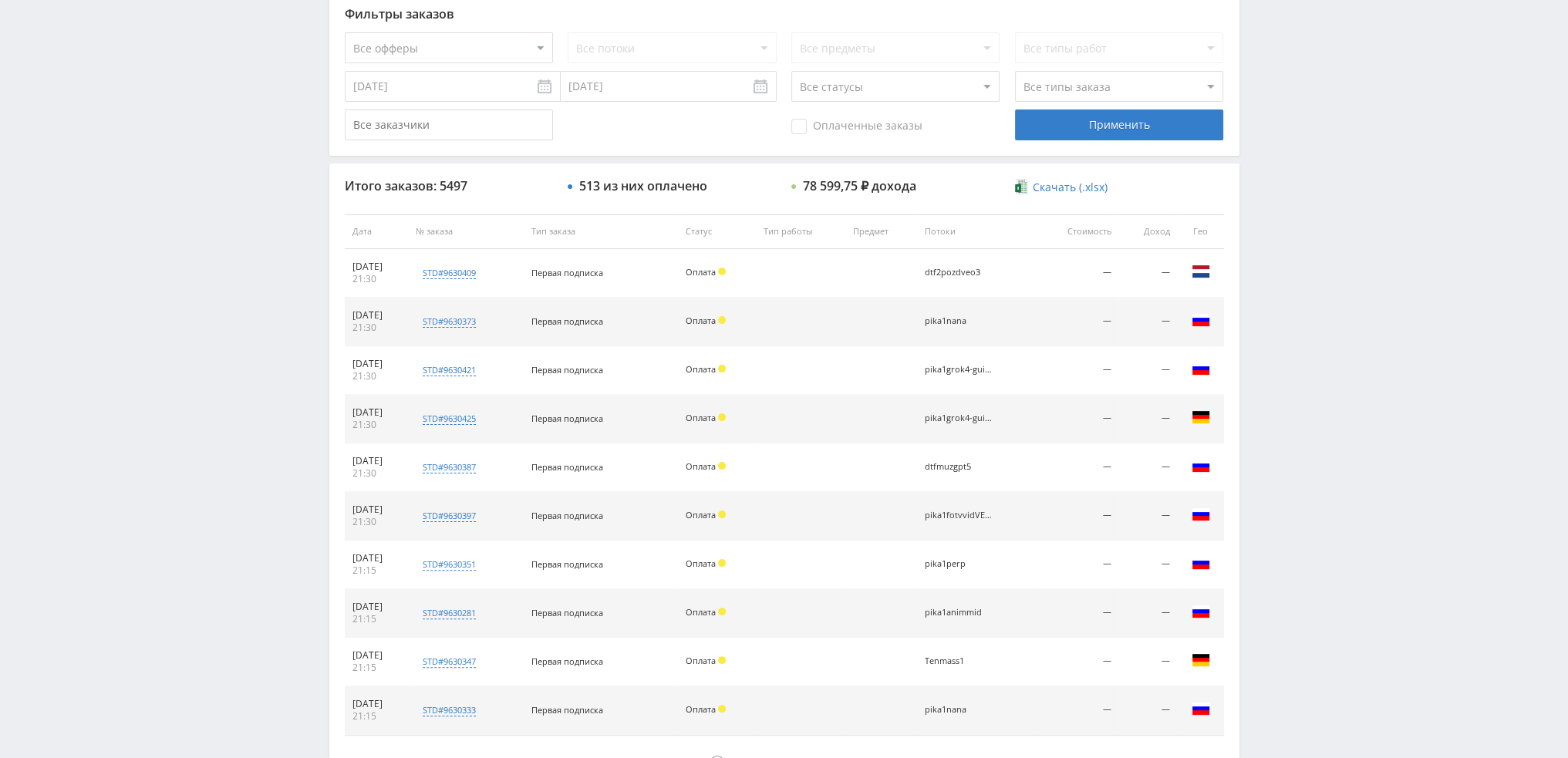
scroll to position [71, 0]
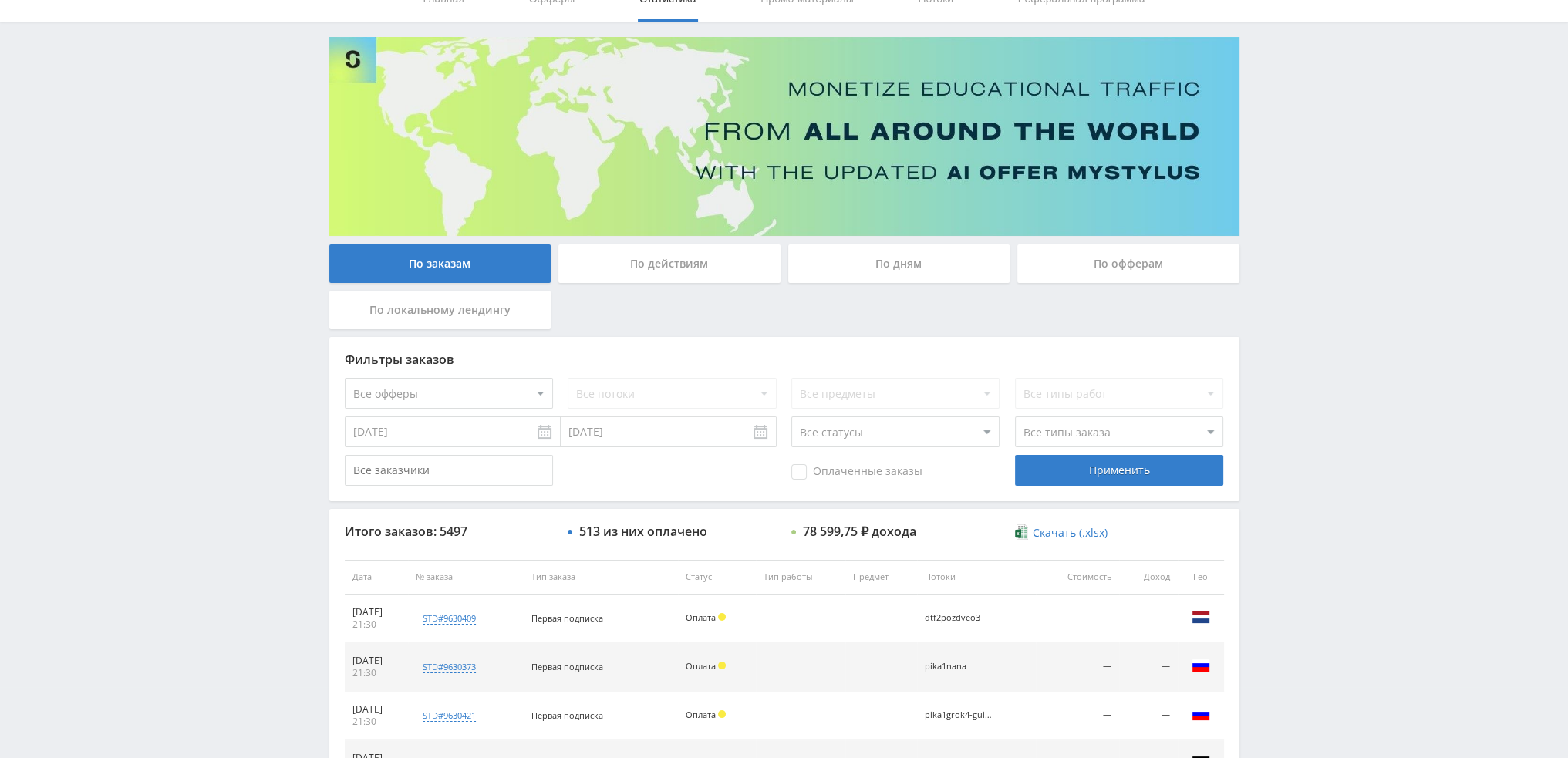
click at [913, 249] on div "По дням" at bounding box center [899, 264] width 223 height 38
click at [0, 0] on input "По дням" at bounding box center [0, 0] width 0 height 0
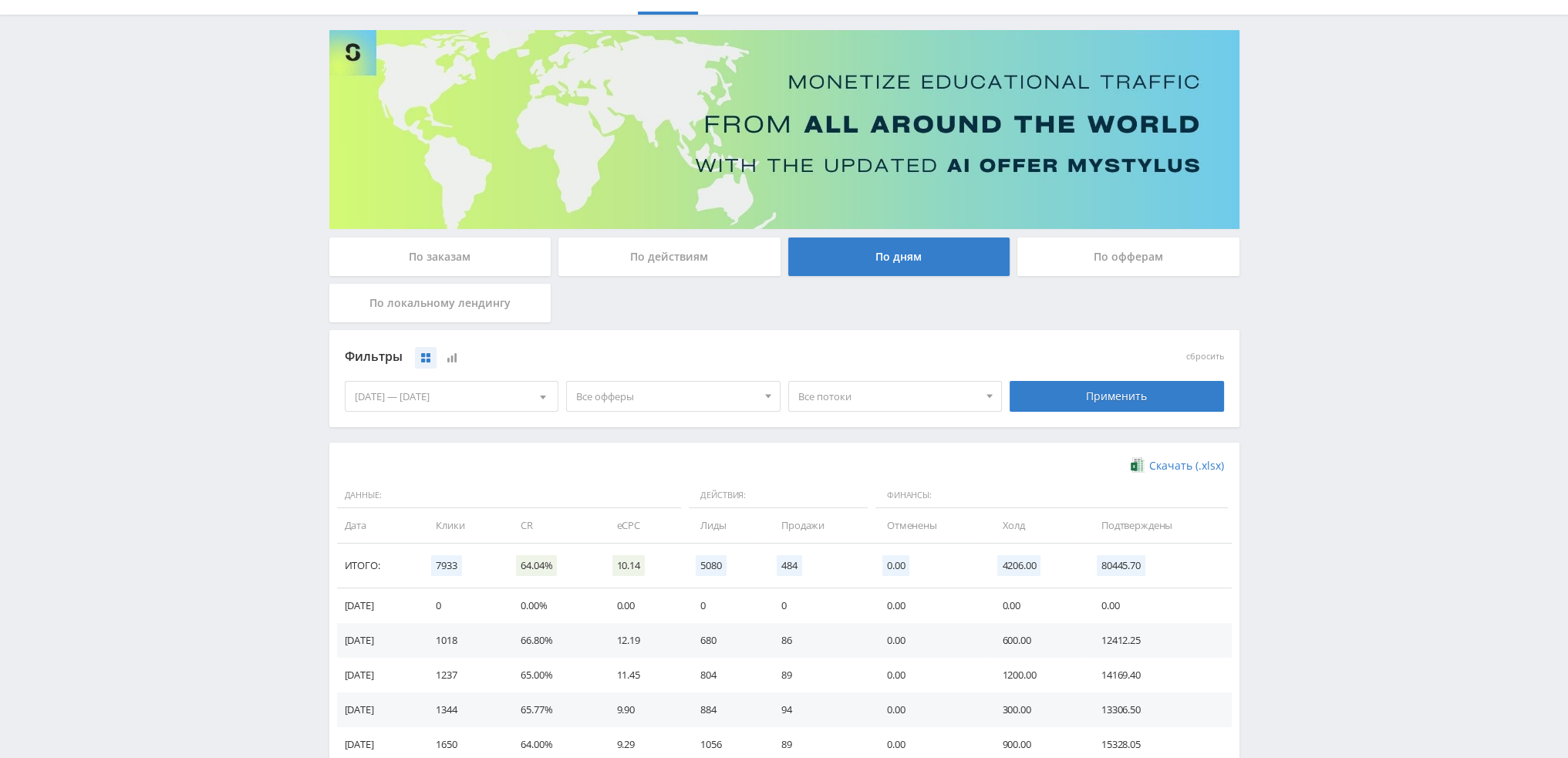
scroll to position [250, 0]
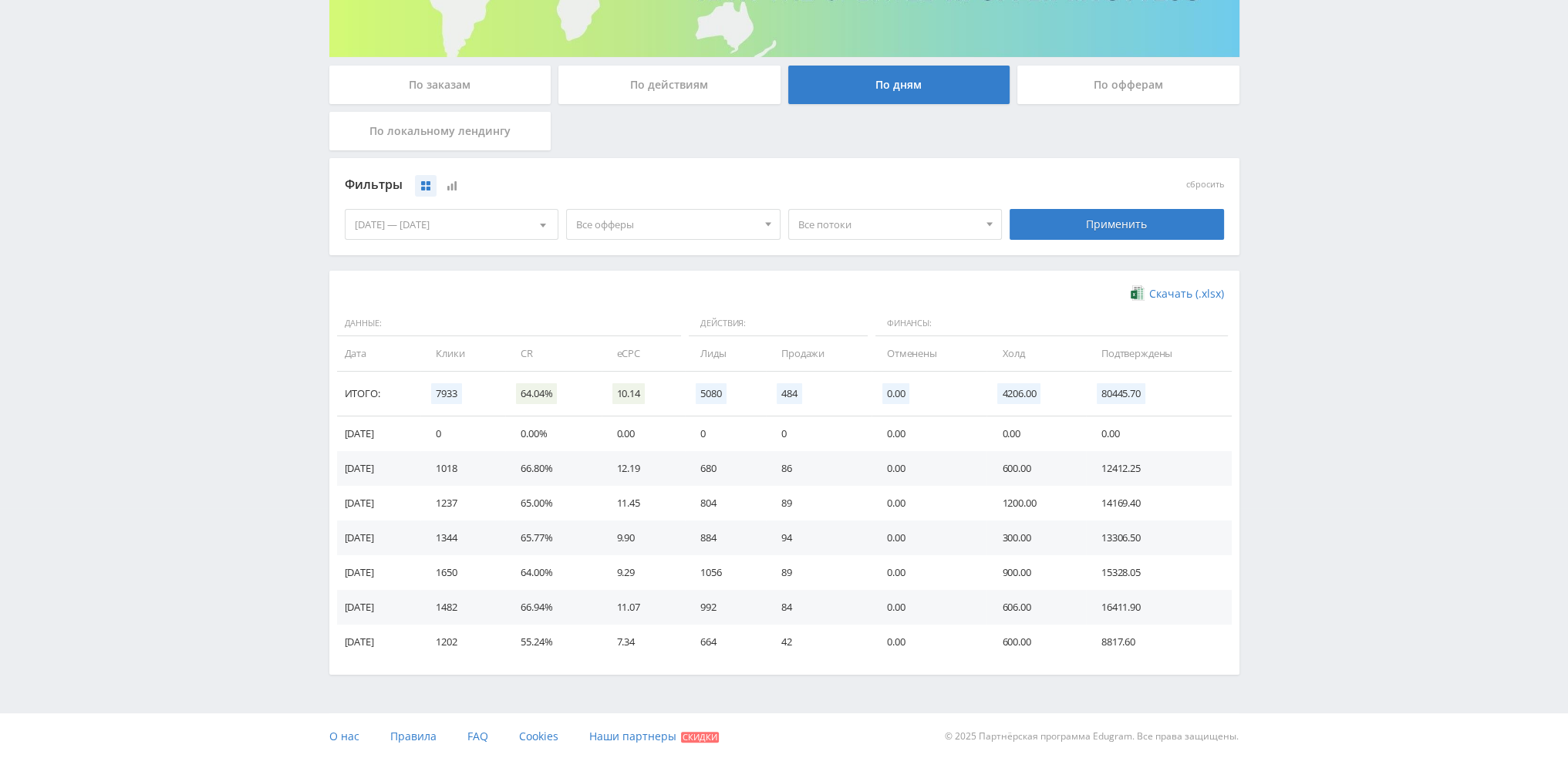
click at [485, 231] on div "21.09.2025 — 27.09.2025" at bounding box center [452, 224] width 213 height 29
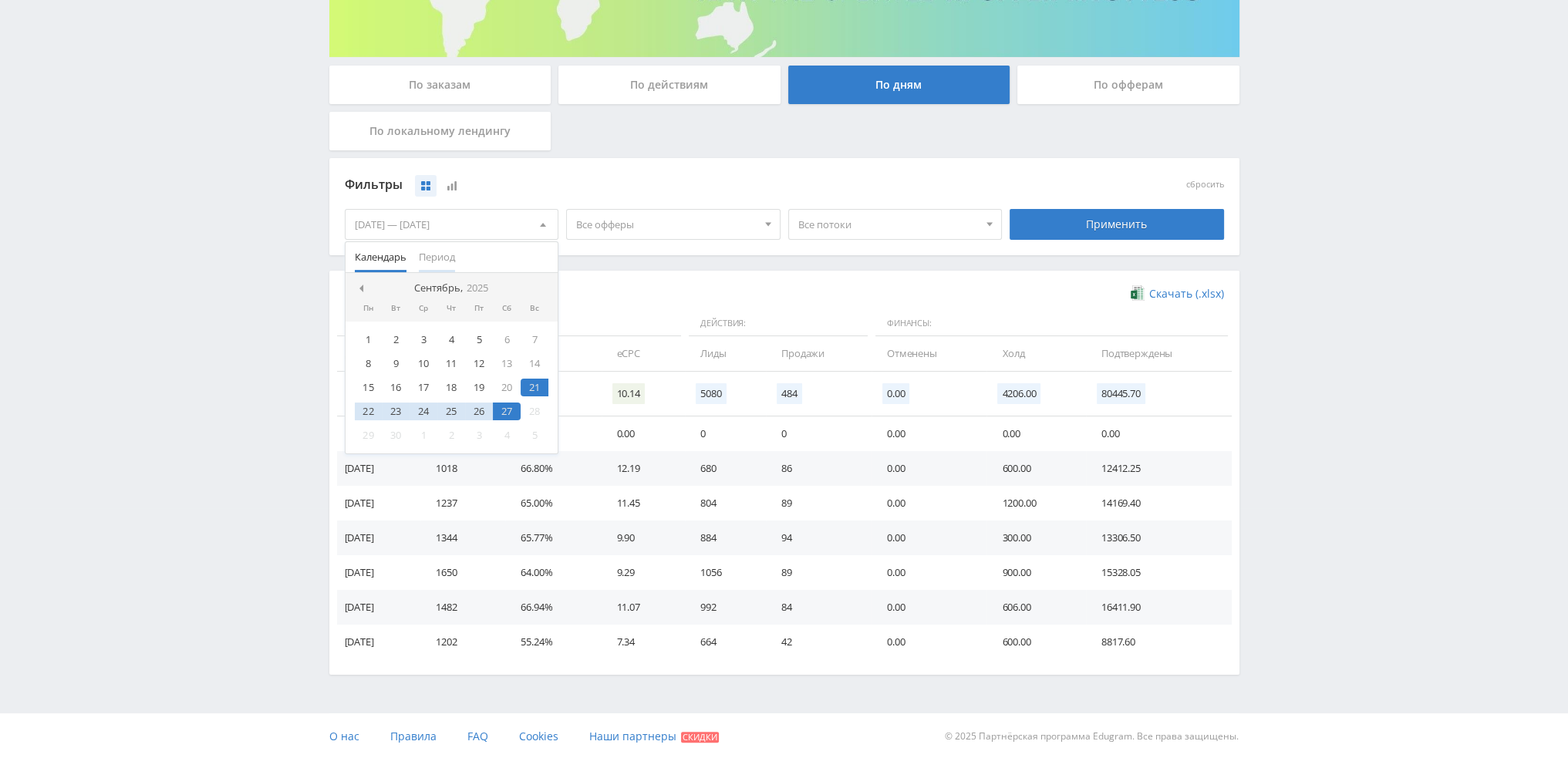
click at [432, 259] on span "Период" at bounding box center [437, 257] width 36 height 30
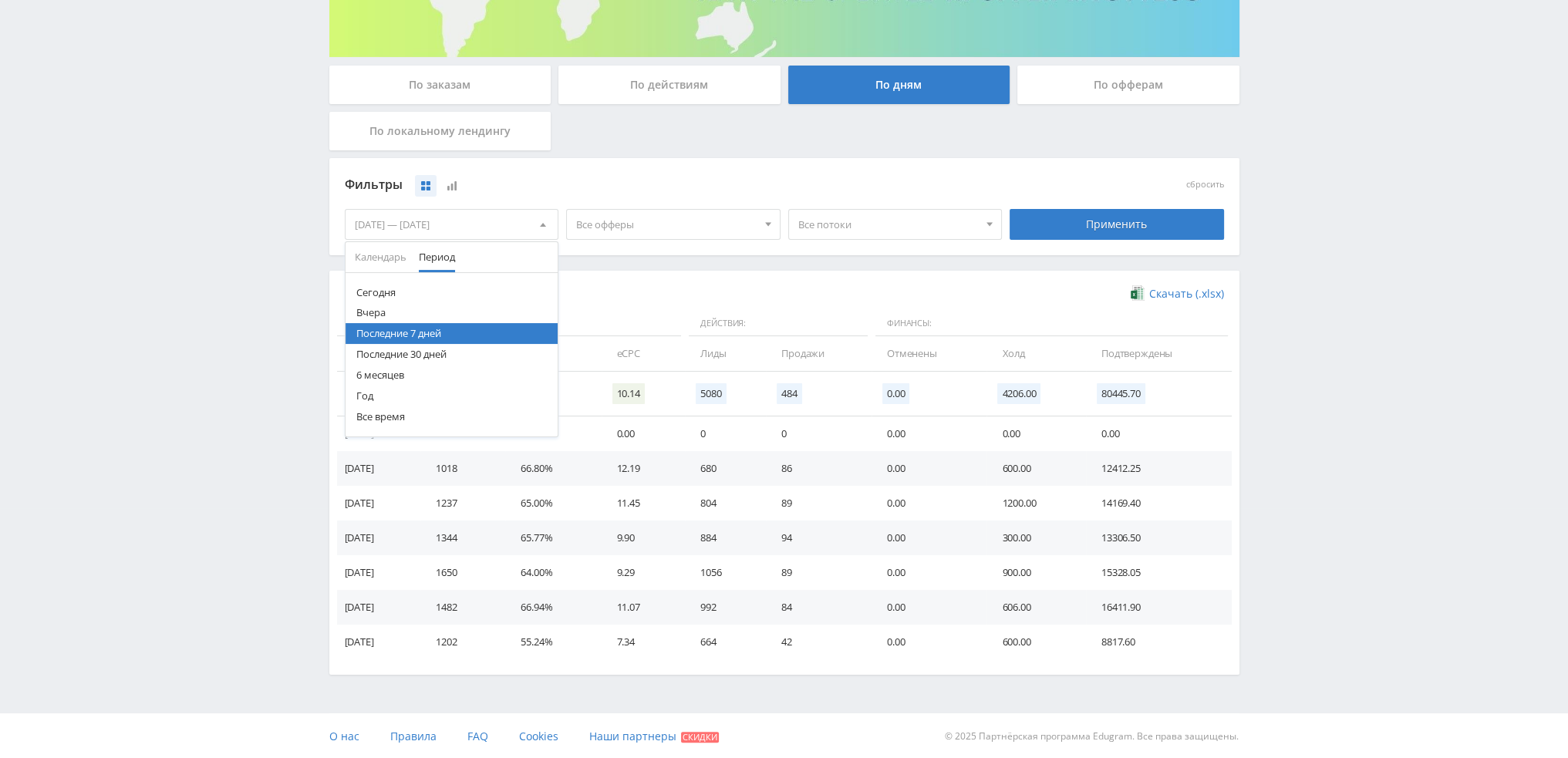
click at [408, 358] on button "Последние 30 дней" at bounding box center [452, 354] width 213 height 21
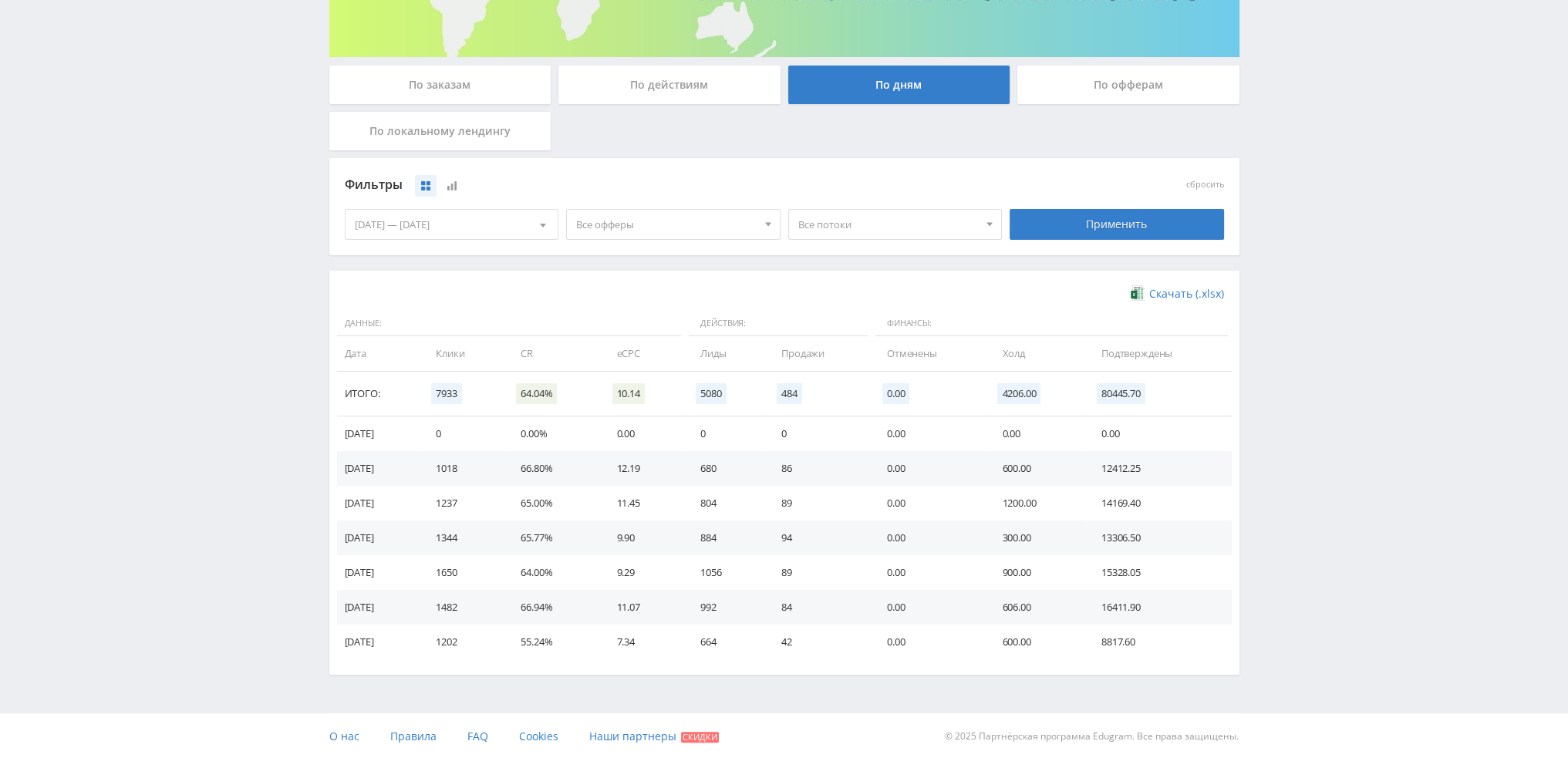
click at [1198, 231] on div "Применить" at bounding box center [1116, 224] width 214 height 31
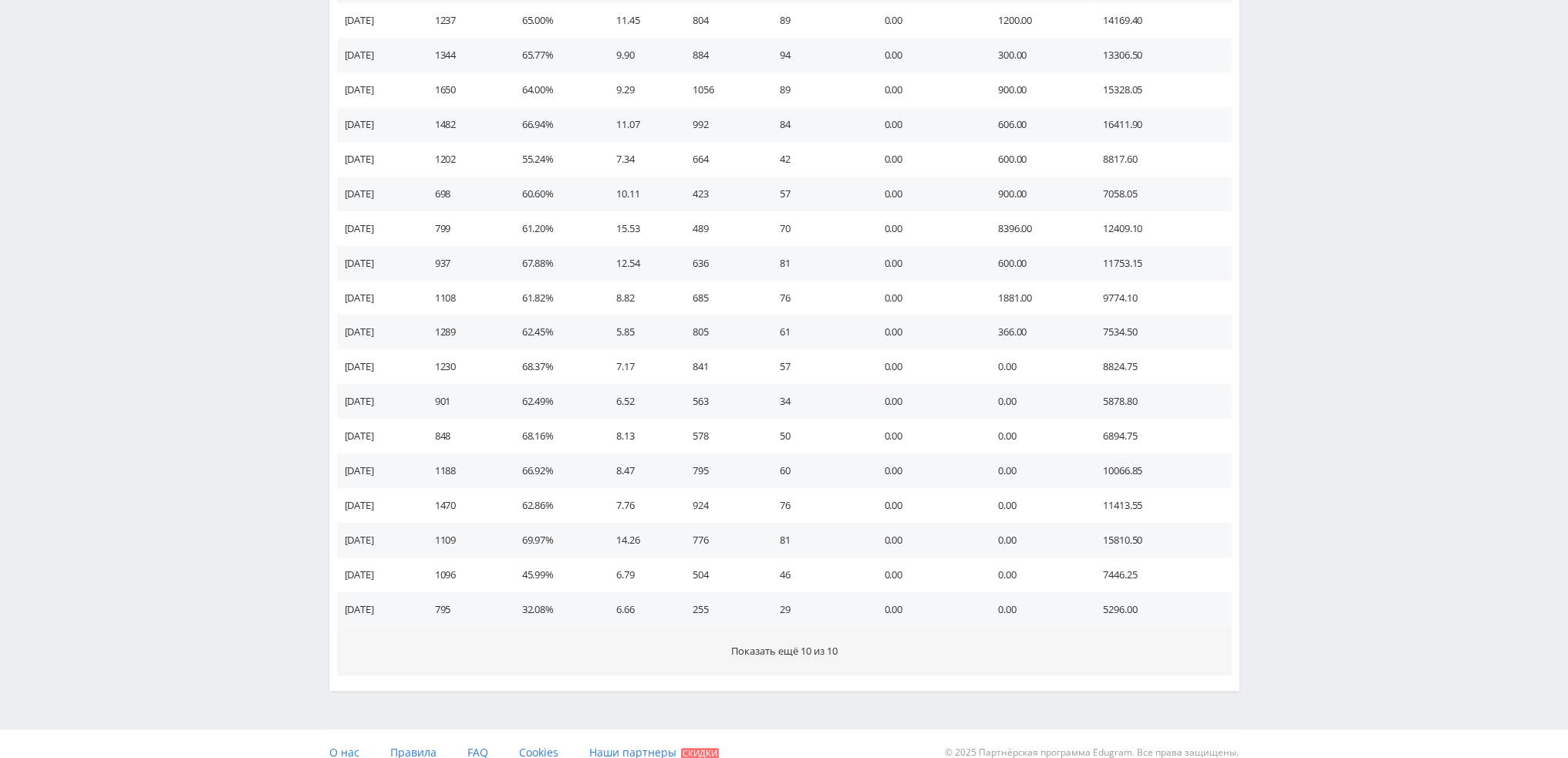
scroll to position [750, 0]
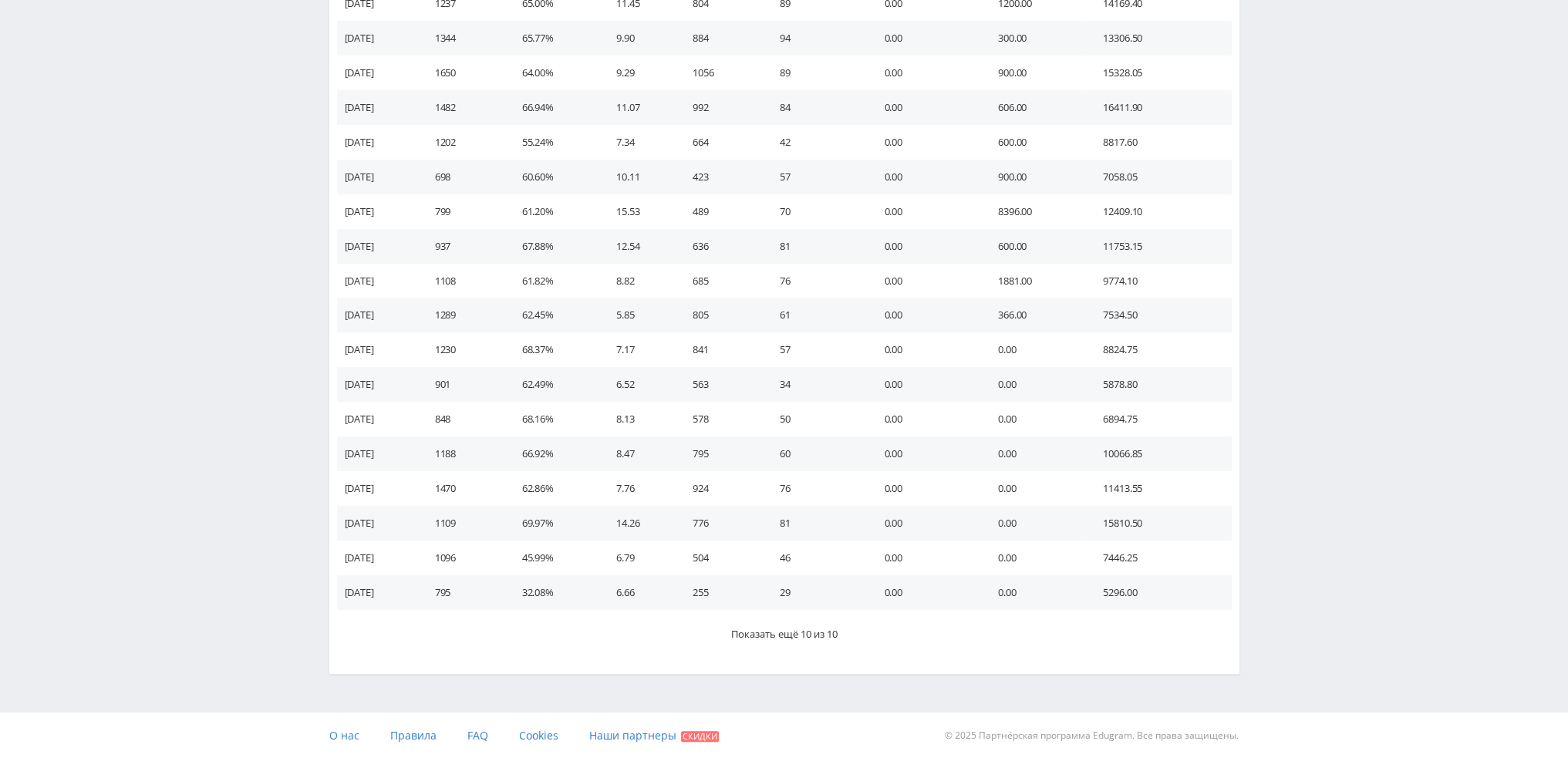
drag, startPoint x: 688, startPoint y: 637, endPoint x: 207, endPoint y: 592, distance: 483.1
click at [223, 607] on div "Telegram-канал Инструменты База знаний Ваш менеджер: Valeria Valeria Online @va…" at bounding box center [784, 5] width 1568 height 1509
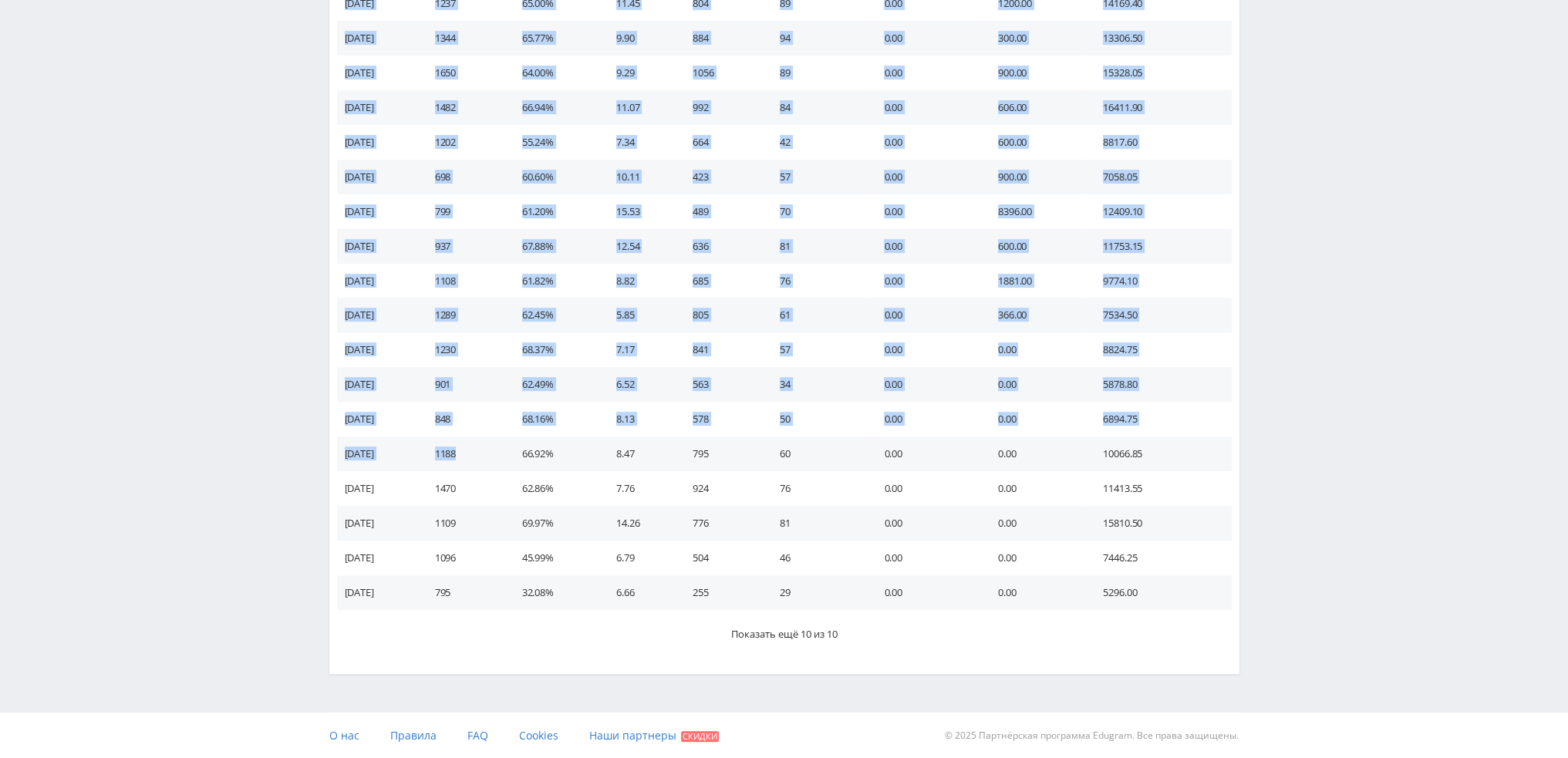
drag, startPoint x: 336, startPoint y: 450, endPoint x: 513, endPoint y: 450, distance: 177.0
click at [513, 450] on div "Скачать (.xlsx) Данные: Действия: Финансы: Дата Клики CR eCPC Лиды Продажи Отме…" at bounding box center [784, 223] width 910 height 903
click at [485, 452] on td "1188" at bounding box center [463, 454] width 88 height 35
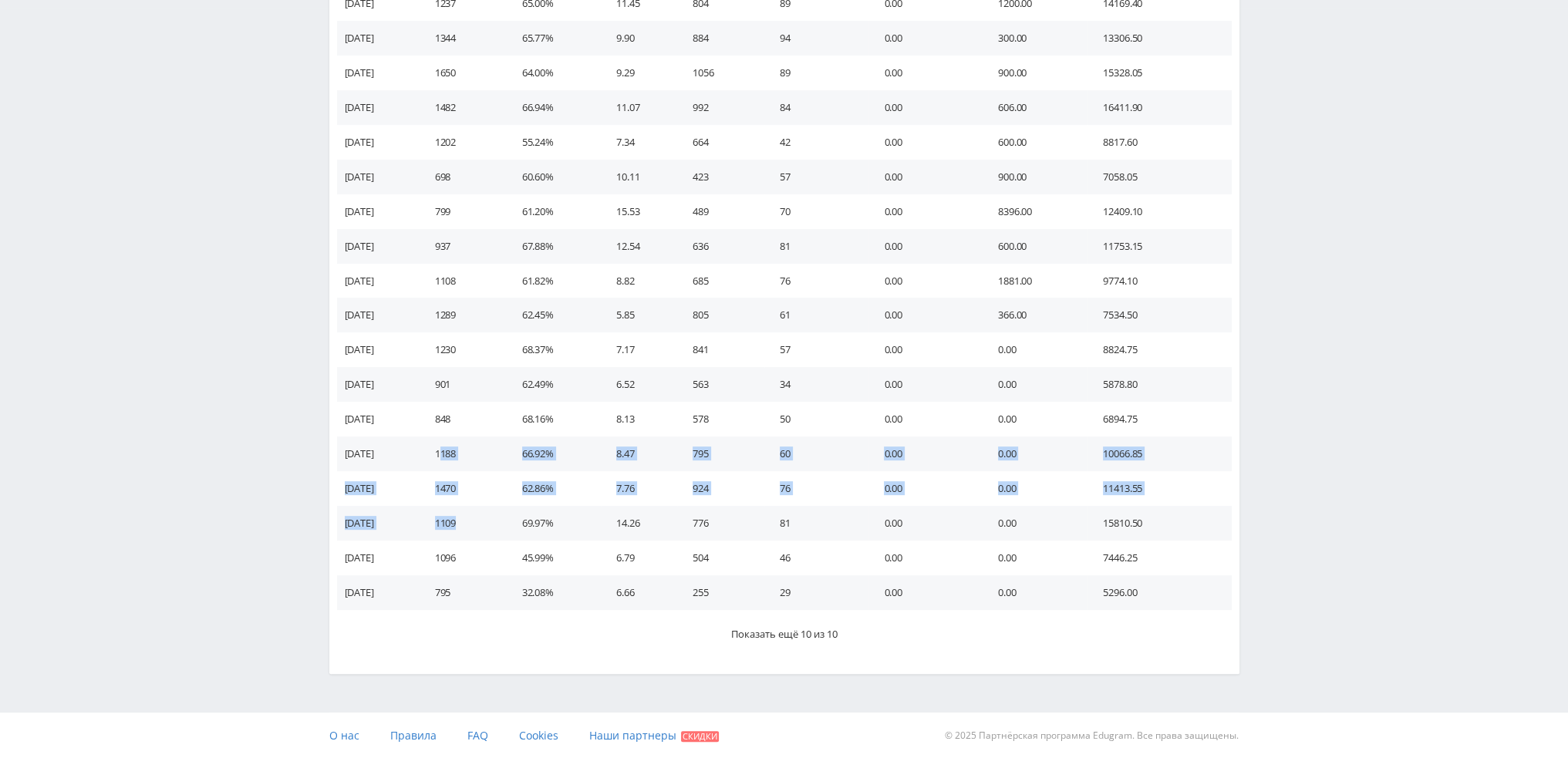
drag, startPoint x: 482, startPoint y: 523, endPoint x: 458, endPoint y: 454, distance: 73.1
click at [458, 454] on tbody "27.09.2025 0 0.00% 0.00 0 0 0.00 0.00 0.00 26.09.2025 1018 66.80% 12.19 680 86 …" at bounding box center [784, 264] width 895 height 693
click at [458, 454] on td "1188" at bounding box center [463, 454] width 88 height 35
drag, startPoint x: 439, startPoint y: 452, endPoint x: 732, endPoint y: 453, distance: 293.0
click at [732, 453] on tr "12.09.2025 1188 66.92% 8.47 795 60 0.00 0.00 10066.85" at bounding box center [784, 454] width 895 height 35
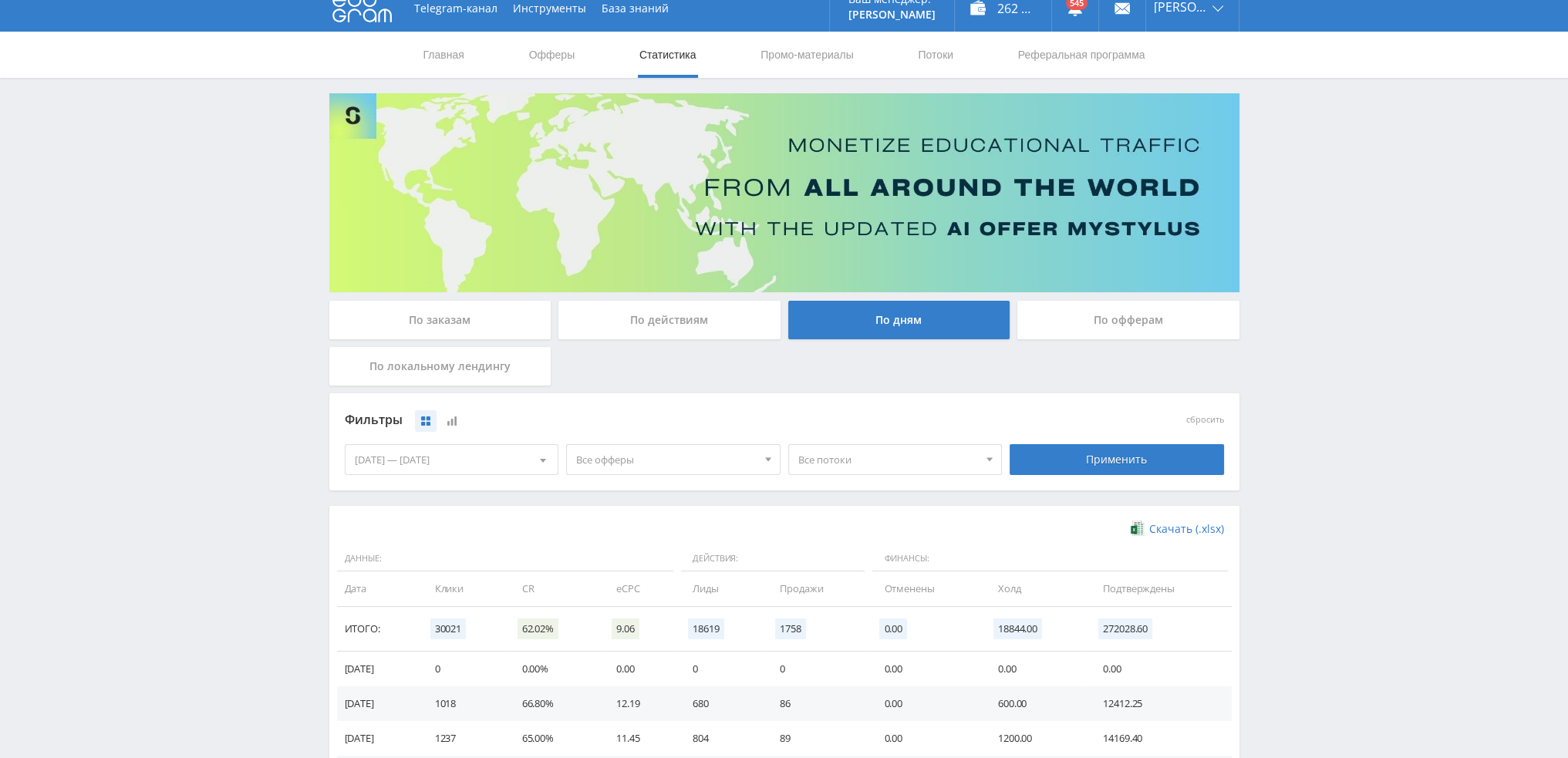
scroll to position [0, 0]
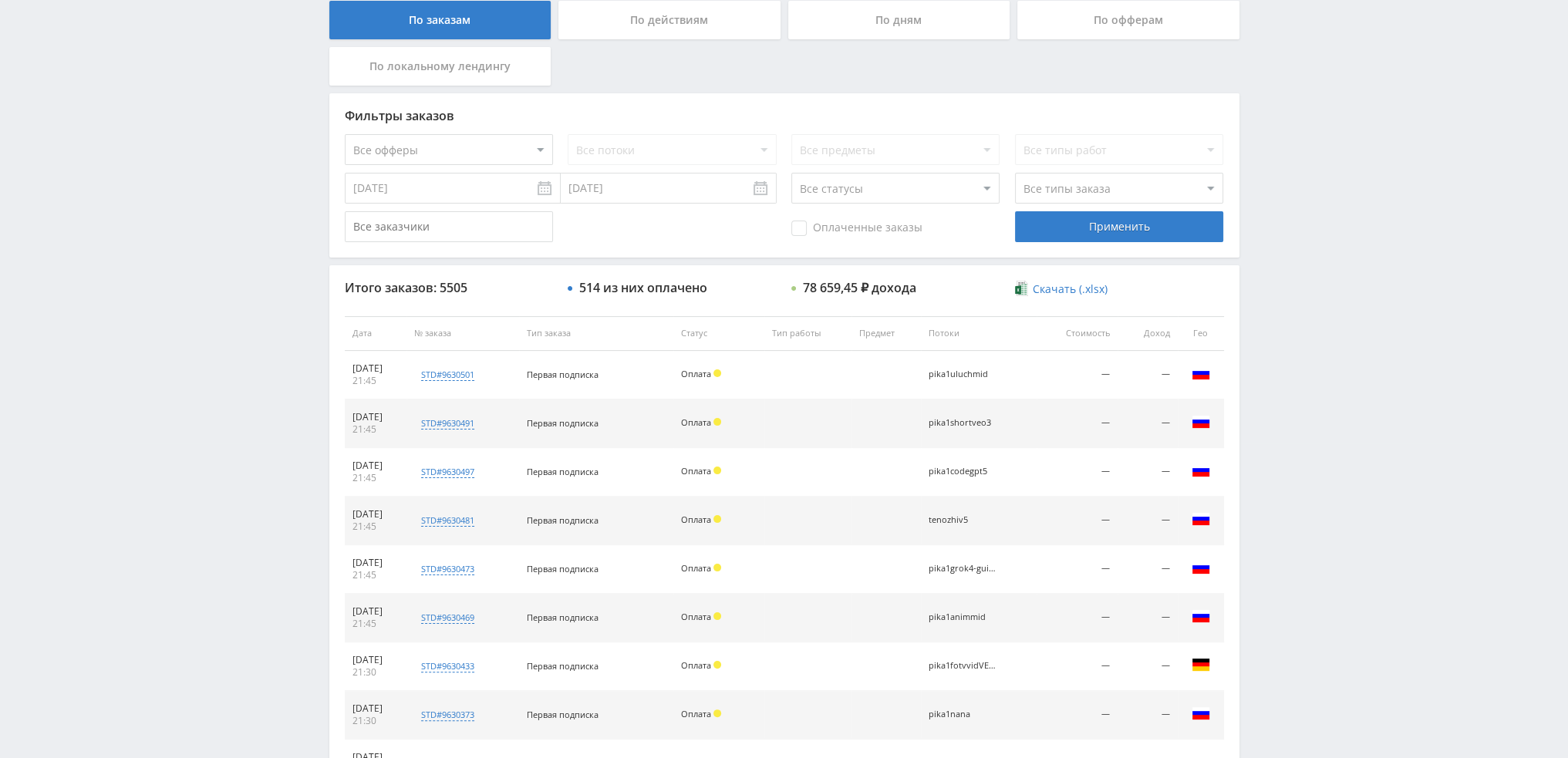
scroll to position [534, 0]
